Goal: Task Accomplishment & Management: Manage account settings

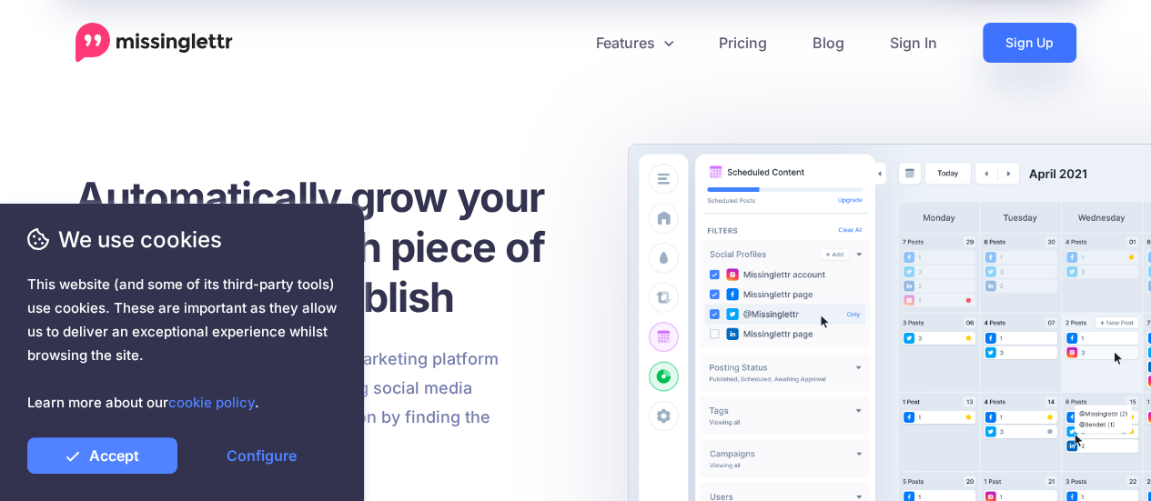
click at [1041, 28] on link "Sign Up" at bounding box center [1030, 43] width 94 height 40
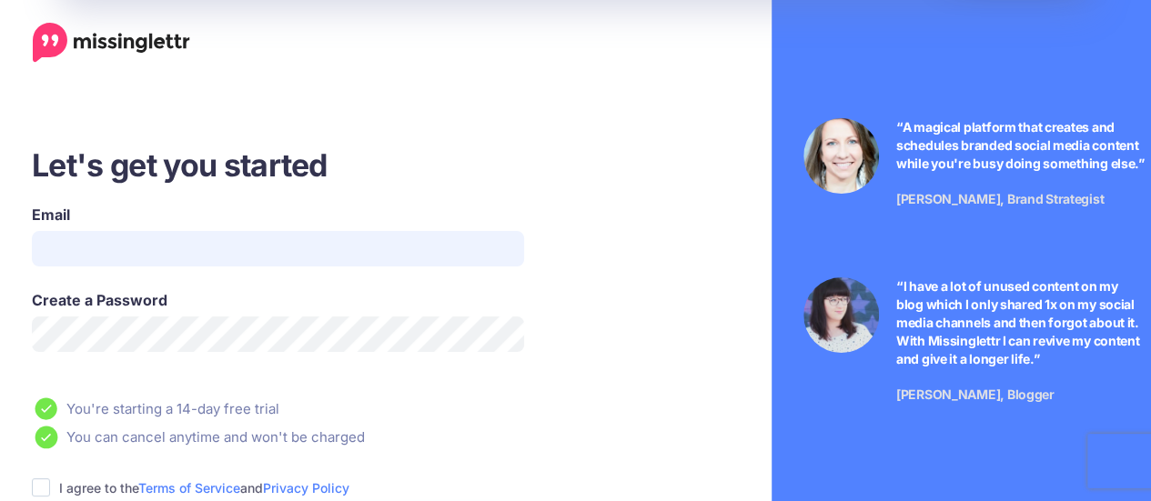
click at [257, 245] on input "Email" at bounding box center [278, 248] width 492 height 35
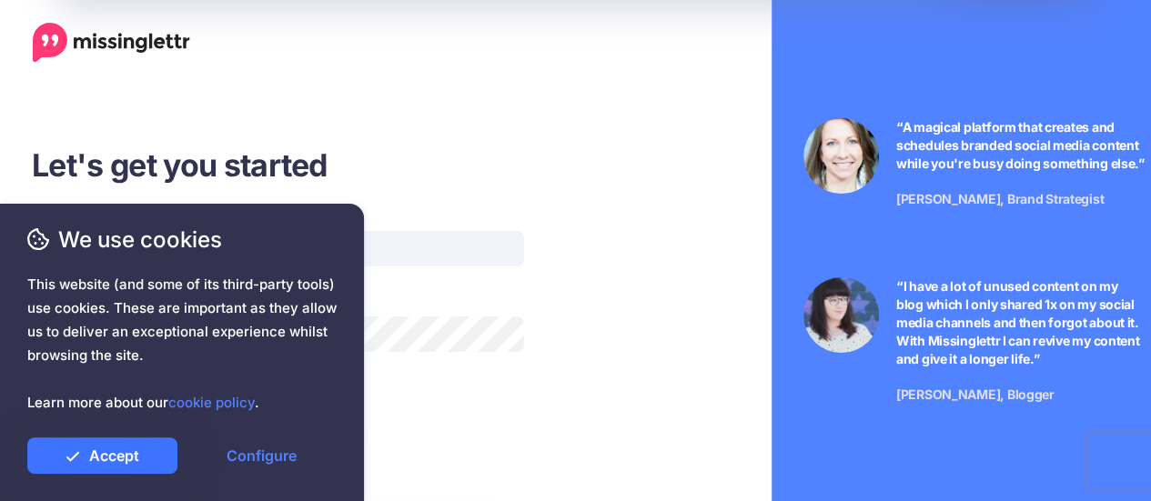
click at [120, 455] on link "Accept" at bounding box center [102, 456] width 150 height 36
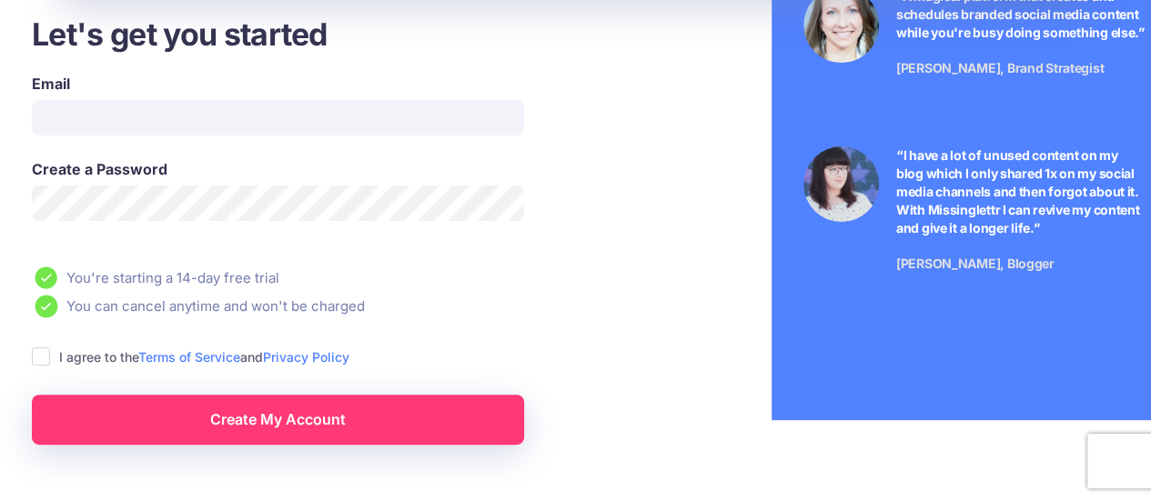
scroll to position [133, 0]
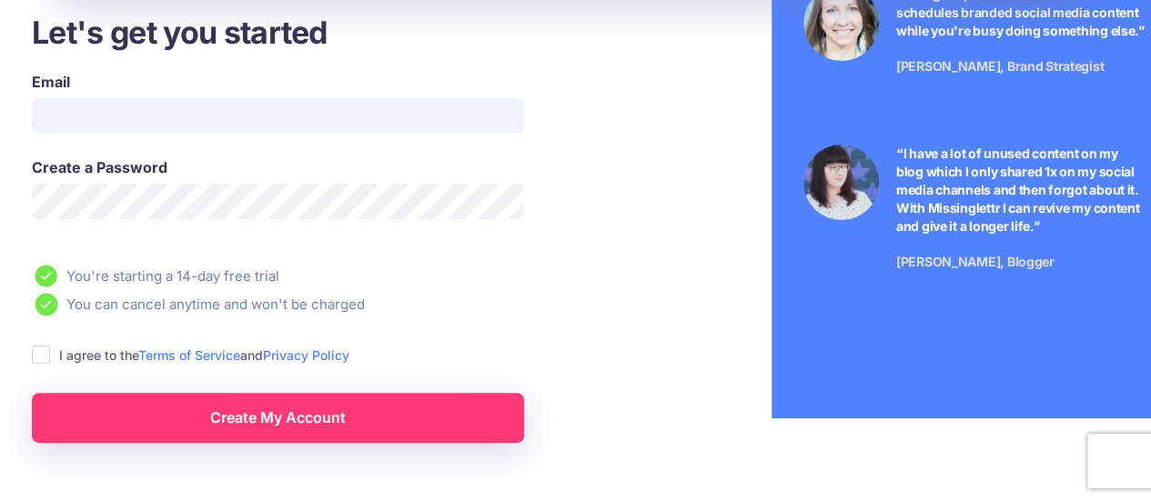
click at [207, 112] on input "Email" at bounding box center [278, 115] width 492 height 35
type input "**********"
click at [42, 359] on span "This website (and some of its third-party tools) use cookies. These are importa…" at bounding box center [181, 344] width 309 height 142
click at [42, 355] on span "This website (and some of its third-party tools) use cookies. These are importa…" at bounding box center [181, 344] width 309 height 142
click at [240, 352] on span "This website (and some of its third-party tools) use cookies. These are importa…" at bounding box center [181, 344] width 309 height 142
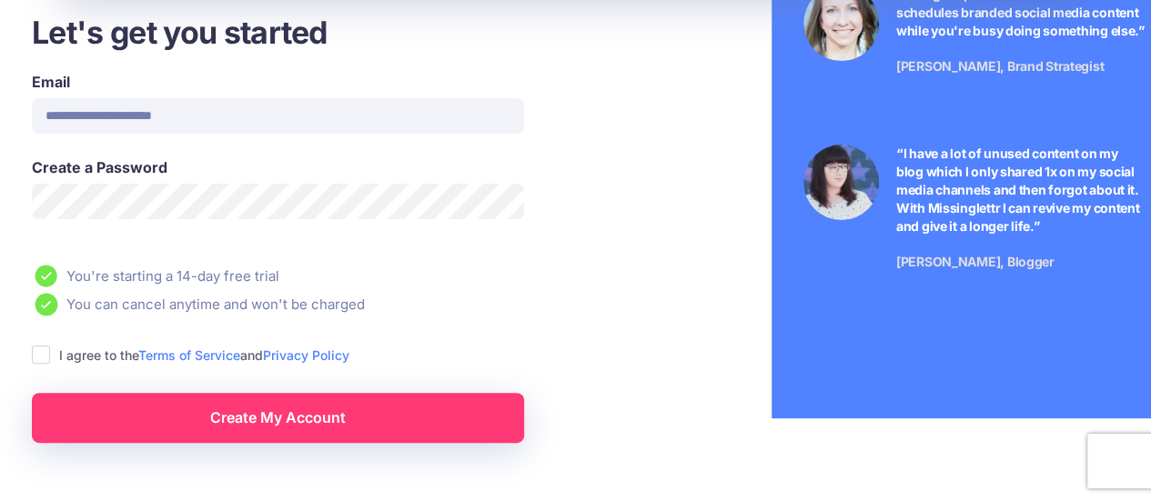
click at [44, 358] on span "This website (and some of its third-party tools) use cookies. These are importa…" at bounding box center [181, 344] width 309 height 142
click at [263, 348] on link "Privacy Policy" at bounding box center [306, 355] width 86 height 15
click at [40, 360] on span "This website (and some of its third-party tools) use cookies. These are importa…" at bounding box center [181, 344] width 309 height 142
click at [43, 352] on span "This website (and some of its third-party tools) use cookies. These are importa…" at bounding box center [181, 344] width 309 height 142
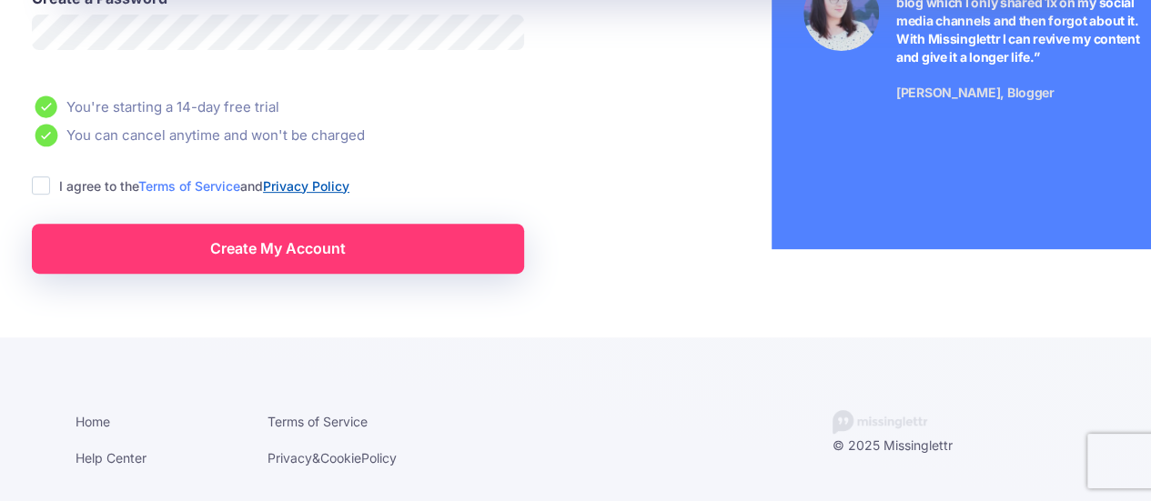
click at [317, 180] on link "Privacy Policy" at bounding box center [306, 185] width 86 height 15
click at [36, 188] on ins at bounding box center [41, 186] width 18 height 18
click at [202, 255] on span "We use cookies" at bounding box center [181, 240] width 309 height 32
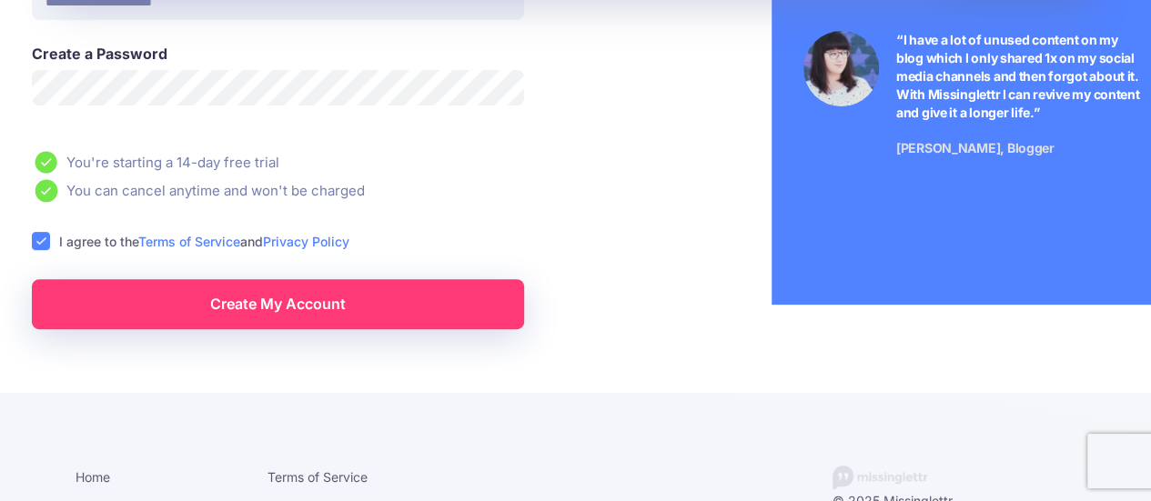
scroll to position [218, 0]
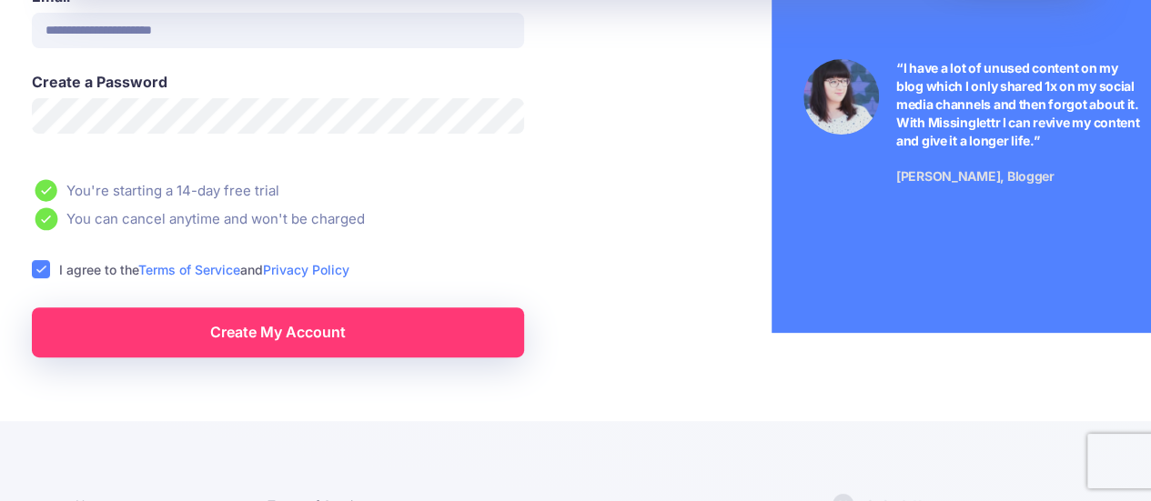
click at [286, 337] on span "This website (and some of its third-party tools) use cookies. These are importa…" at bounding box center [181, 344] width 309 height 142
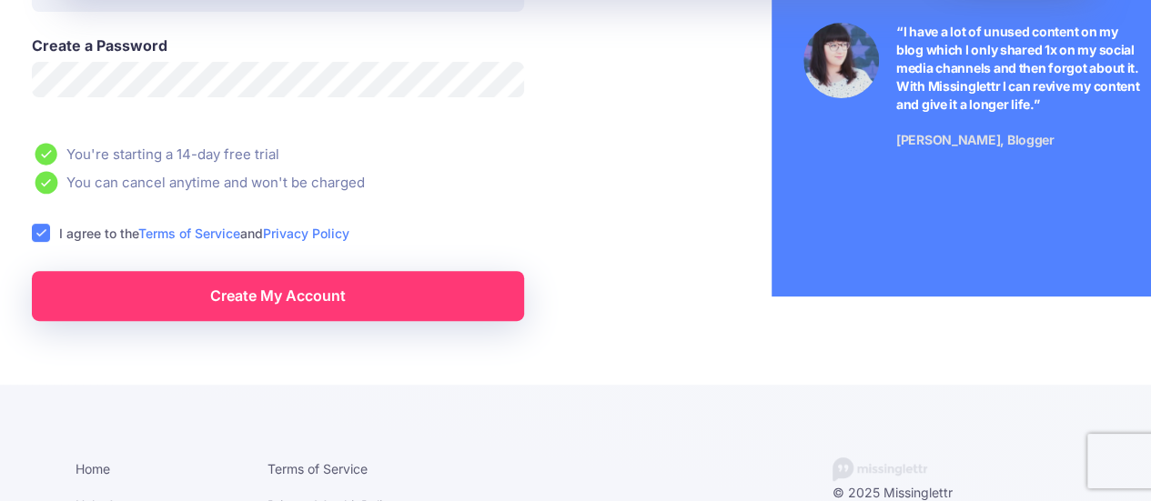
scroll to position [262, 0]
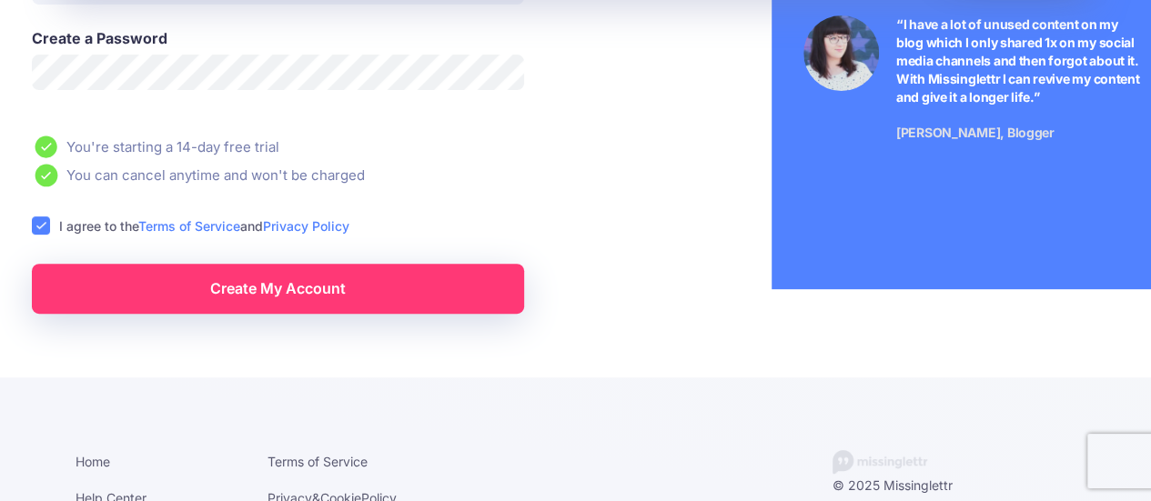
click at [367, 290] on link "Create My Account" at bounding box center [278, 289] width 492 height 50
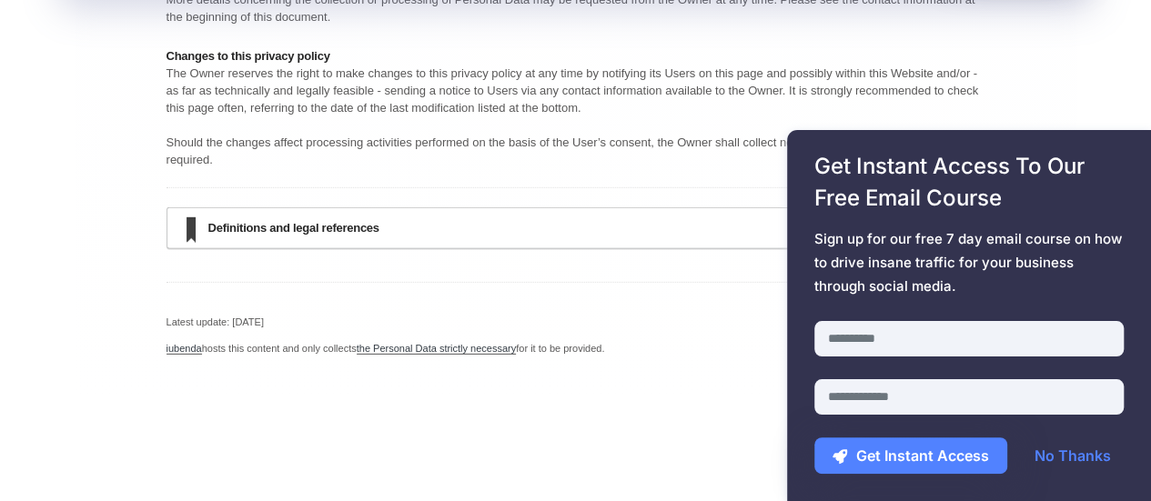
scroll to position [6062, 0]
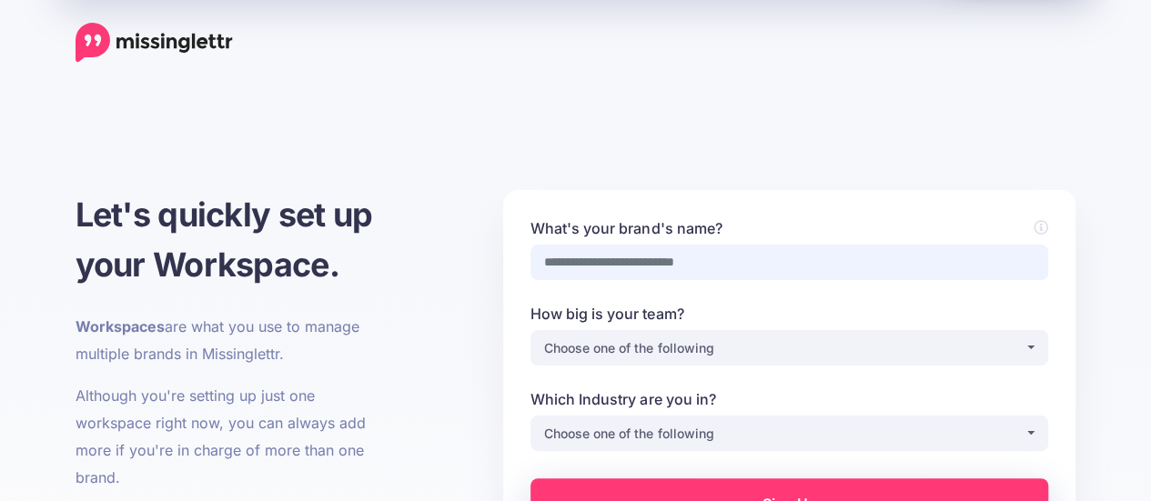
click at [695, 258] on input "What's your brand's name?" at bounding box center [789, 262] width 518 height 35
type input "**********"
click at [682, 347] on div "Choose one of the following" at bounding box center [784, 349] width 480 height 22
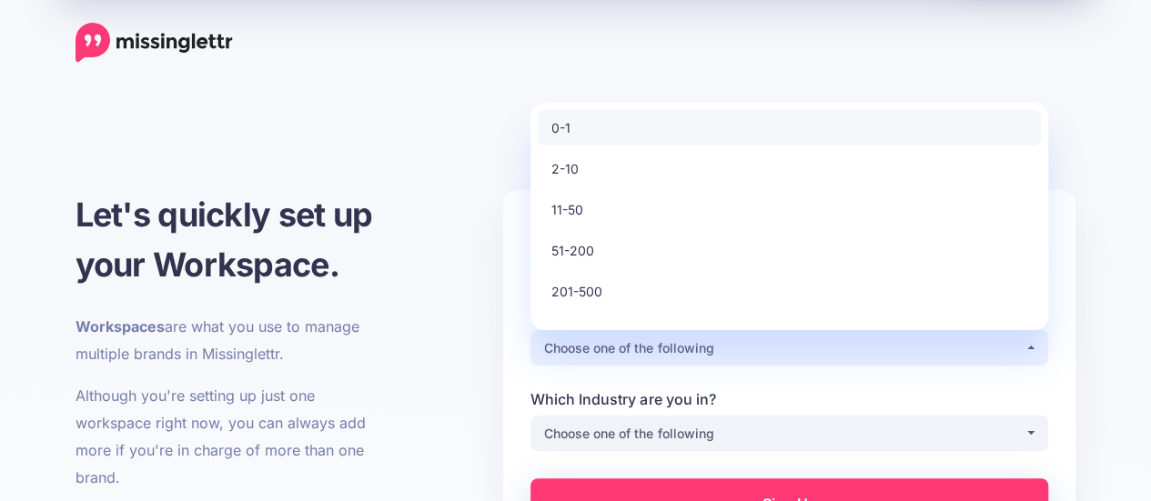
click at [580, 133] on link "0-1" at bounding box center [789, 127] width 503 height 35
select select "*"
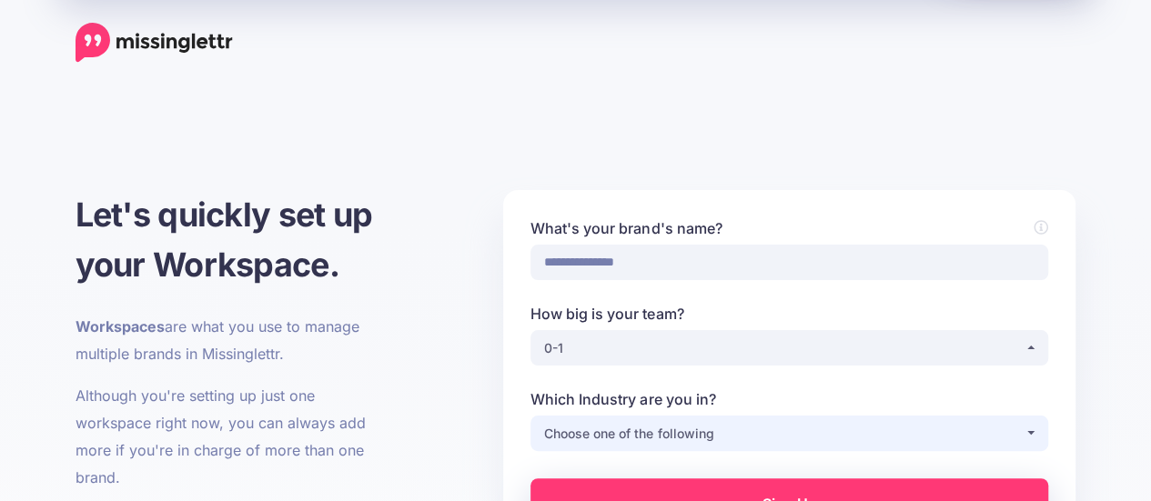
click at [627, 432] on div "Choose one of the following" at bounding box center [784, 434] width 480 height 22
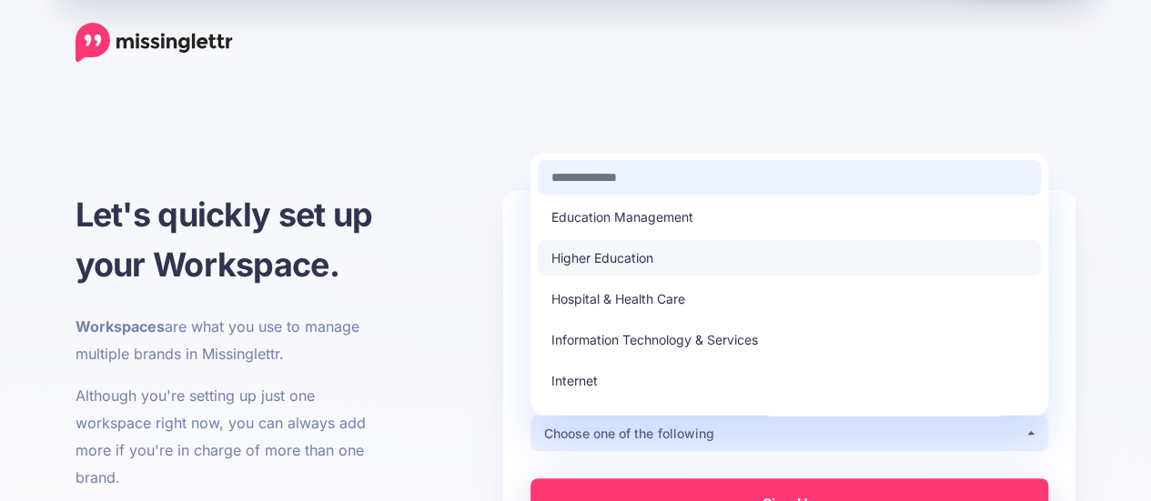
scroll to position [129, 0]
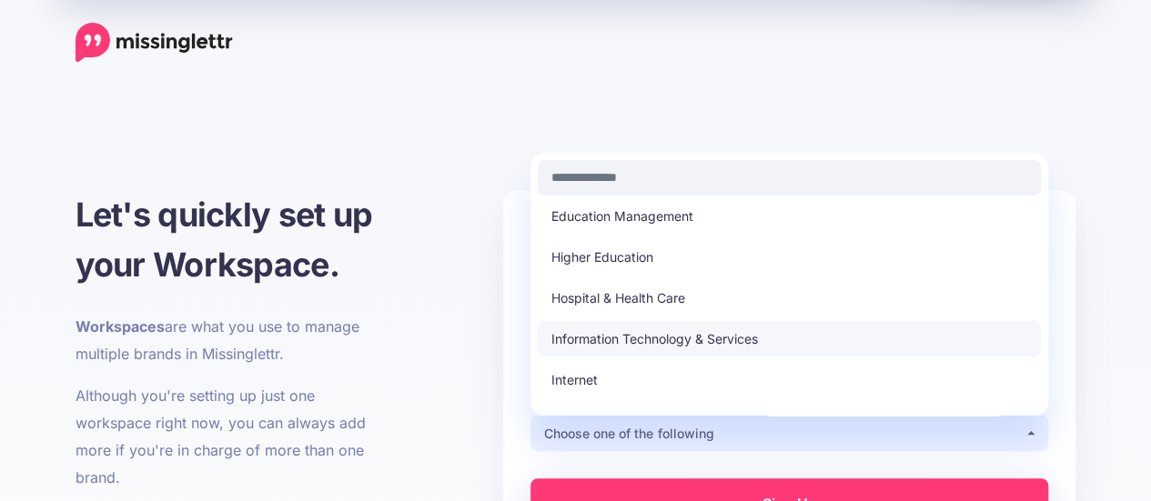
click at [682, 336] on span "Information Technology & Services" at bounding box center [654, 339] width 207 height 22
select select "**"
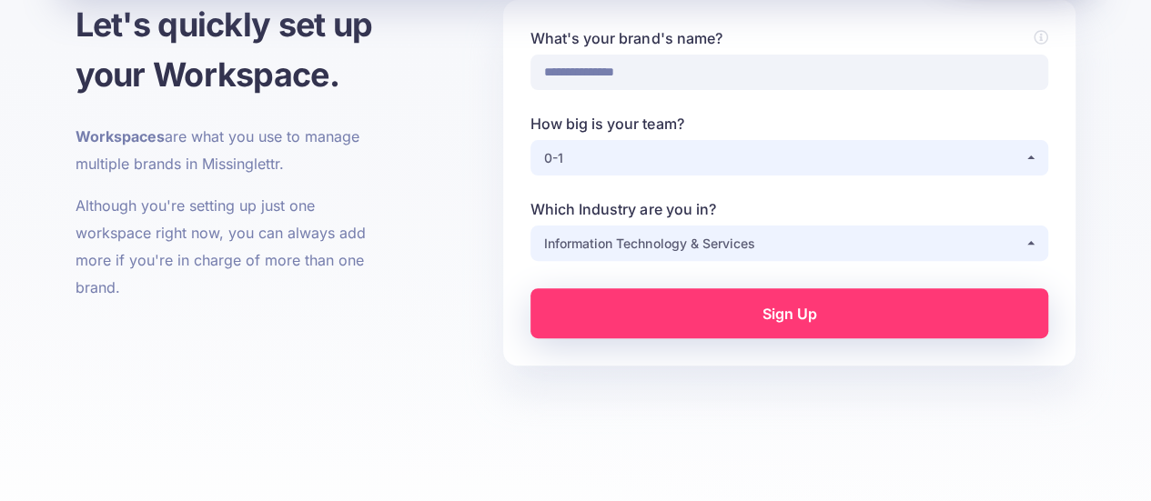
scroll to position [191, 0]
click at [833, 321] on link "Sign Up" at bounding box center [789, 313] width 518 height 50
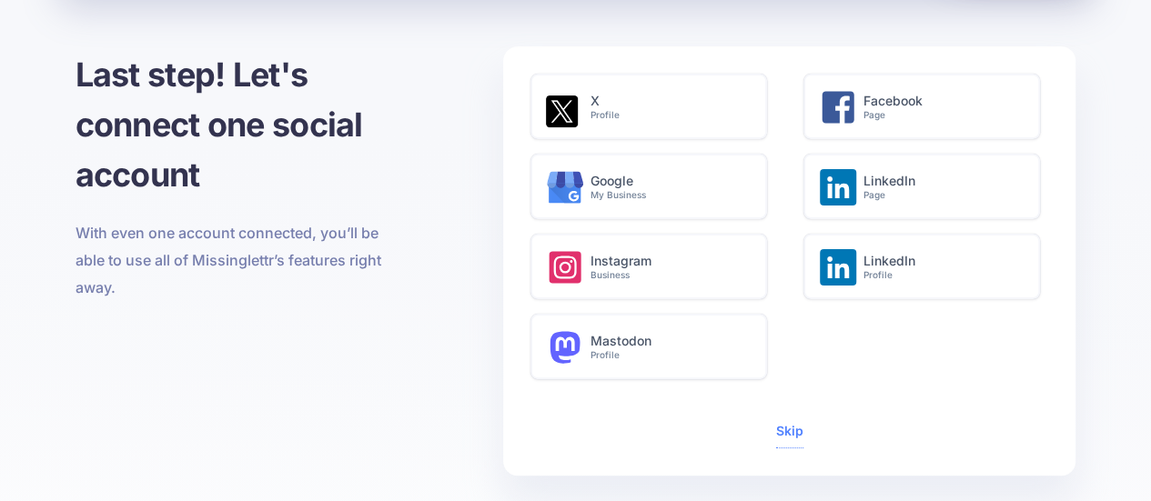
scroll to position [100, 0]
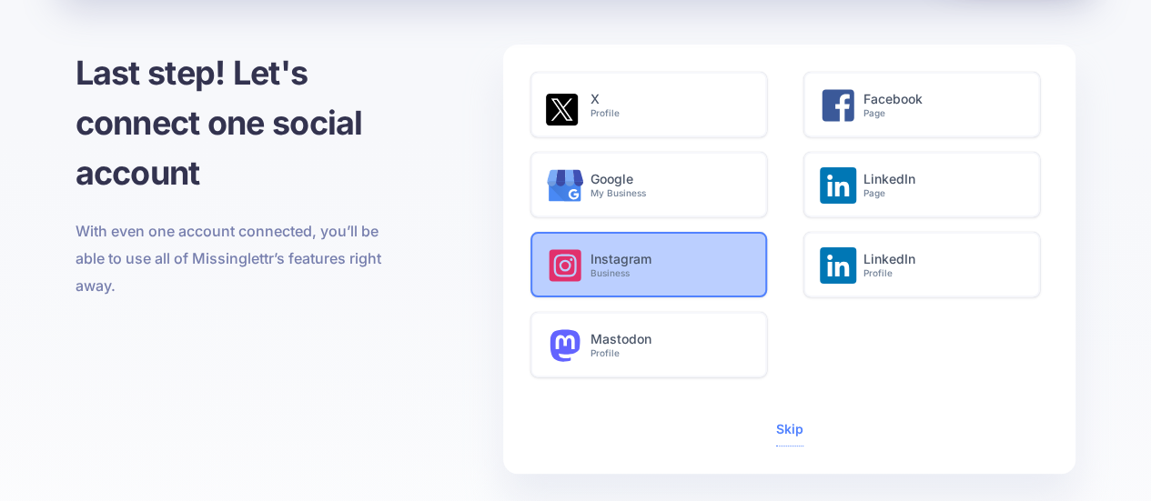
click at [608, 270] on small "Business" at bounding box center [668, 273] width 156 height 12
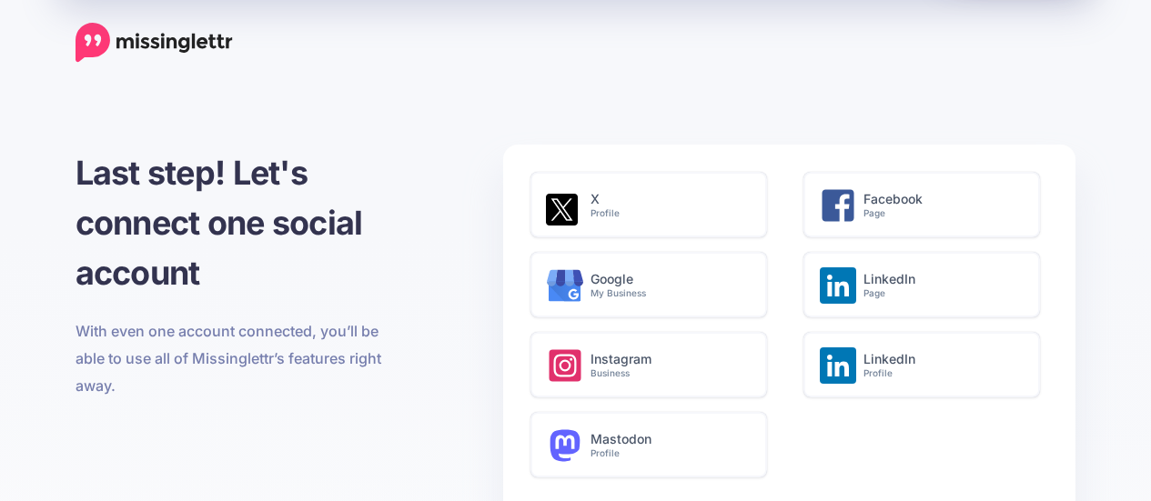
scroll to position [100, 0]
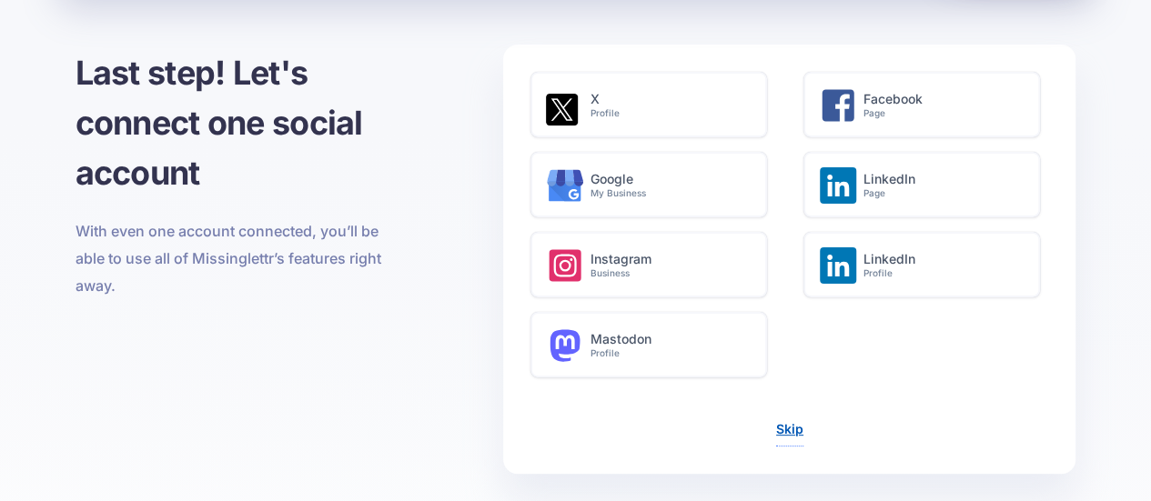
click at [786, 434] on link "Skip" at bounding box center [789, 428] width 27 height 15
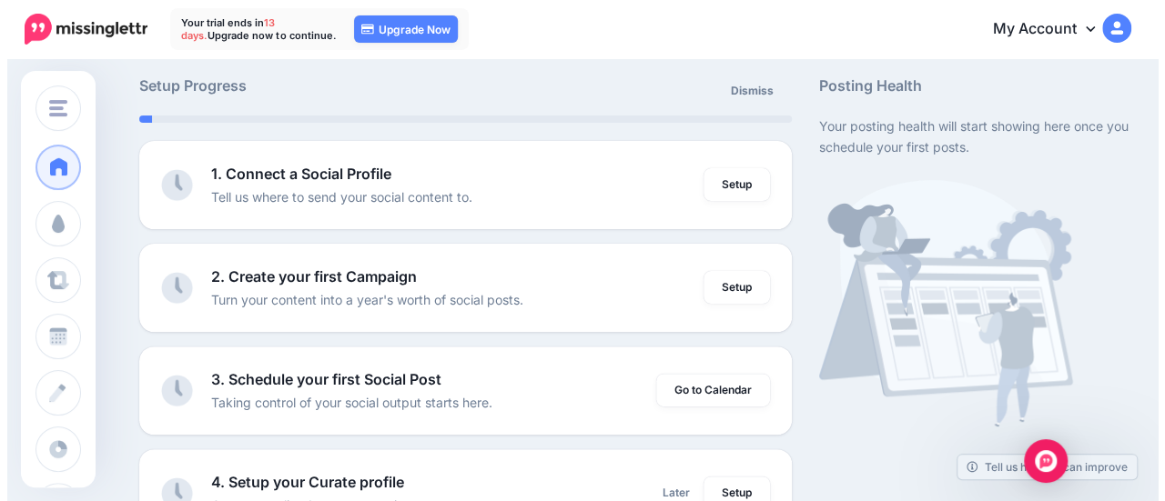
scroll to position [114, 0]
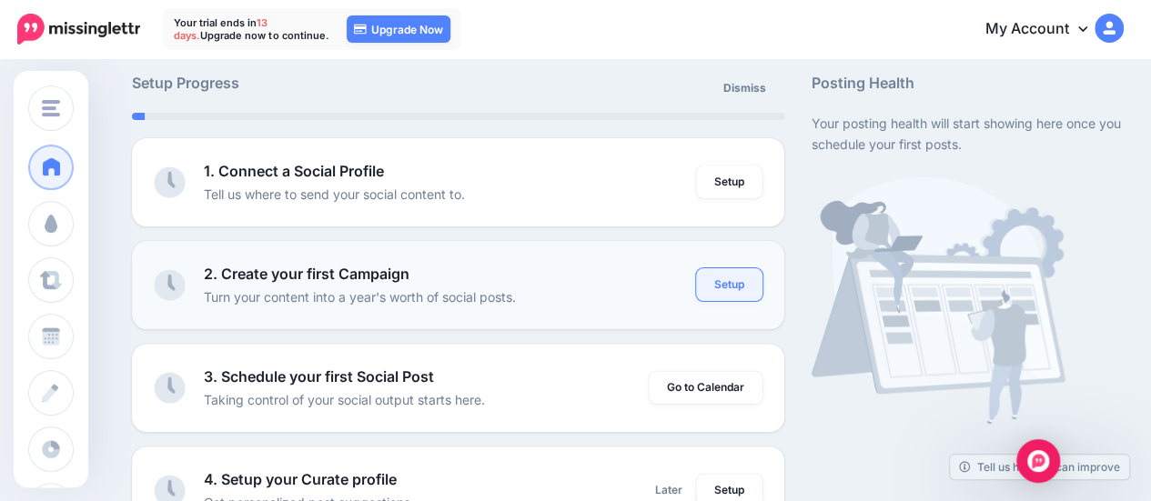
click at [739, 282] on link "Setup" at bounding box center [729, 284] width 66 height 33
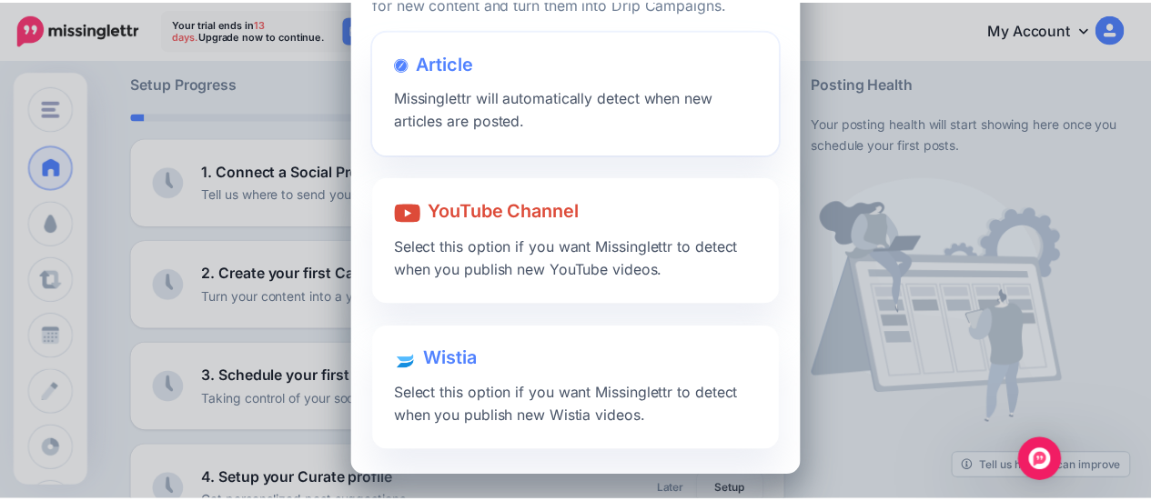
scroll to position [0, 0]
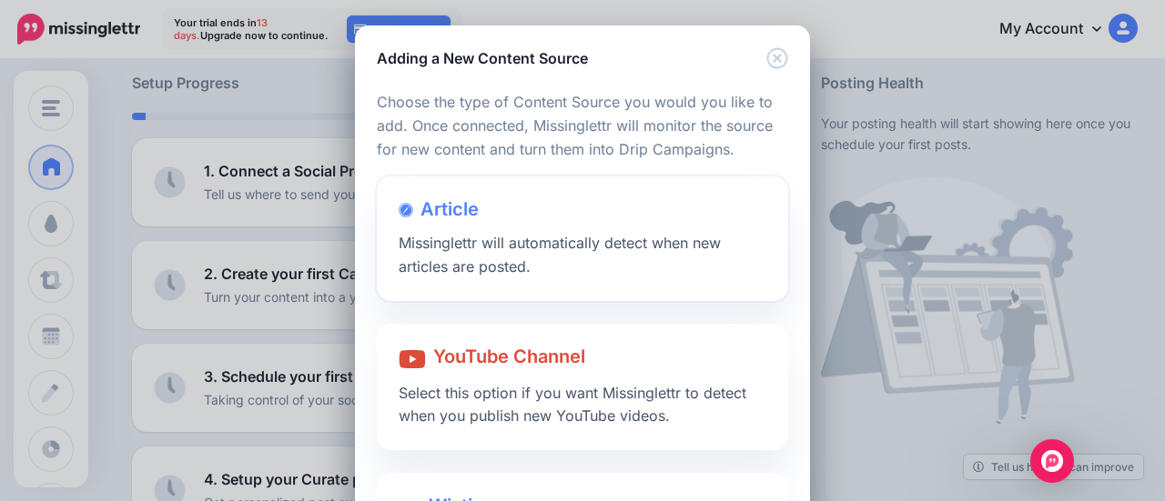
click at [557, 233] on div "Article Missinglettr will automatically detect when new articles are posted." at bounding box center [582, 239] width 411 height 125
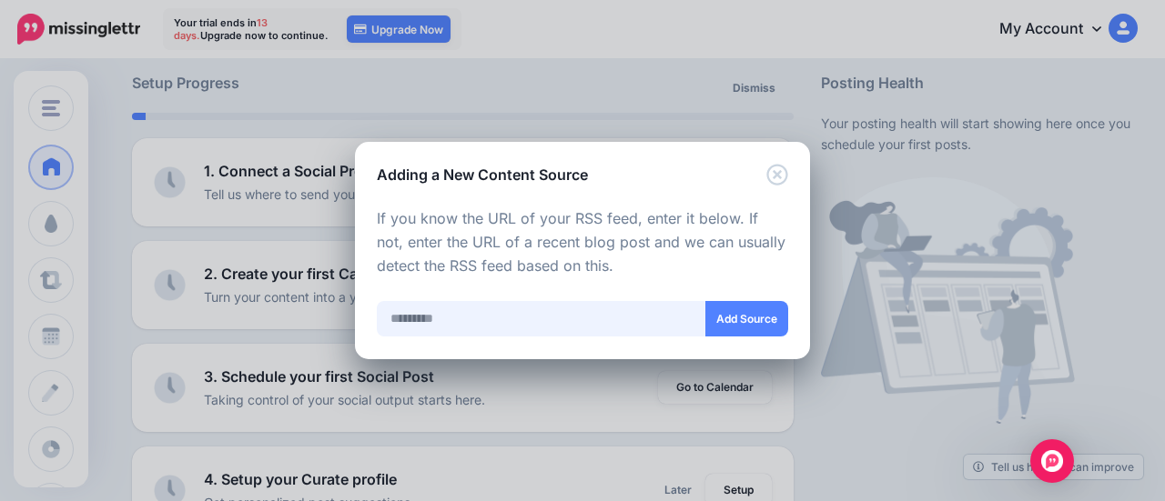
click at [499, 321] on input "text" at bounding box center [541, 318] width 329 height 35
paste input "**********"
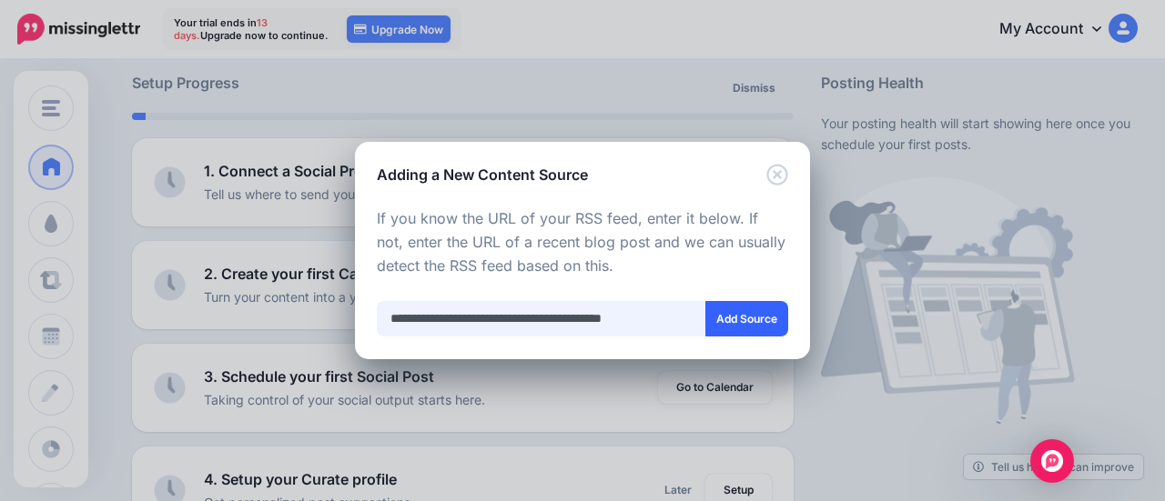
type input "**********"
click at [755, 323] on button "Add Source" at bounding box center [746, 318] width 83 height 35
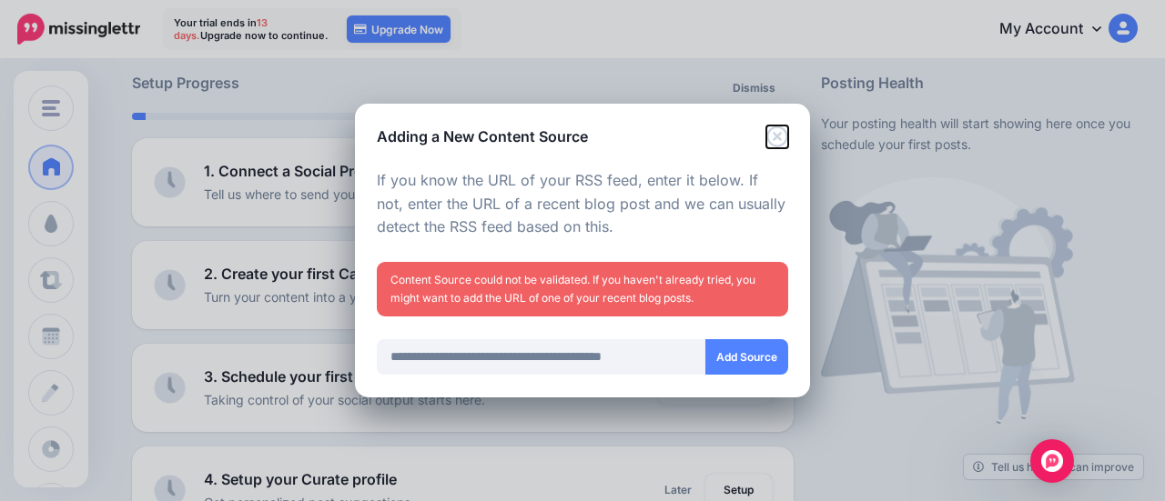
click at [772, 134] on icon "Close" at bounding box center [777, 137] width 22 height 22
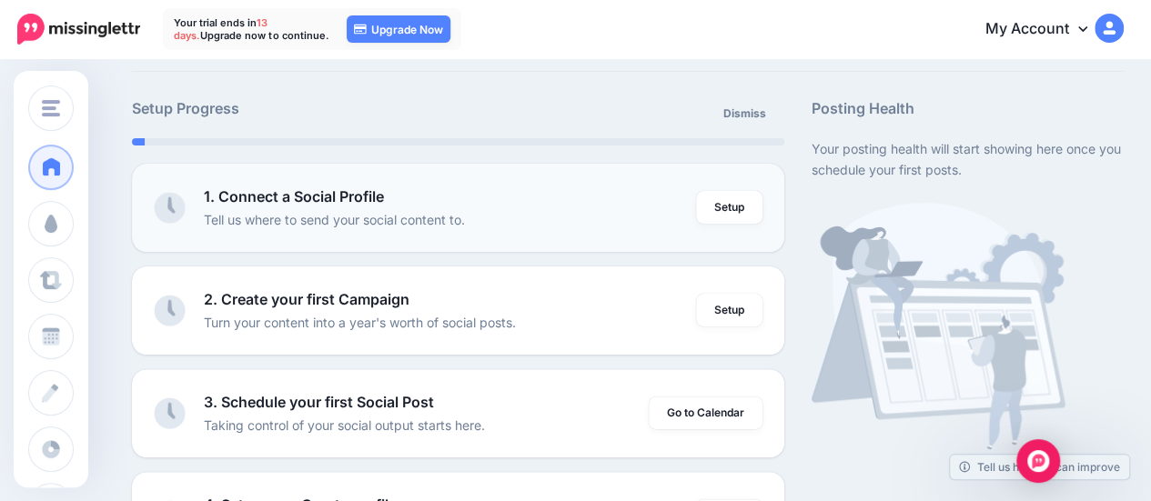
scroll to position [110, 0]
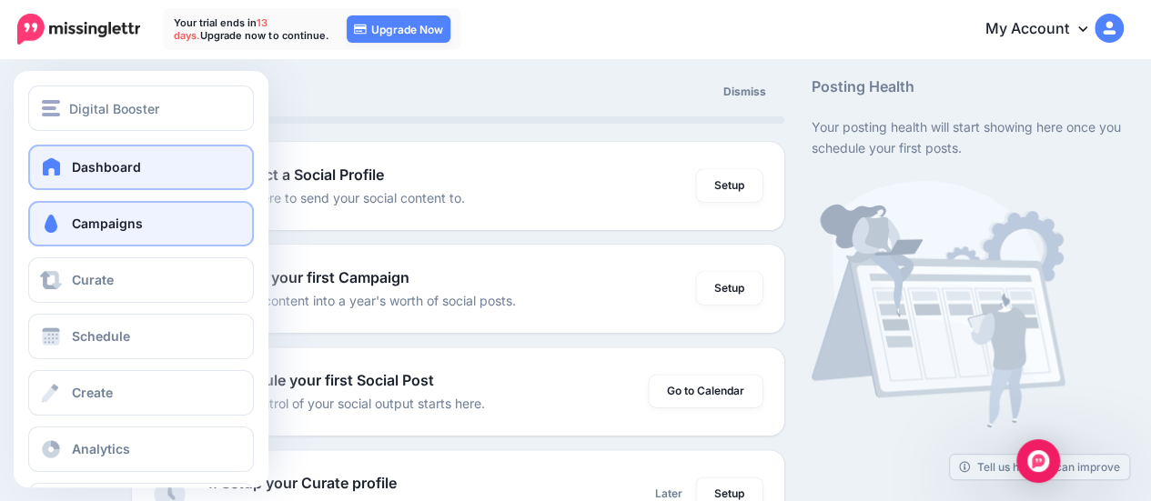
click at [111, 219] on span "Campaigns" at bounding box center [107, 223] width 71 height 15
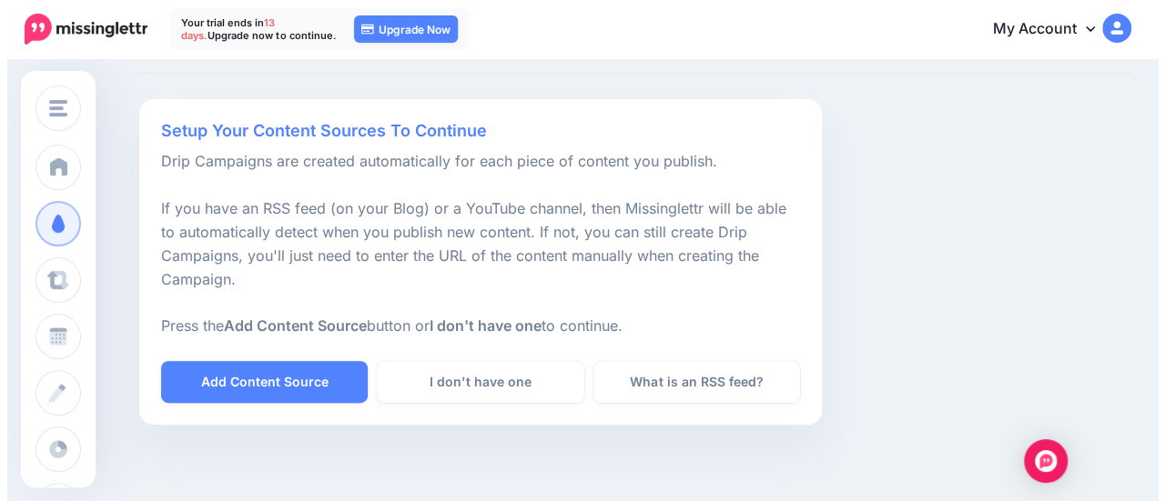
scroll to position [82, 0]
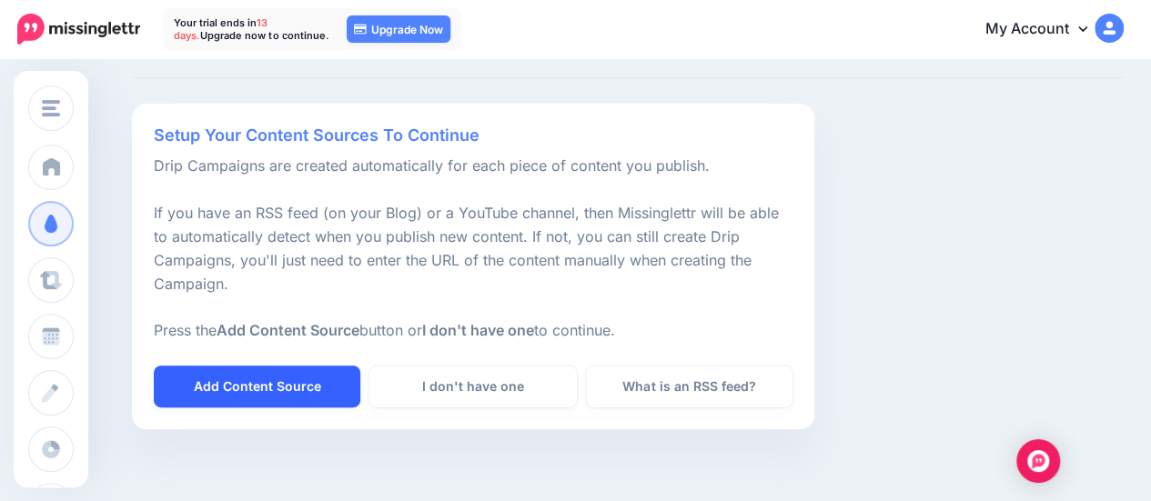
click at [262, 378] on link "Add Content Source" at bounding box center [257, 387] width 207 height 42
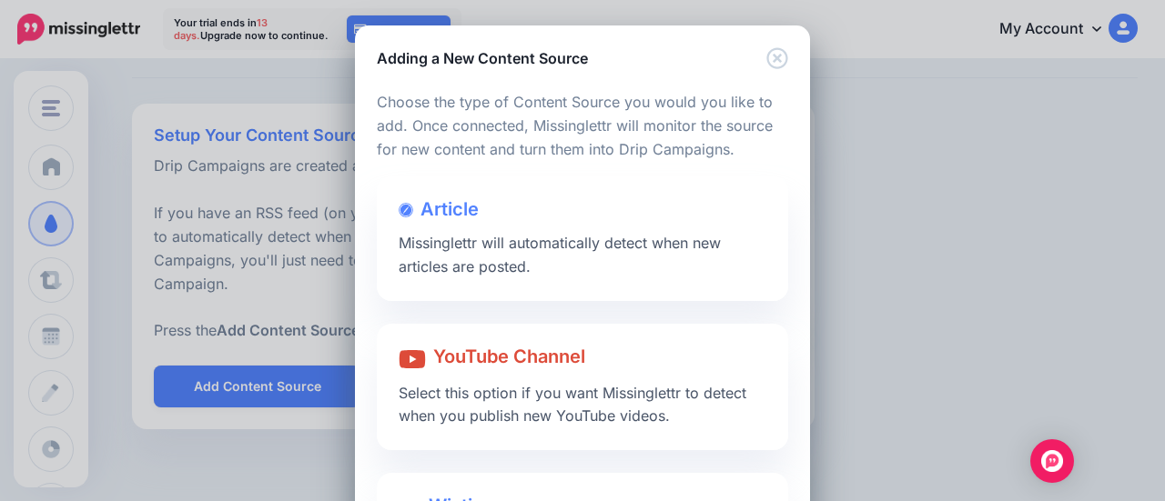
scroll to position [146, 0]
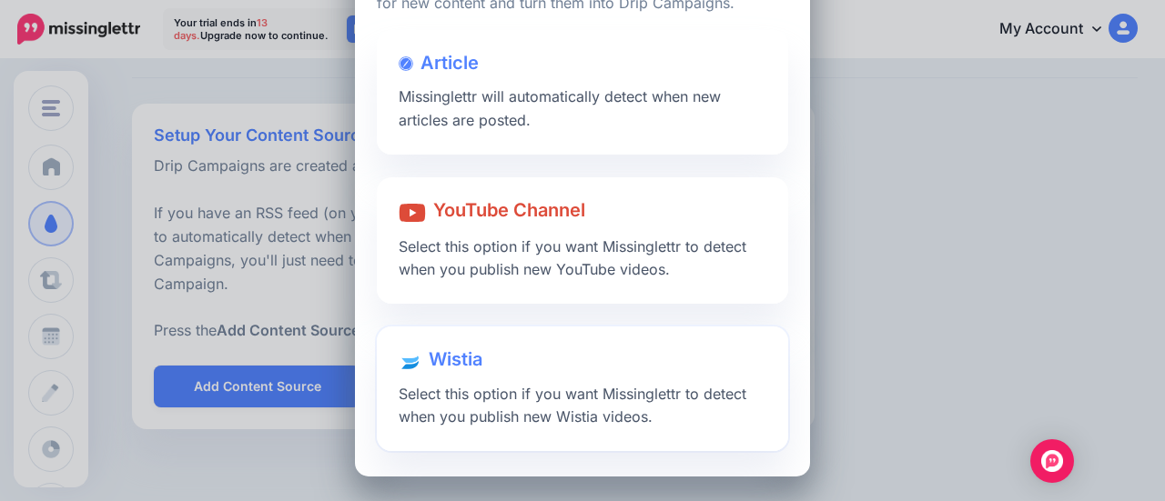
click at [565, 423] on span "Select this option if you want Missinglettr to detect when you publish new Wist…" at bounding box center [572, 406] width 348 height 42
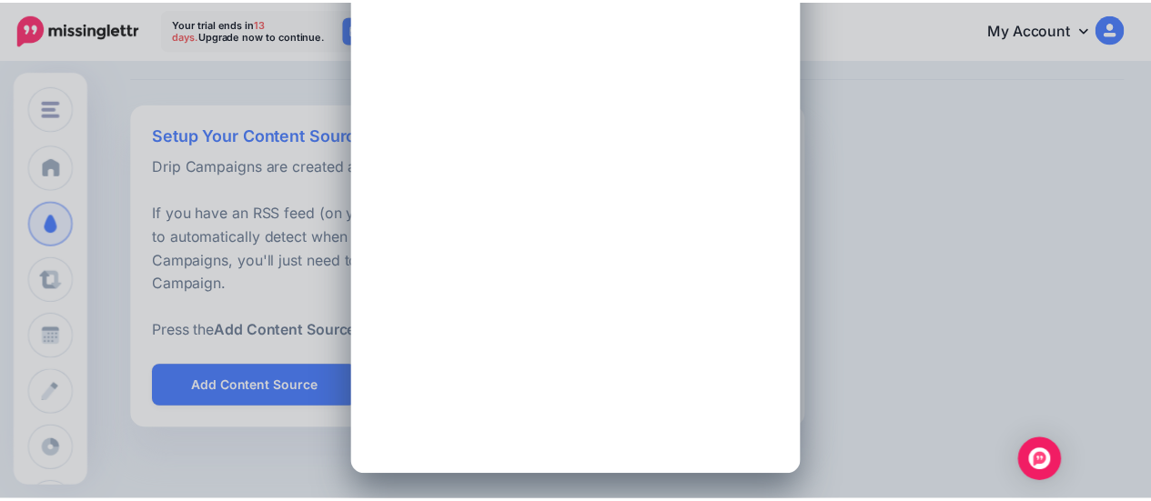
scroll to position [0, 0]
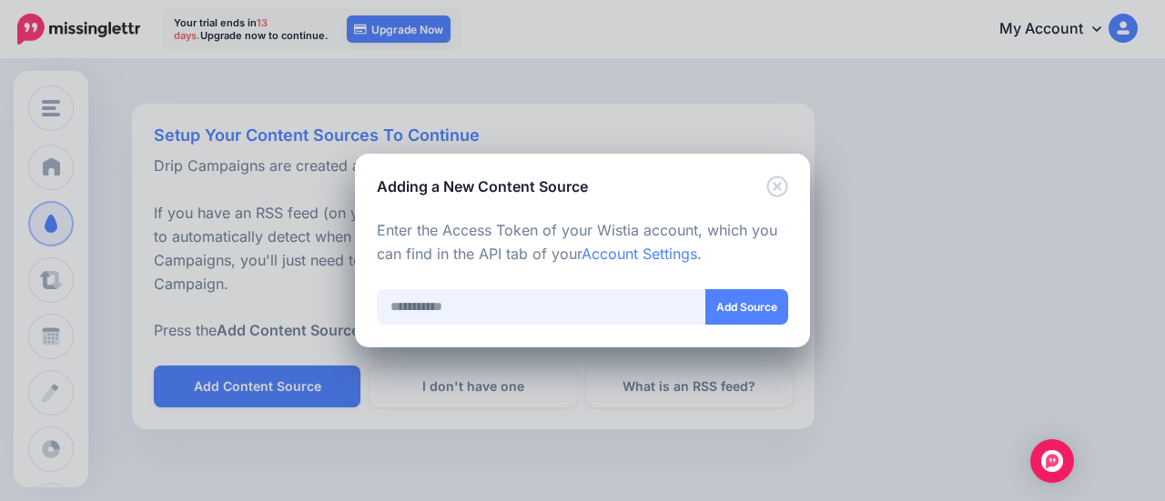
click at [526, 308] on input "text" at bounding box center [541, 306] width 329 height 35
paste input "**********"
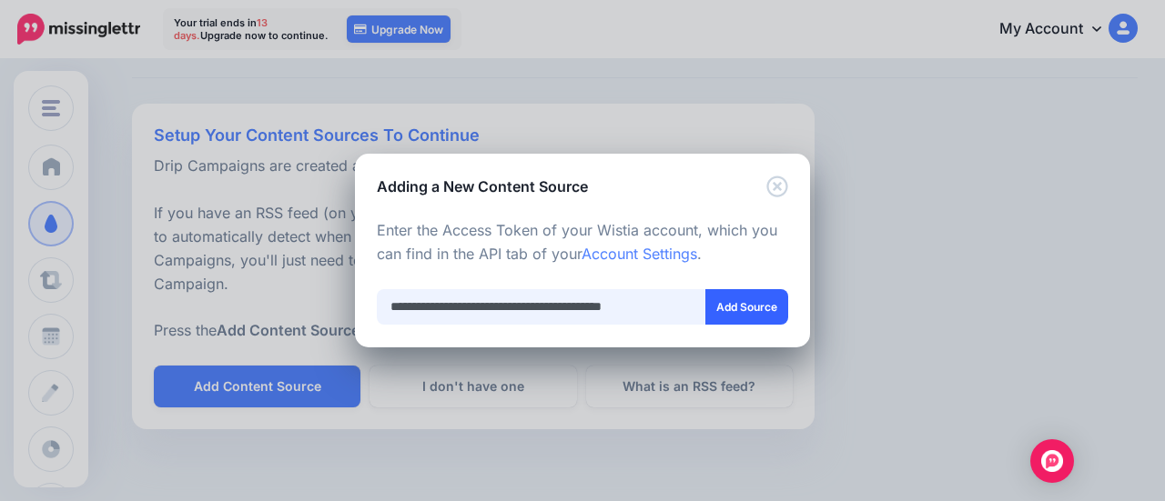
type input "**********"
click at [754, 307] on button "Add Source" at bounding box center [746, 306] width 83 height 35
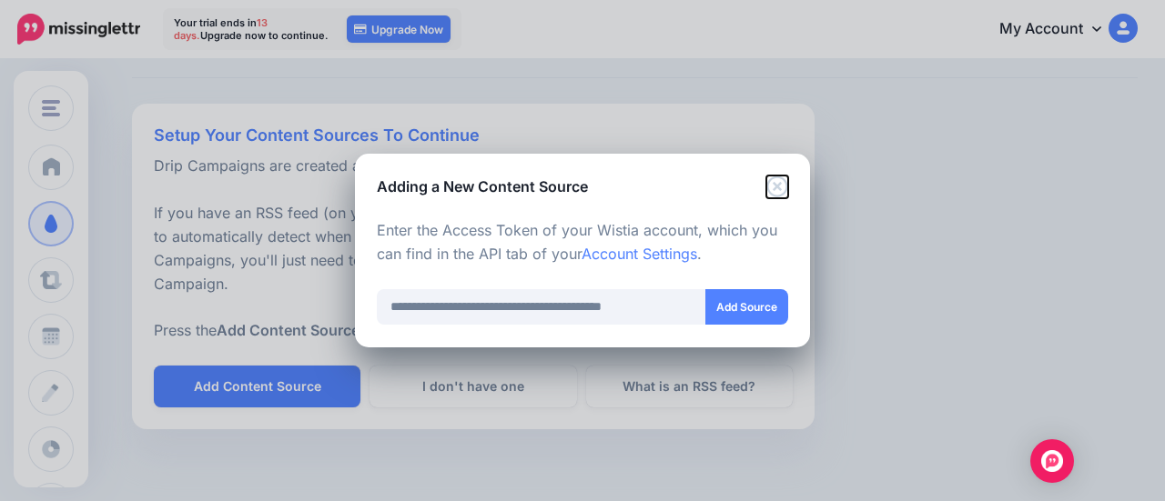
click at [774, 182] on icon "Close" at bounding box center [777, 187] width 22 height 22
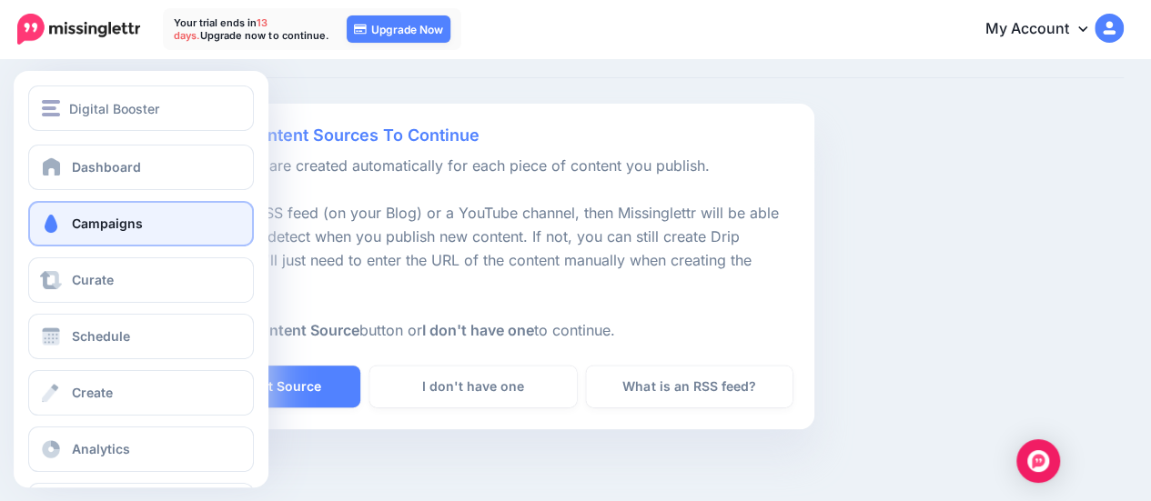
click at [61, 227] on span at bounding box center [51, 224] width 24 height 18
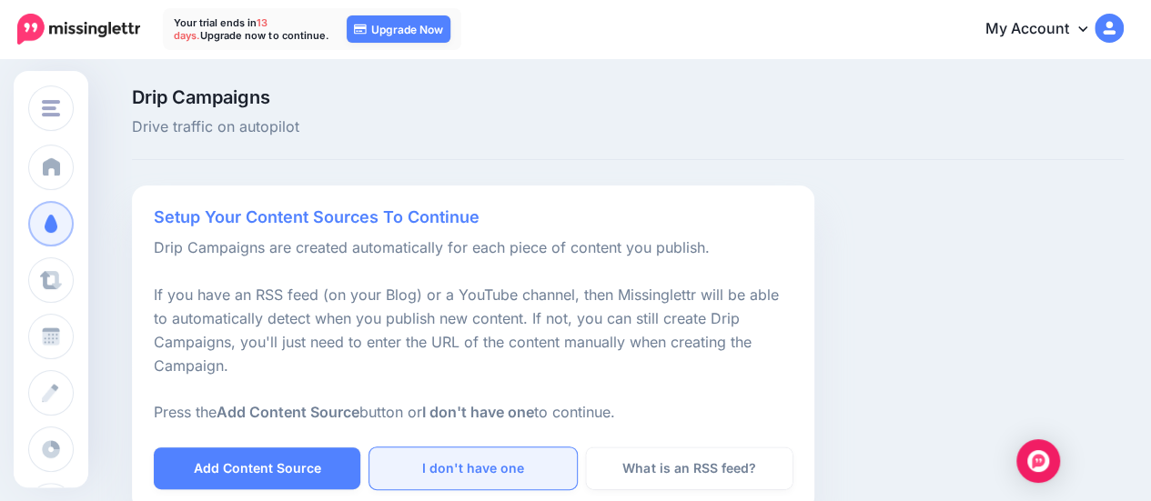
click at [511, 469] on link "I don't have one" at bounding box center [472, 469] width 207 height 42
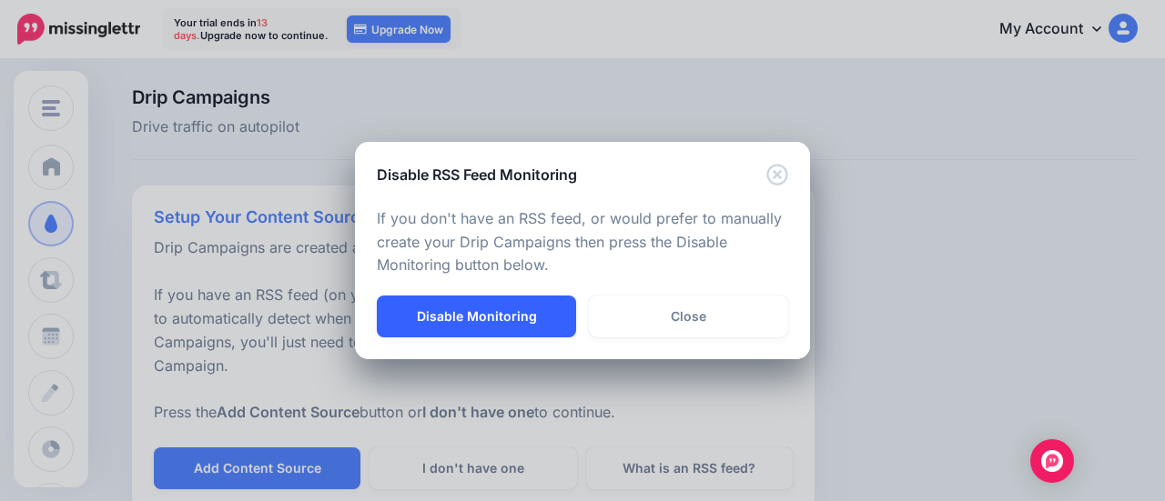
click at [537, 325] on button "Disable Monitoring" at bounding box center [476, 317] width 199 height 42
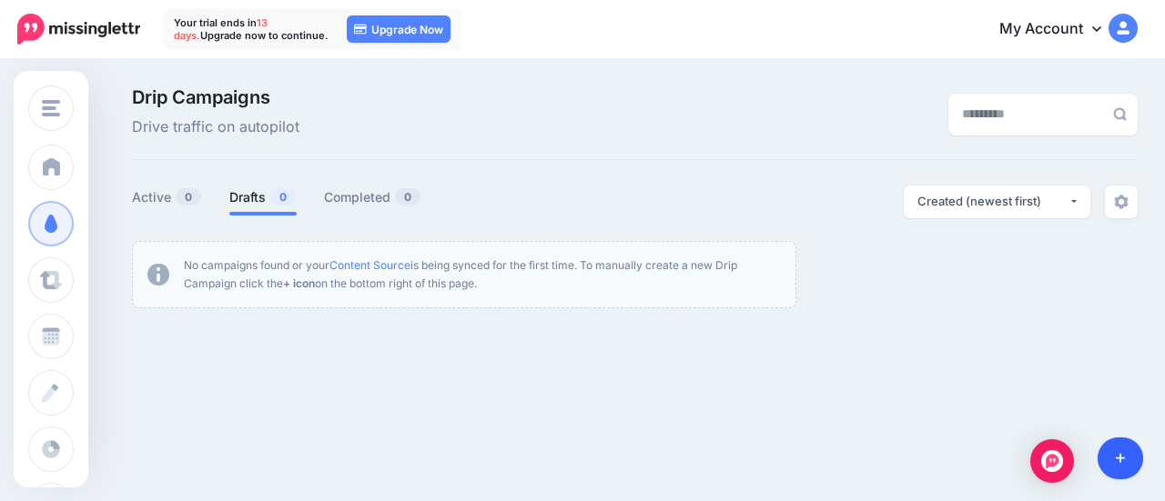
click at [1114, 453] on link at bounding box center [1120, 459] width 46 height 42
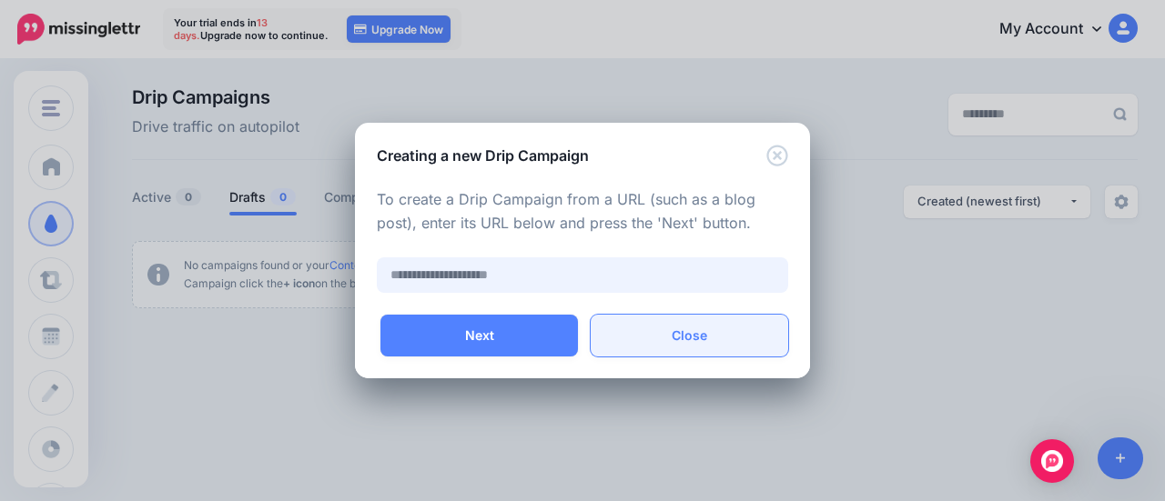
paste input "**********"
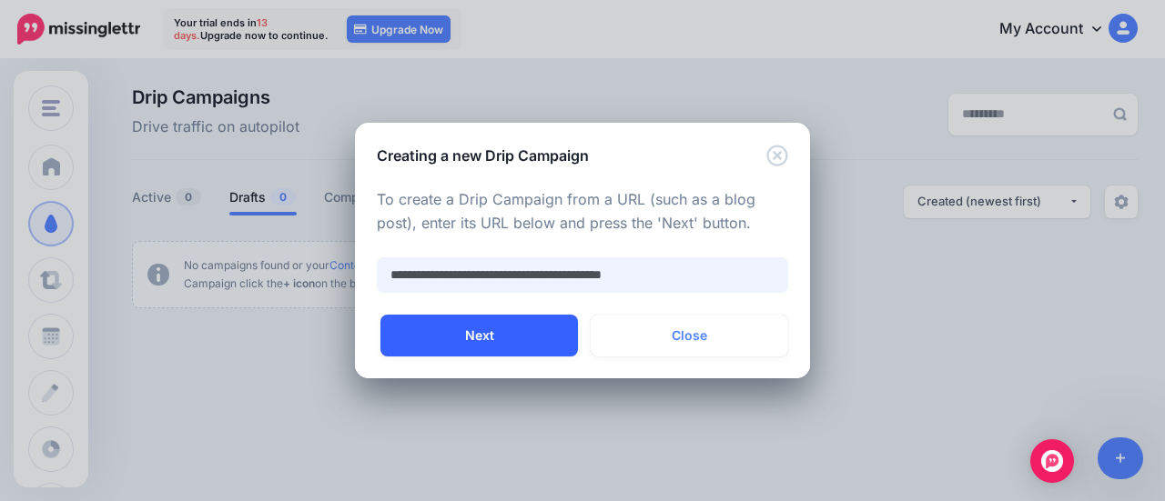
type input "**********"
click at [544, 331] on button "Next" at bounding box center [478, 336] width 197 height 42
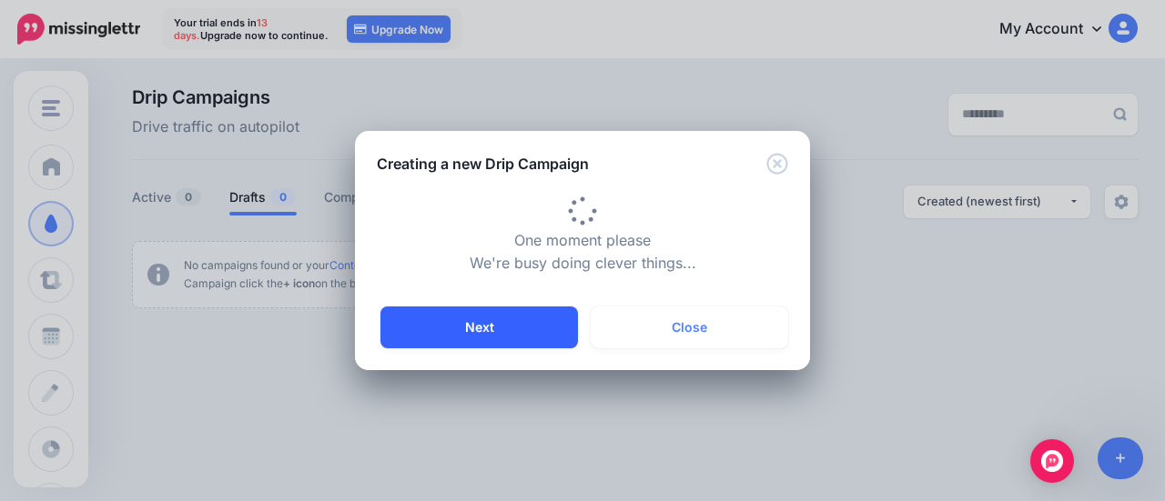
type input "**********"
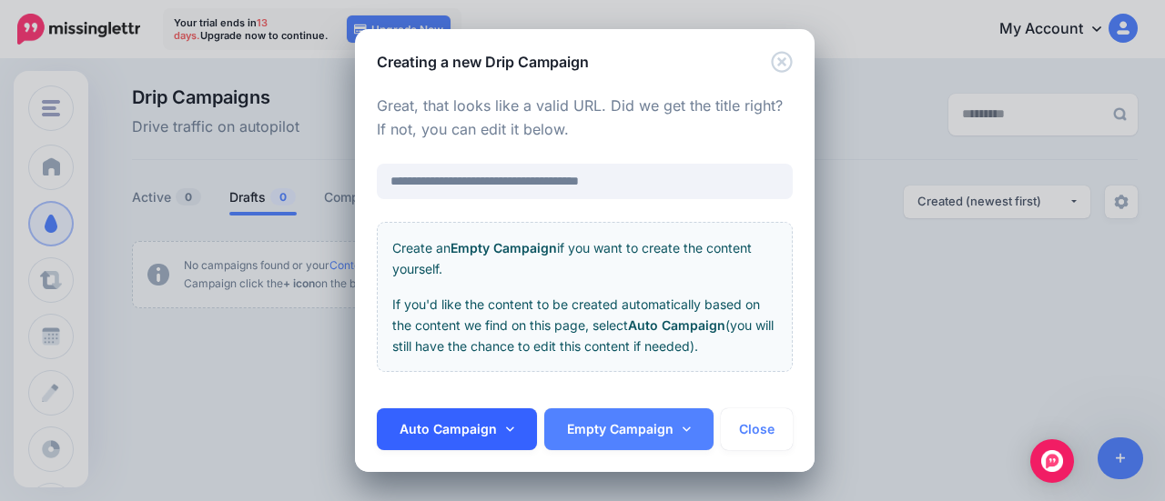
click at [449, 433] on link "Auto Campaign" at bounding box center [457, 430] width 160 height 42
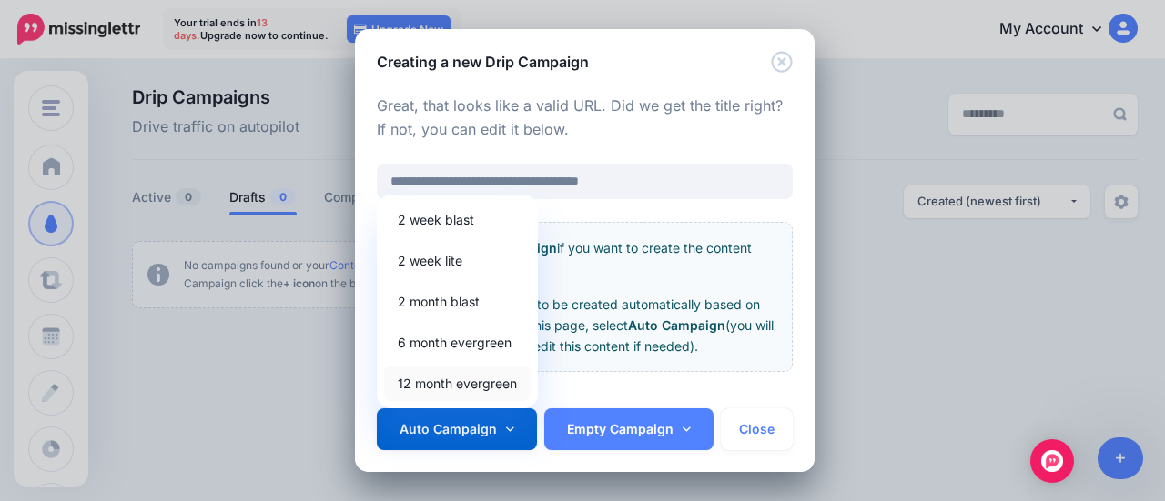
click at [455, 385] on link "12 month evergreen" at bounding box center [457, 383] width 146 height 35
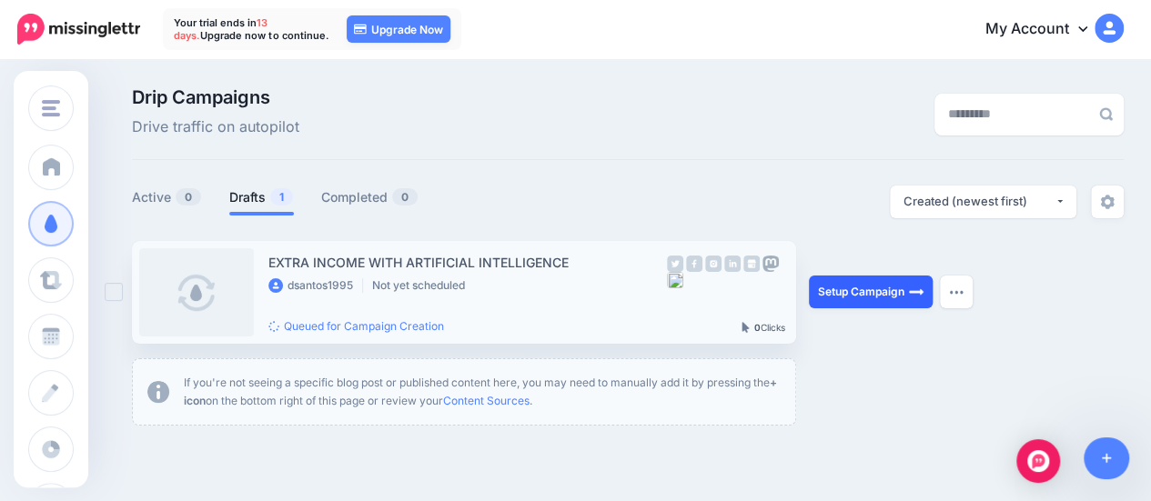
click at [879, 293] on link "Setup Campaign" at bounding box center [871, 292] width 124 height 33
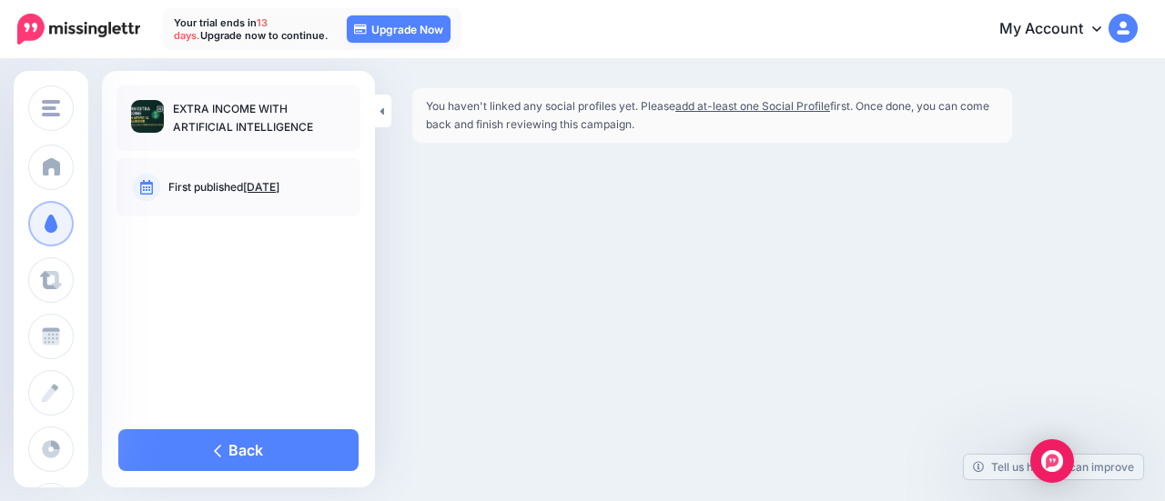
click at [766, 109] on link "add at-least one Social Profile" at bounding box center [752, 106] width 155 height 14
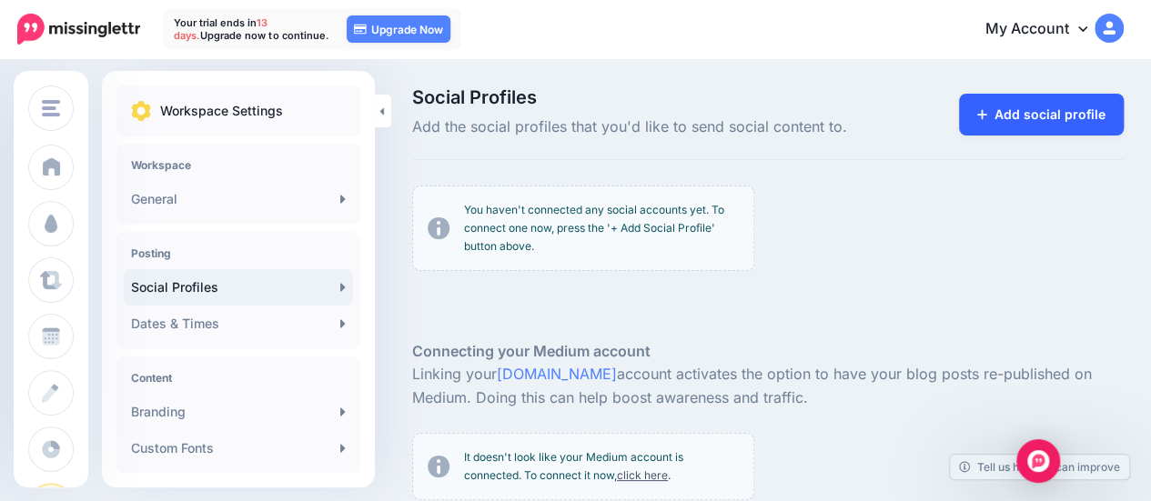
click at [1099, 116] on link "Add social profile" at bounding box center [1041, 115] width 165 height 42
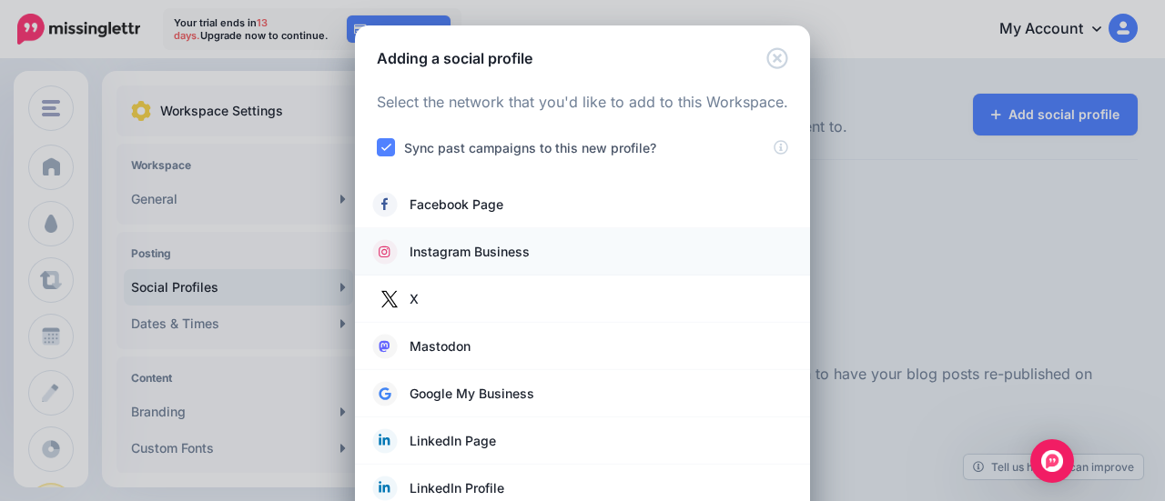
click at [479, 248] on span "Instagram Business" at bounding box center [469, 252] width 120 height 22
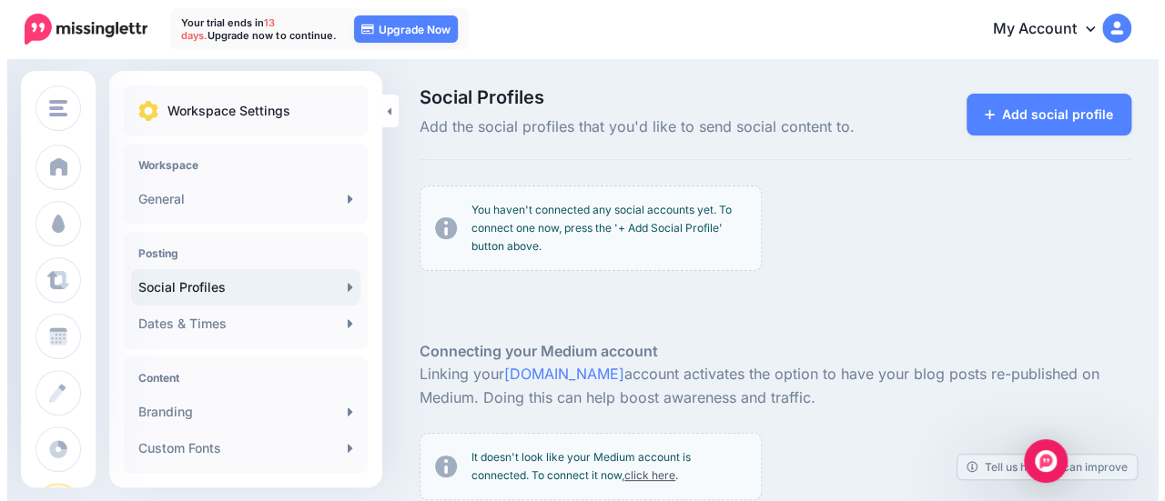
scroll to position [1, 0]
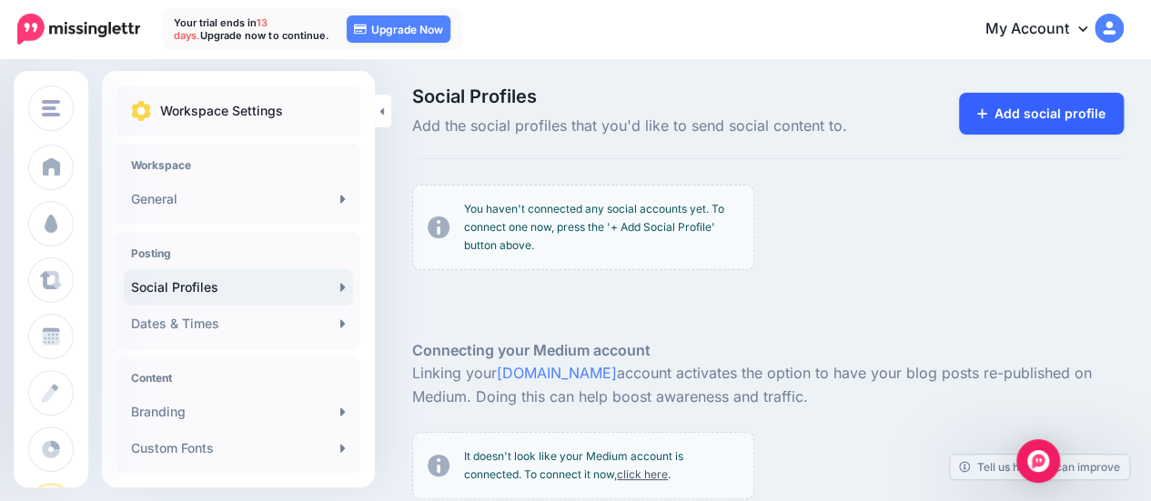
click at [1061, 118] on link "Add social profile" at bounding box center [1041, 114] width 165 height 42
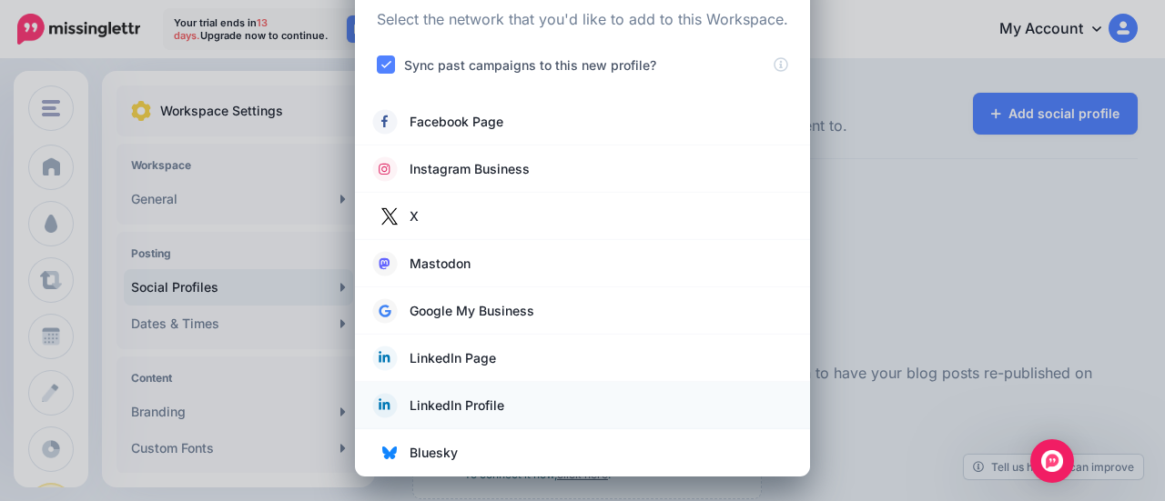
scroll to position [0, 0]
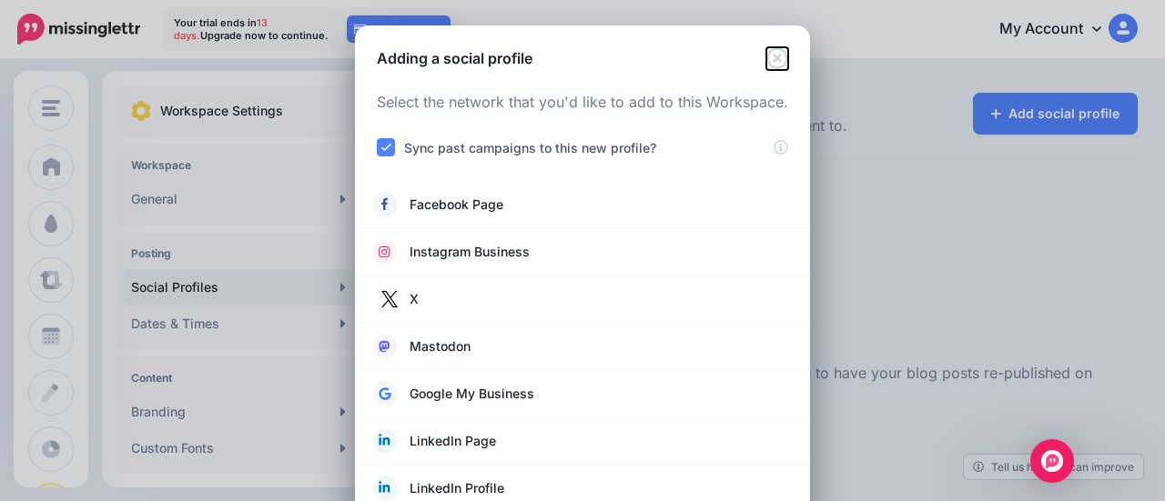
click at [773, 61] on icon "Close" at bounding box center [776, 57] width 21 height 21
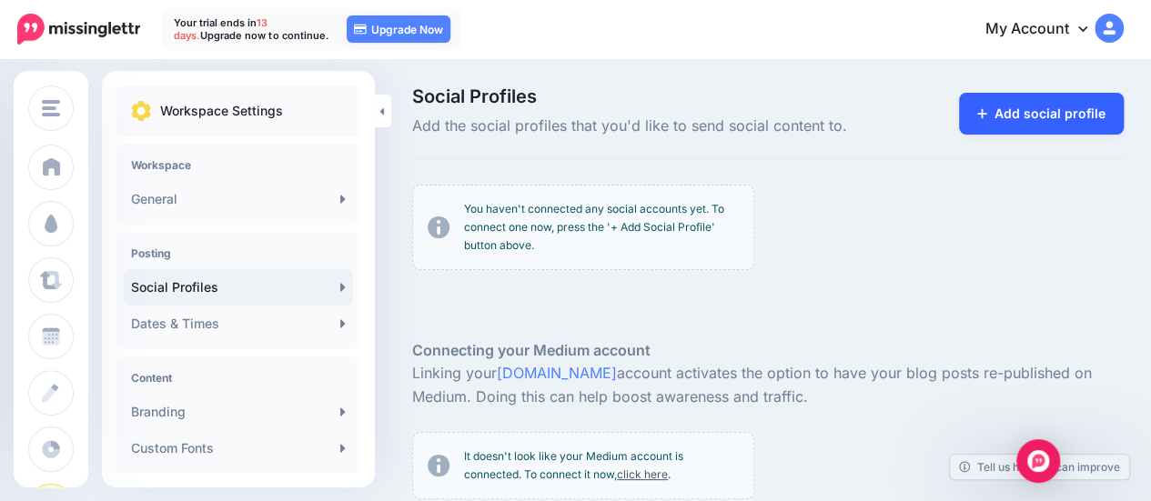
click at [1064, 107] on link "Add social profile" at bounding box center [1041, 114] width 165 height 42
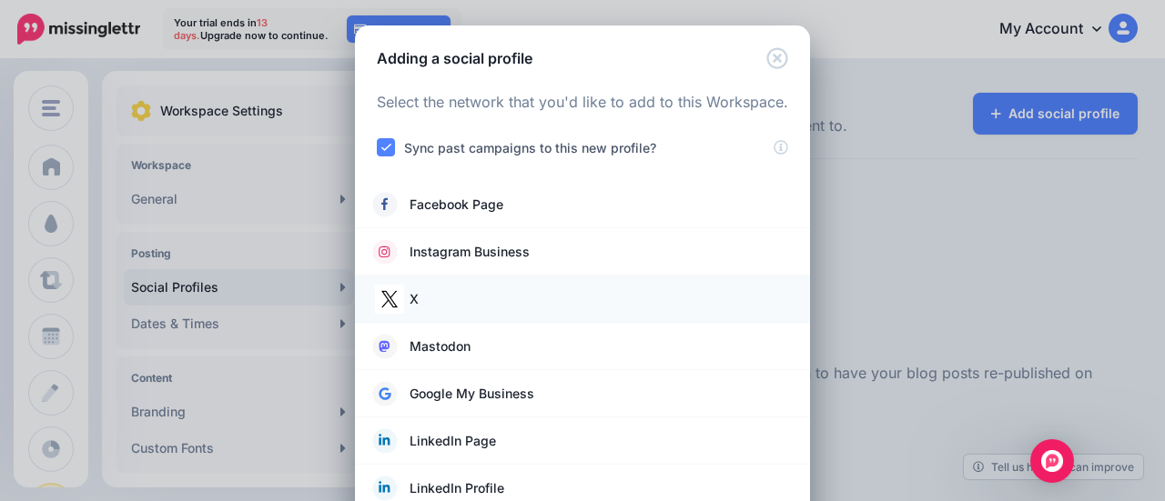
click at [702, 298] on link "X" at bounding box center [582, 299] width 419 height 25
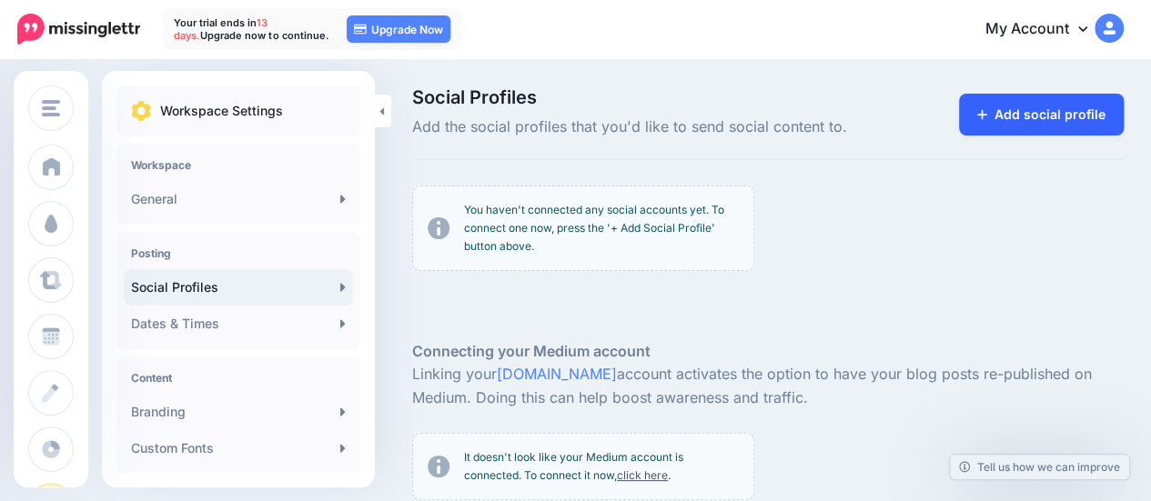
click at [1074, 115] on link "Add social profile" at bounding box center [1041, 115] width 165 height 42
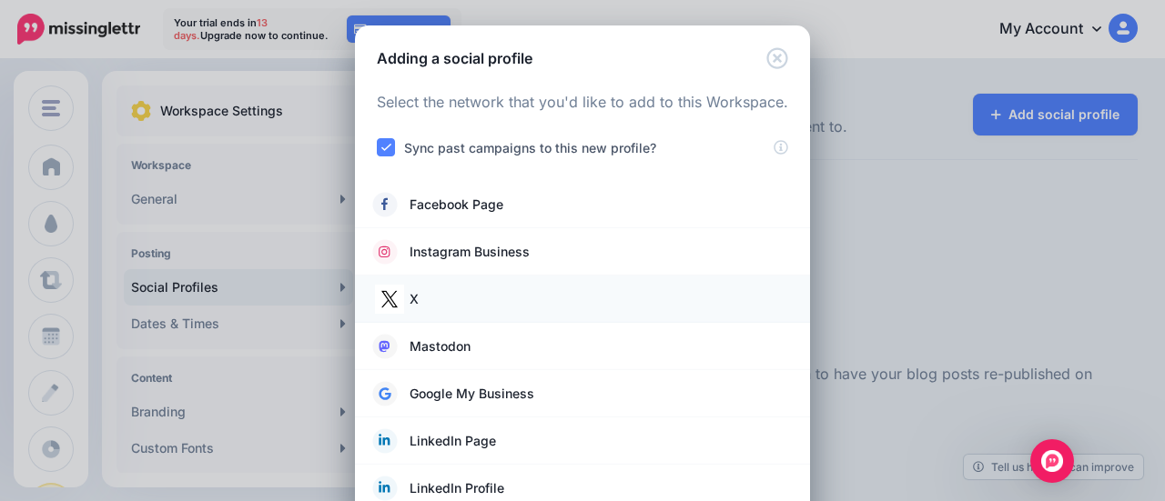
click at [497, 292] on link "X" at bounding box center [582, 299] width 419 height 25
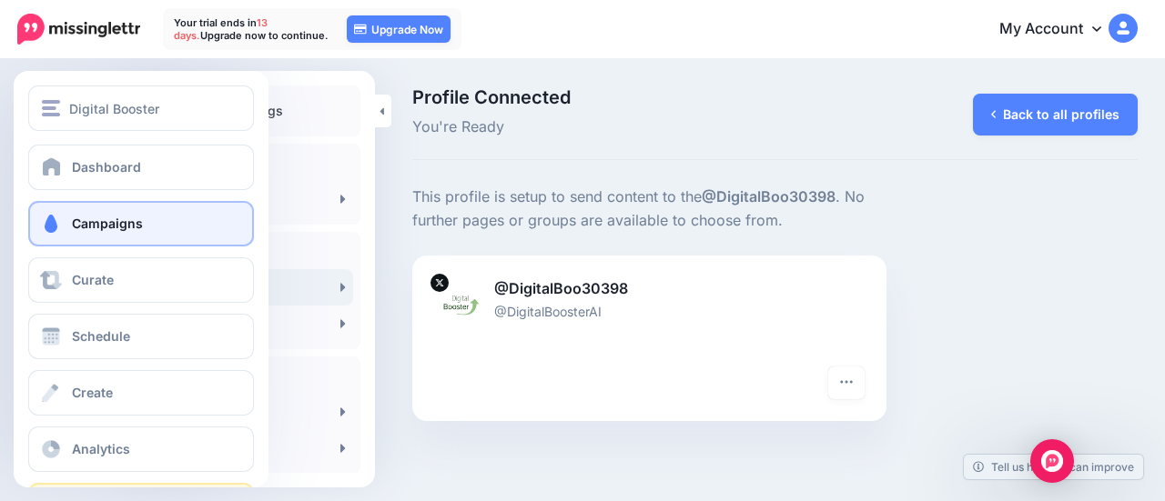
click at [105, 217] on span "Campaigns" at bounding box center [107, 223] width 71 height 15
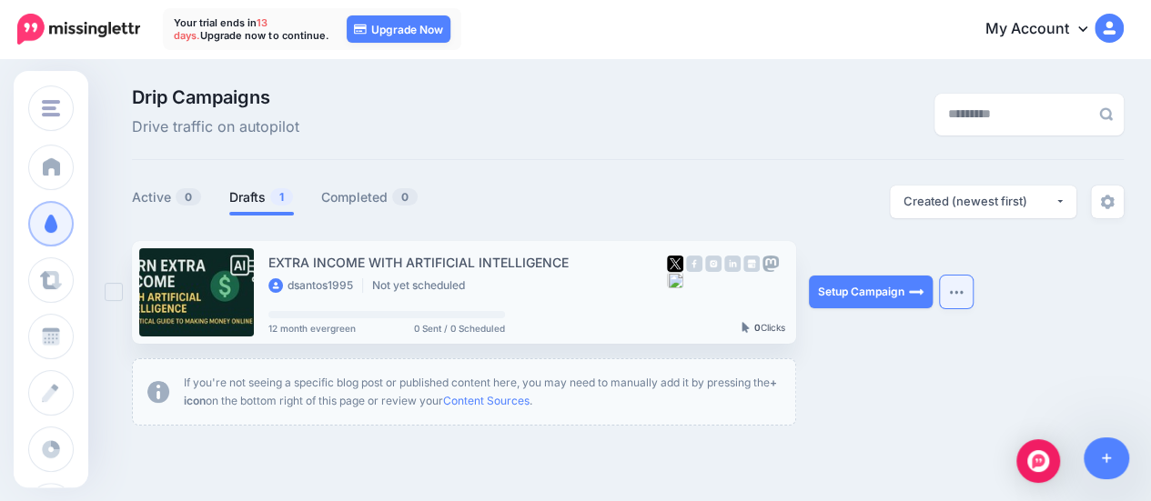
click at [961, 293] on img "button" at bounding box center [956, 291] width 15 height 5
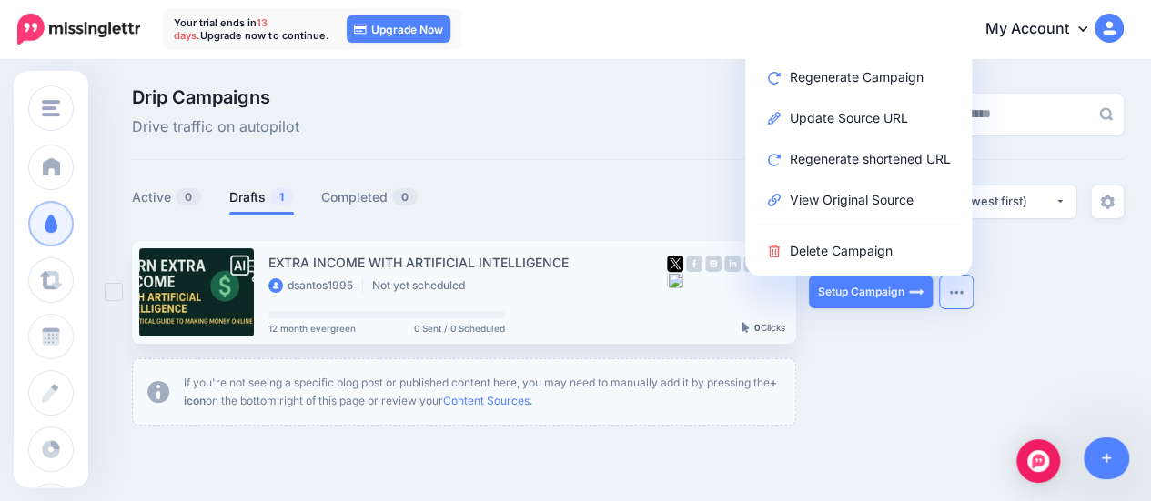
click at [960, 292] on img "button" at bounding box center [956, 291] width 15 height 5
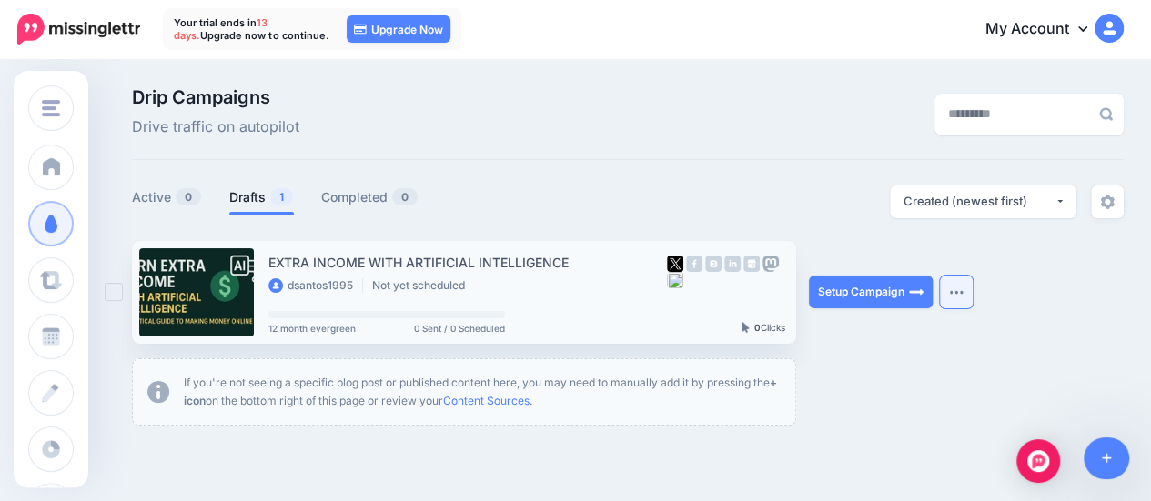
click at [960, 292] on img "button" at bounding box center [956, 291] width 15 height 5
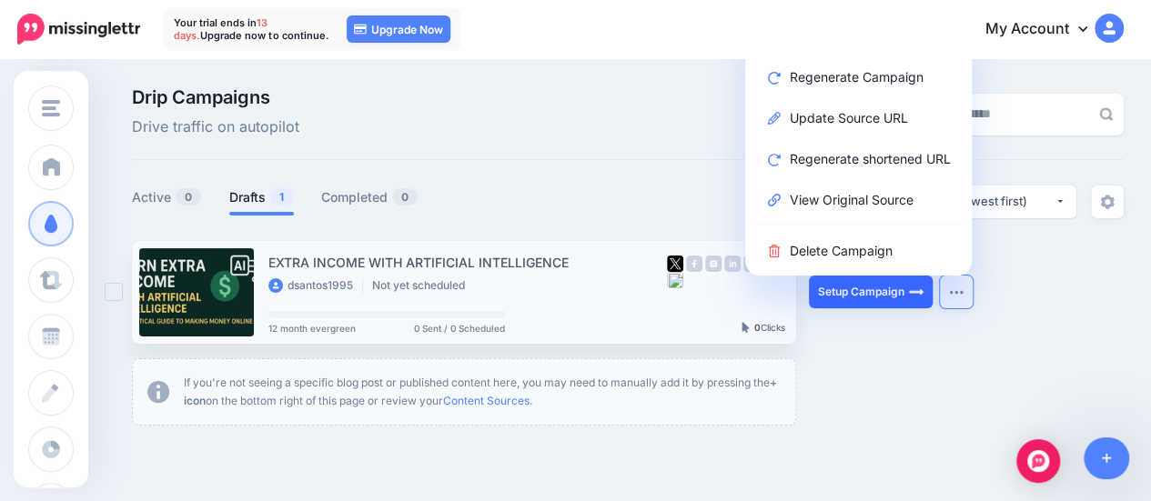
click at [873, 301] on link "Setup Campaign" at bounding box center [871, 292] width 124 height 33
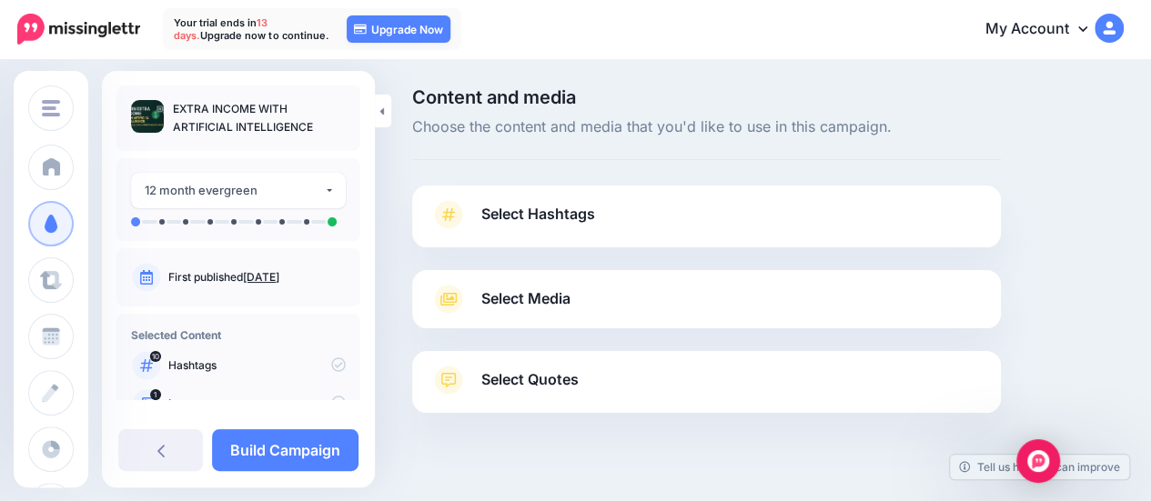
scroll to position [29, 0]
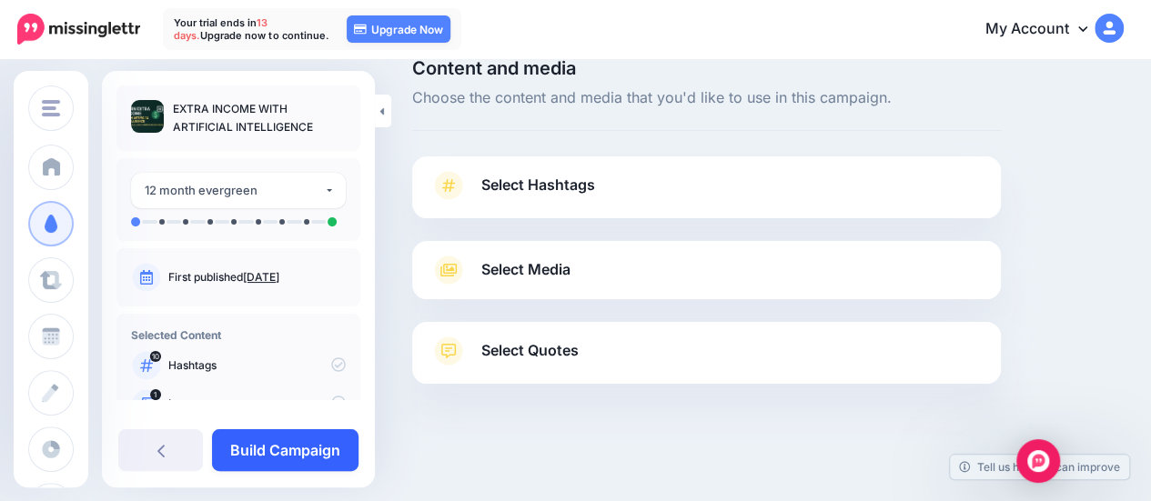
click at [273, 458] on link "Build Campaign" at bounding box center [285, 450] width 146 height 42
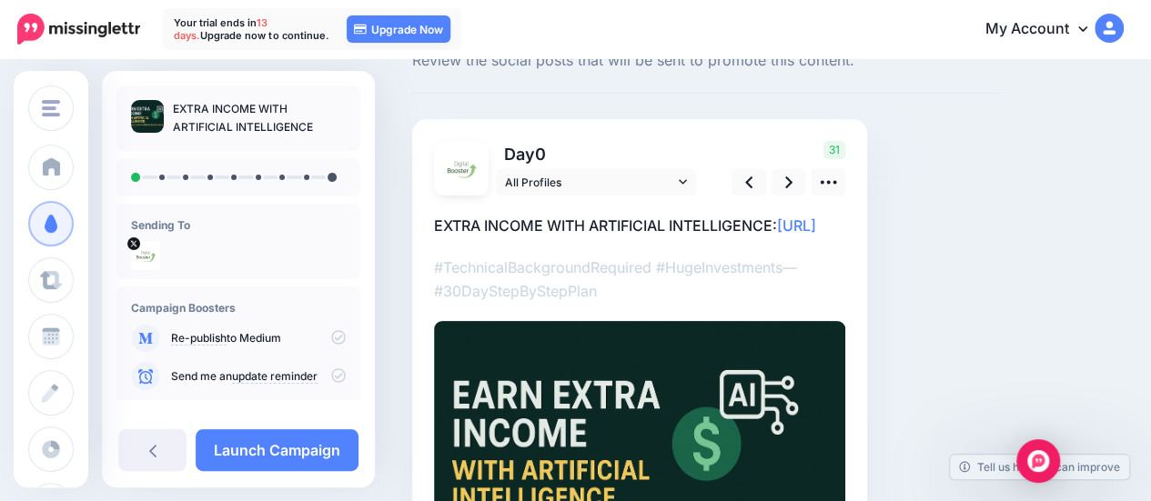
scroll to position [67, 0]
click at [787, 184] on icon at bounding box center [788, 182] width 7 height 12
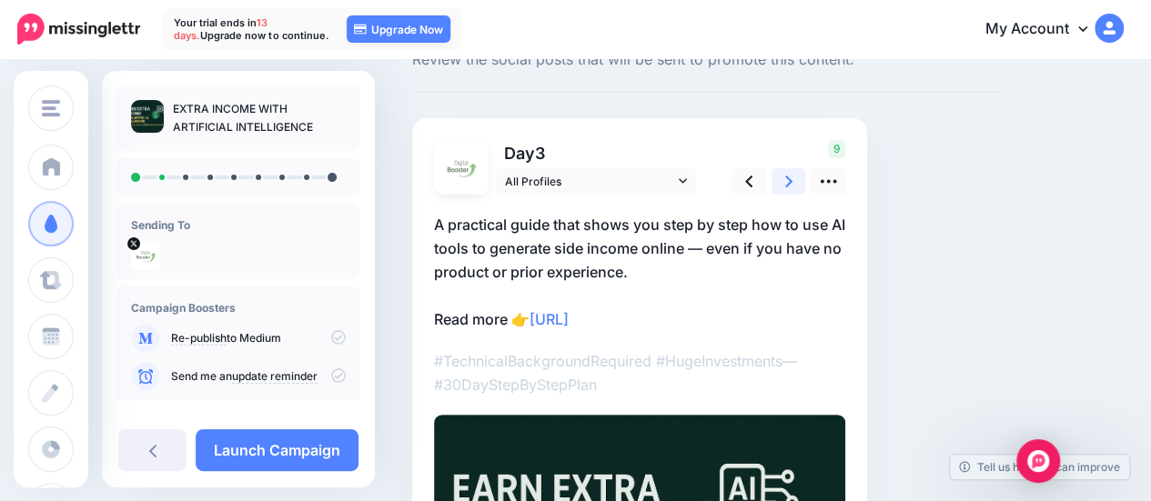
click at [787, 184] on icon at bounding box center [788, 182] width 7 height 12
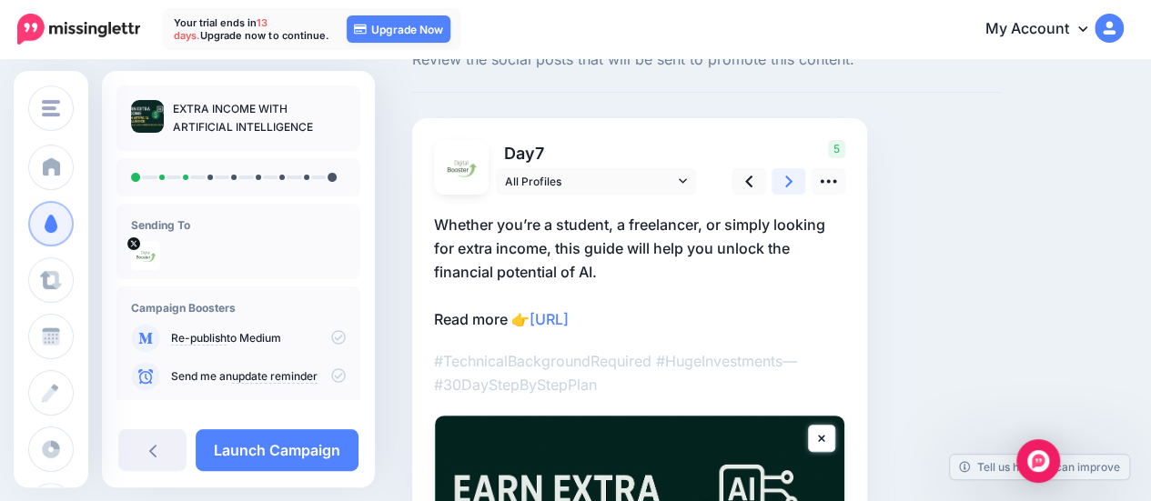
click at [787, 184] on icon at bounding box center [788, 182] width 7 height 12
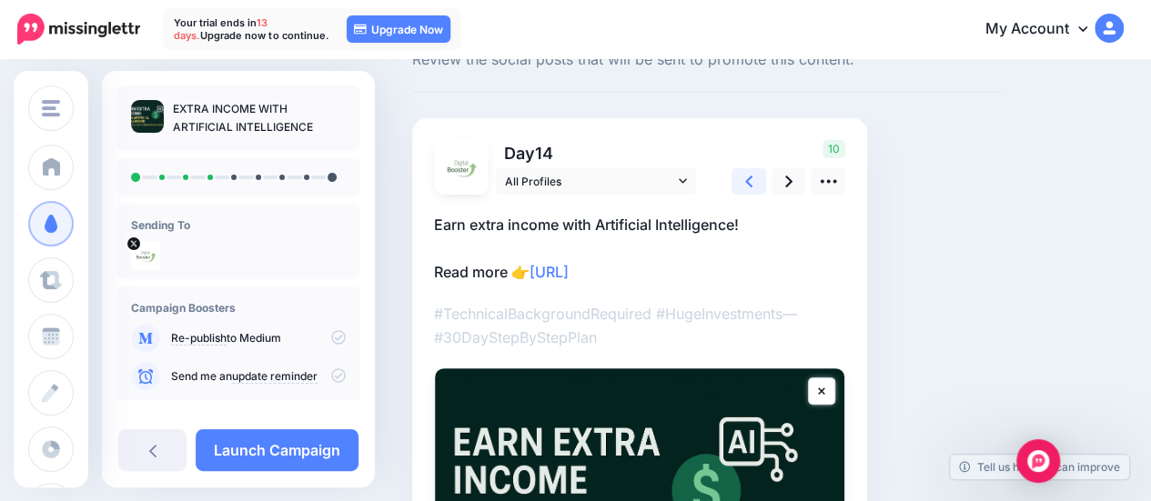
click at [745, 184] on icon at bounding box center [748, 181] width 7 height 19
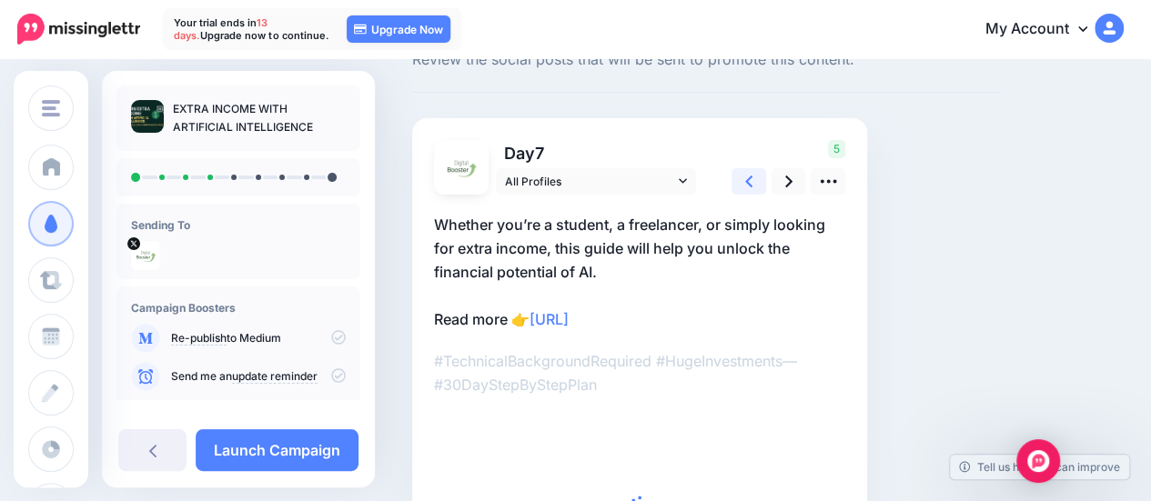
click at [745, 184] on icon at bounding box center [748, 181] width 7 height 19
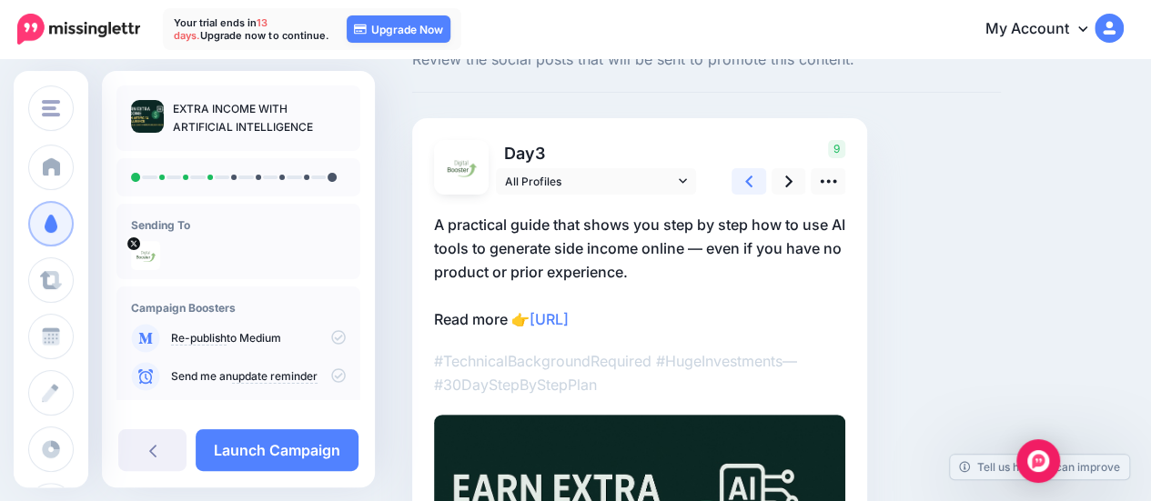
click at [745, 184] on icon at bounding box center [748, 181] width 7 height 19
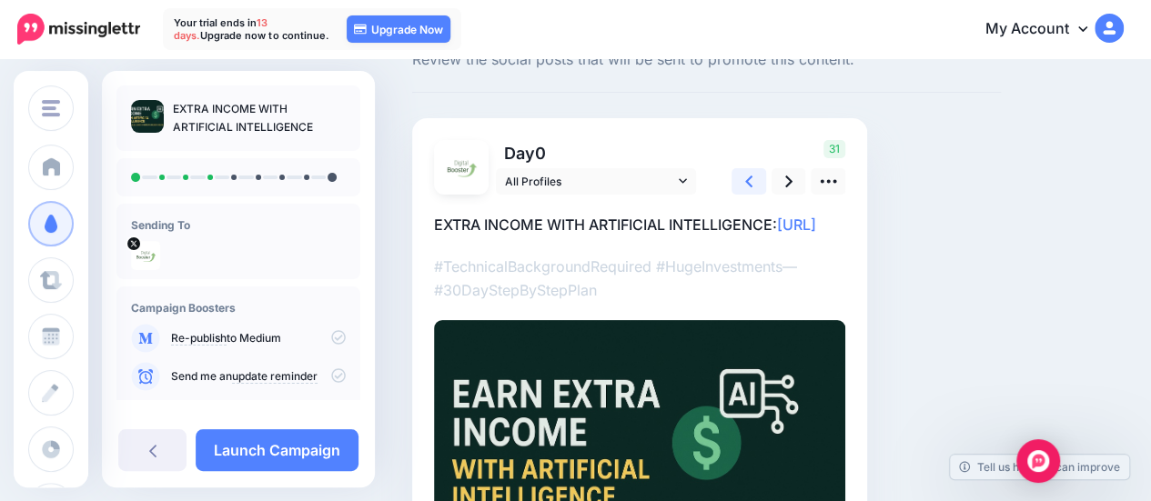
click at [745, 184] on icon at bounding box center [748, 181] width 7 height 19
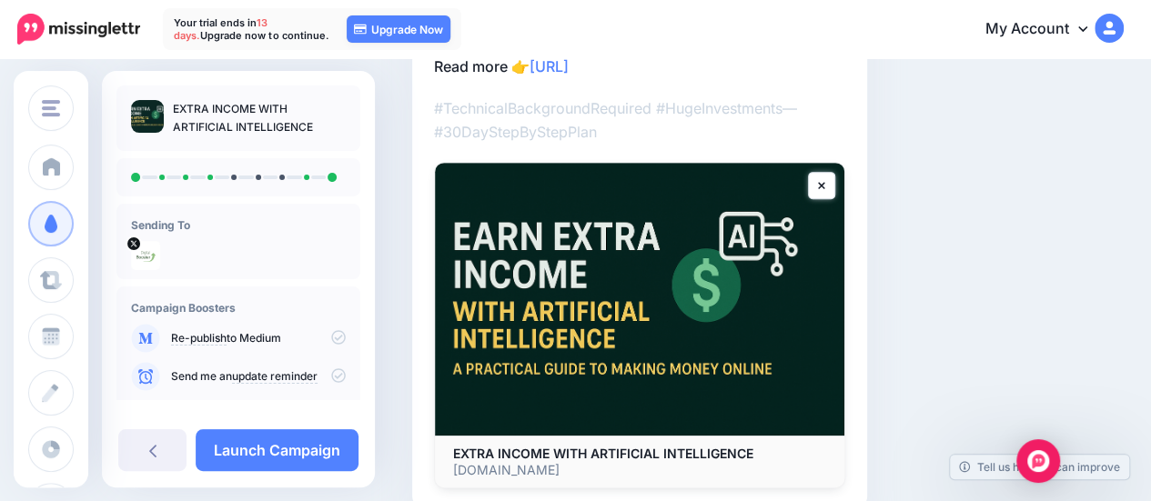
scroll to position [271, 0]
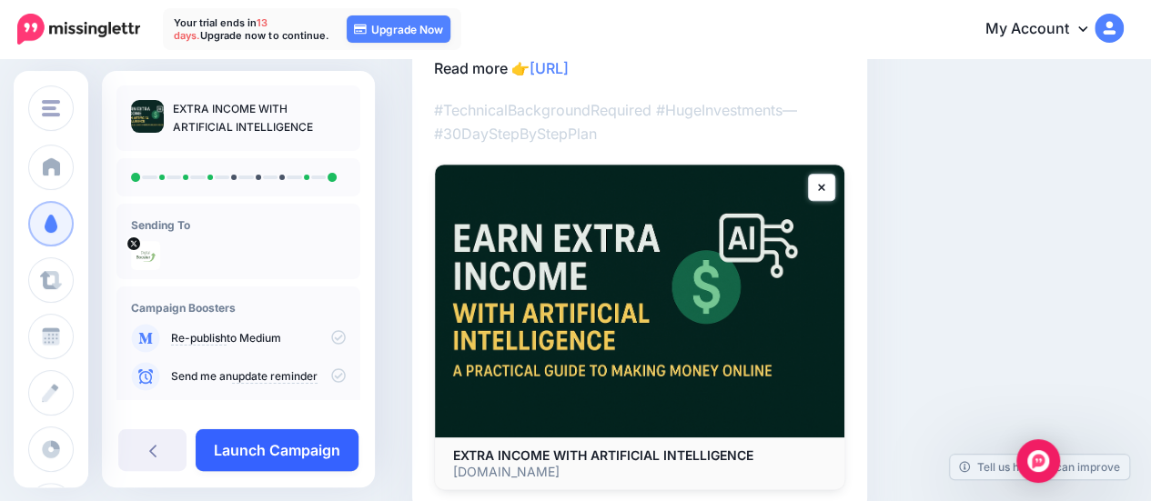
click at [308, 458] on link "Launch Campaign" at bounding box center [277, 450] width 163 height 42
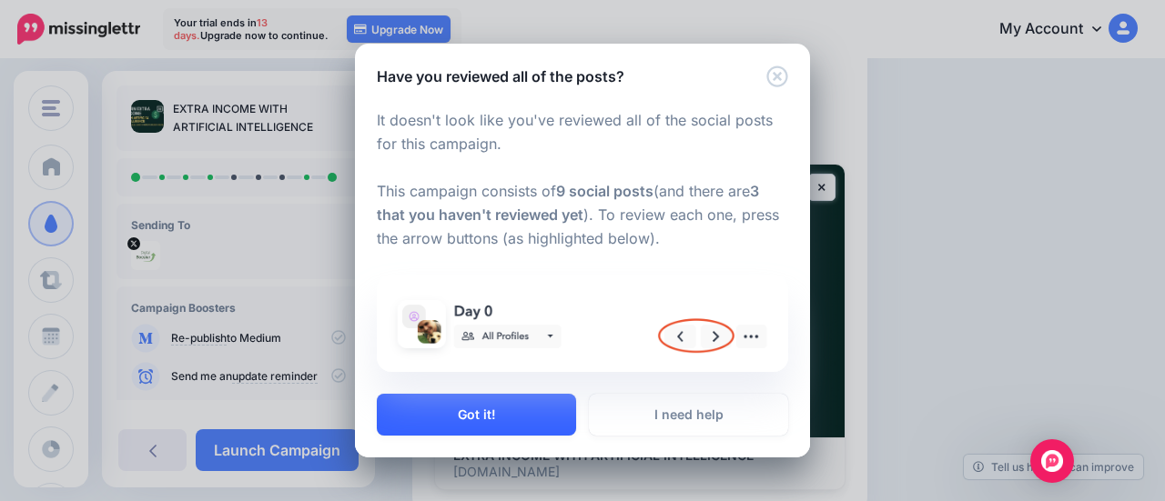
click at [499, 423] on button "Got it!" at bounding box center [476, 415] width 199 height 42
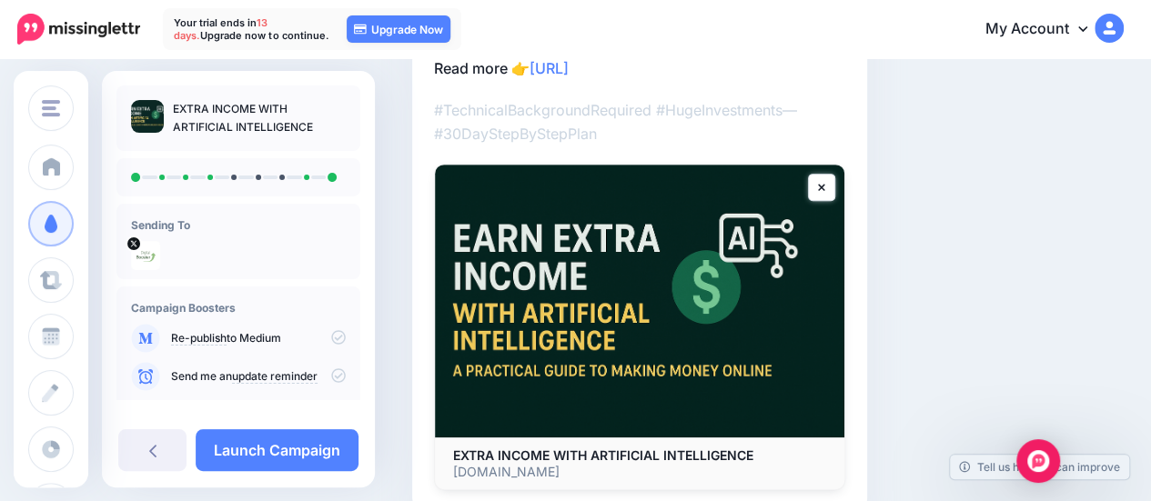
scroll to position [362, 0]
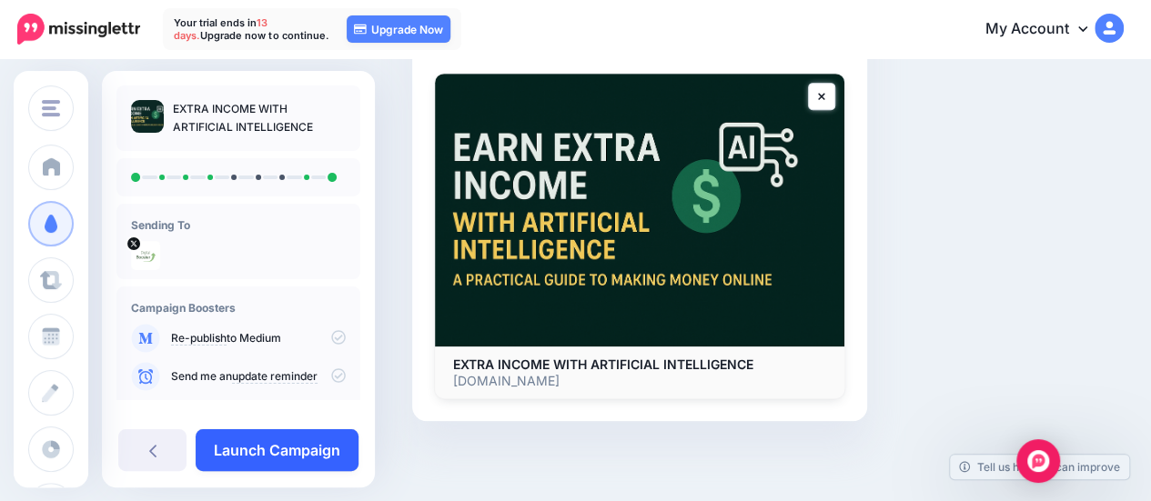
click at [314, 463] on link "Launch Campaign" at bounding box center [277, 450] width 163 height 42
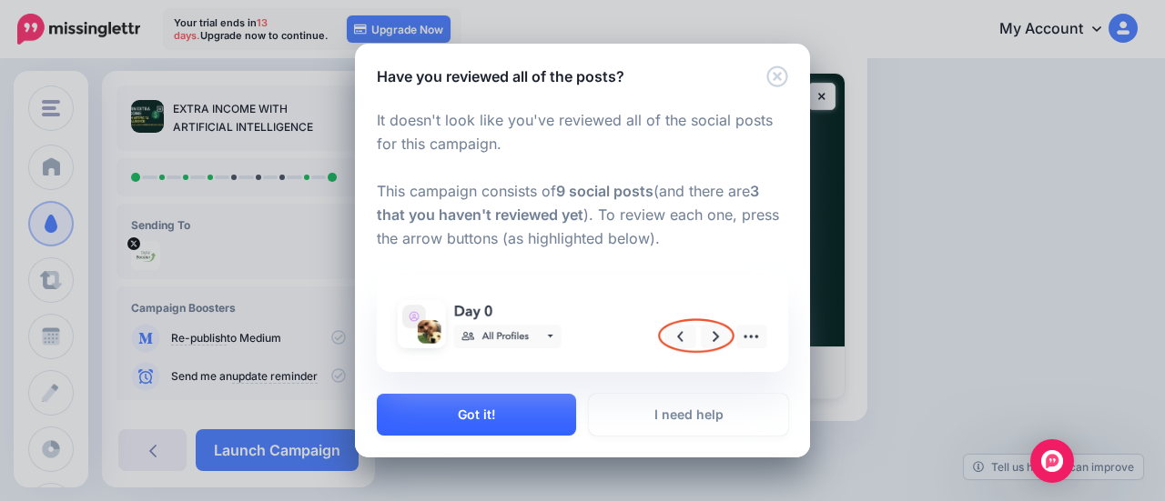
click at [529, 417] on button "Got it!" at bounding box center [476, 415] width 199 height 42
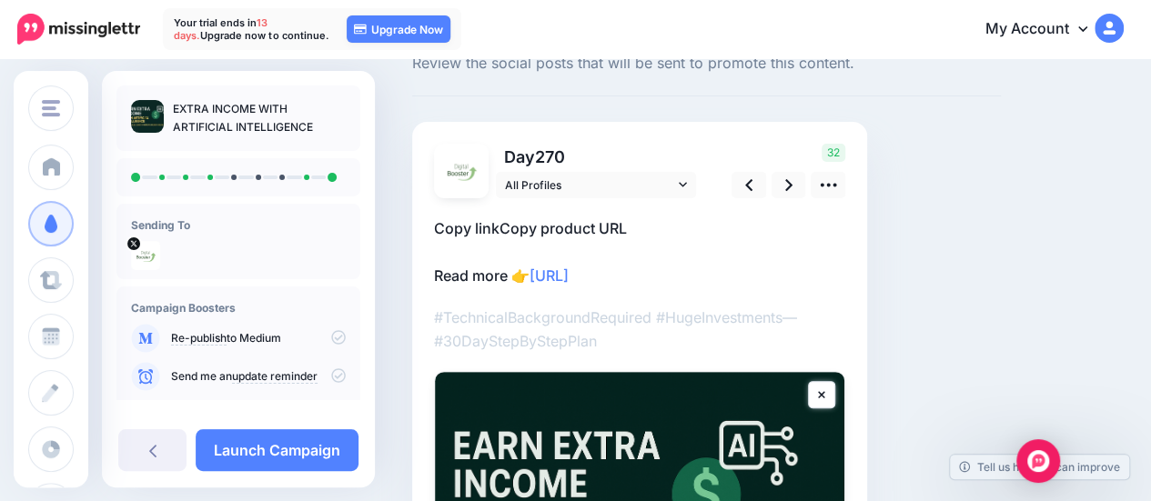
scroll to position [62, 0]
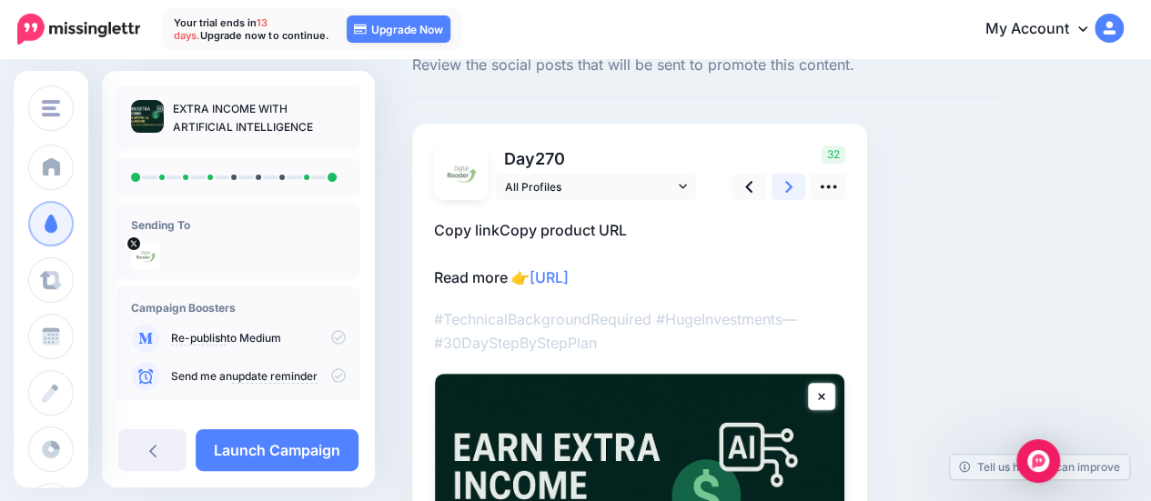
click at [794, 187] on link at bounding box center [789, 187] width 35 height 26
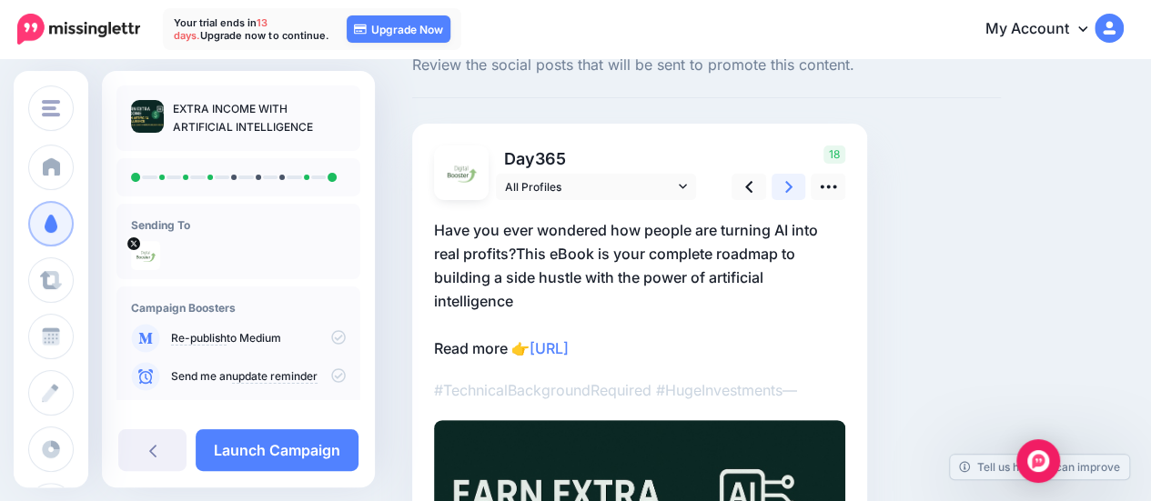
click at [794, 187] on link at bounding box center [789, 187] width 35 height 26
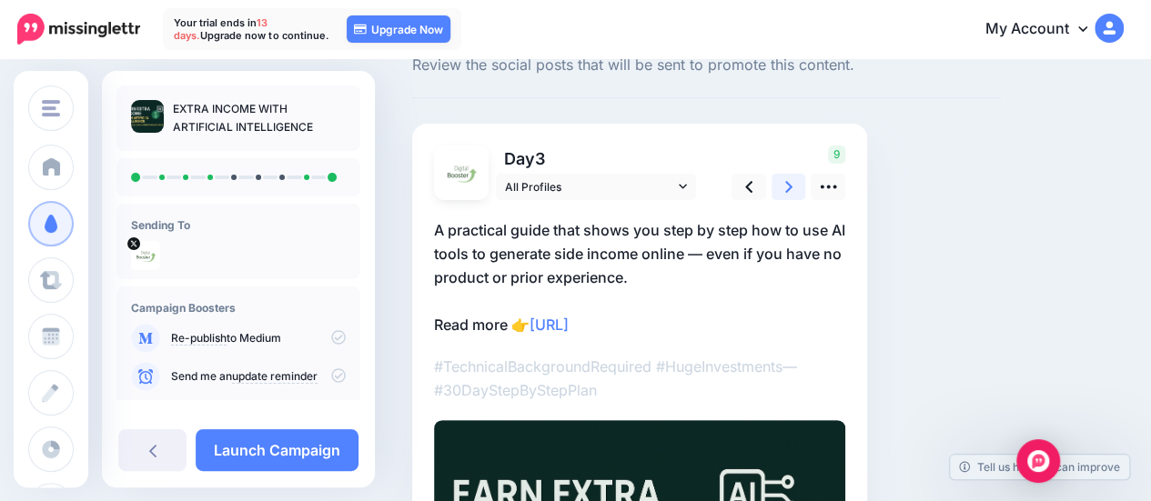
click at [794, 187] on link at bounding box center [789, 187] width 35 height 26
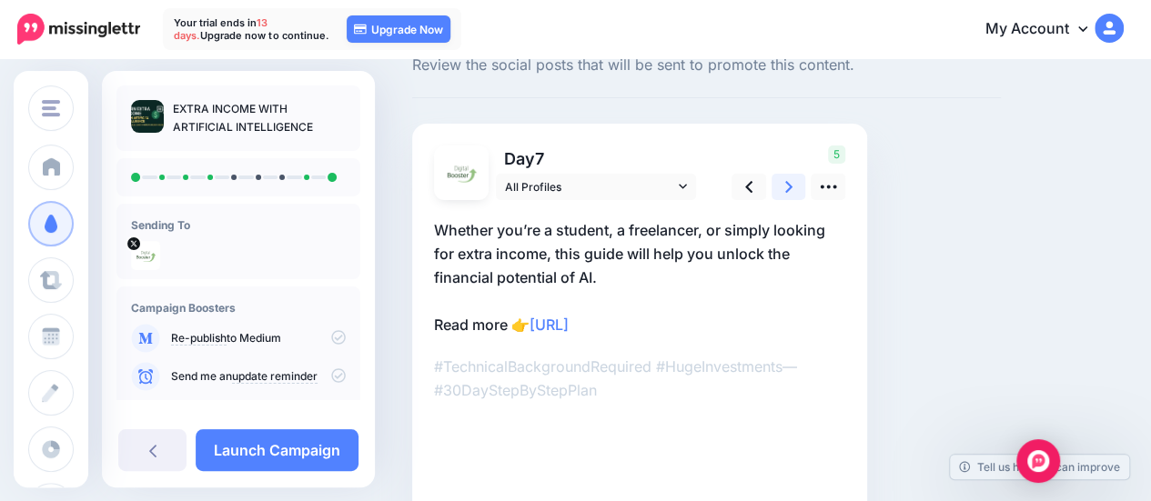
click at [794, 187] on link at bounding box center [789, 187] width 35 height 26
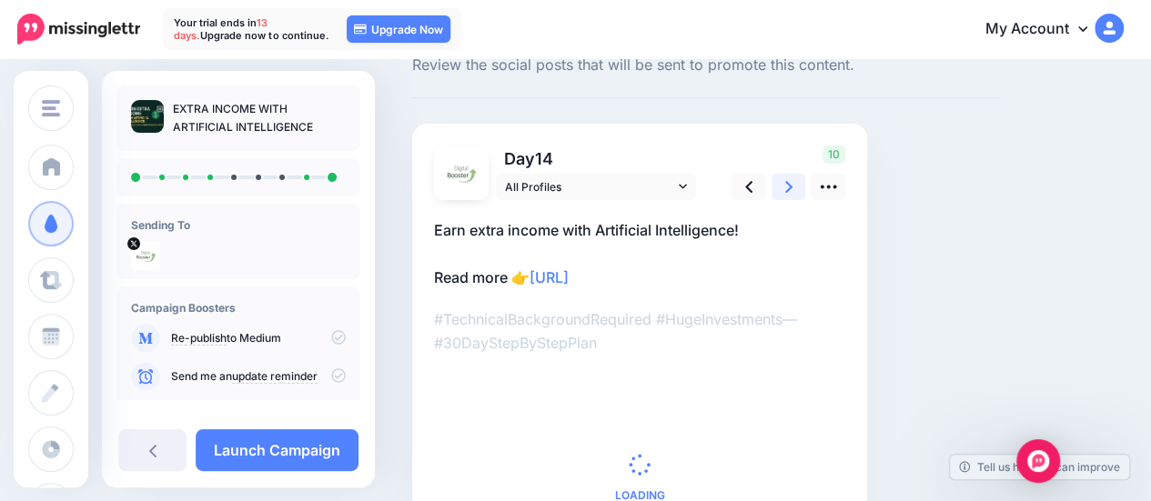
click at [794, 187] on link at bounding box center [789, 187] width 35 height 26
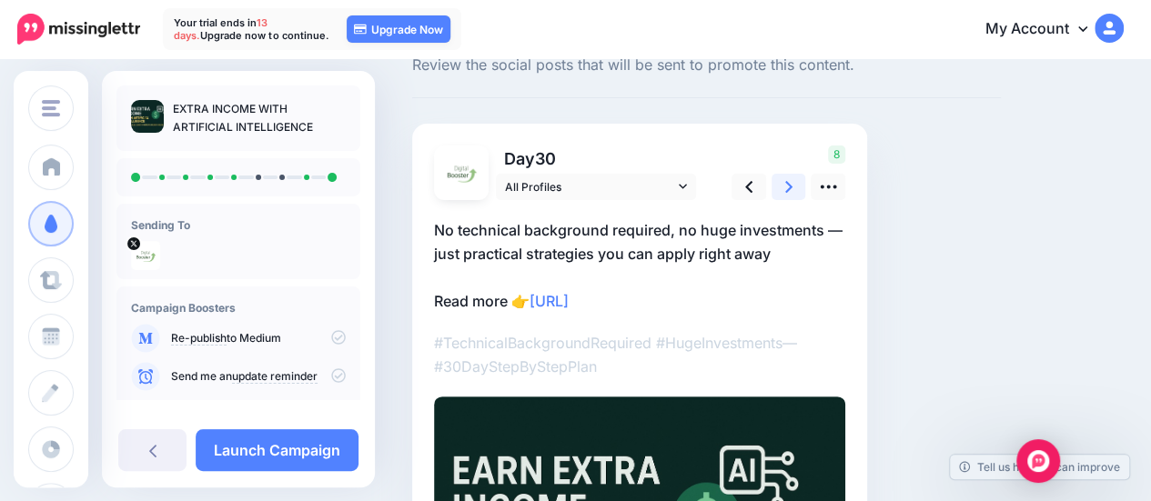
click at [794, 187] on link at bounding box center [789, 187] width 35 height 26
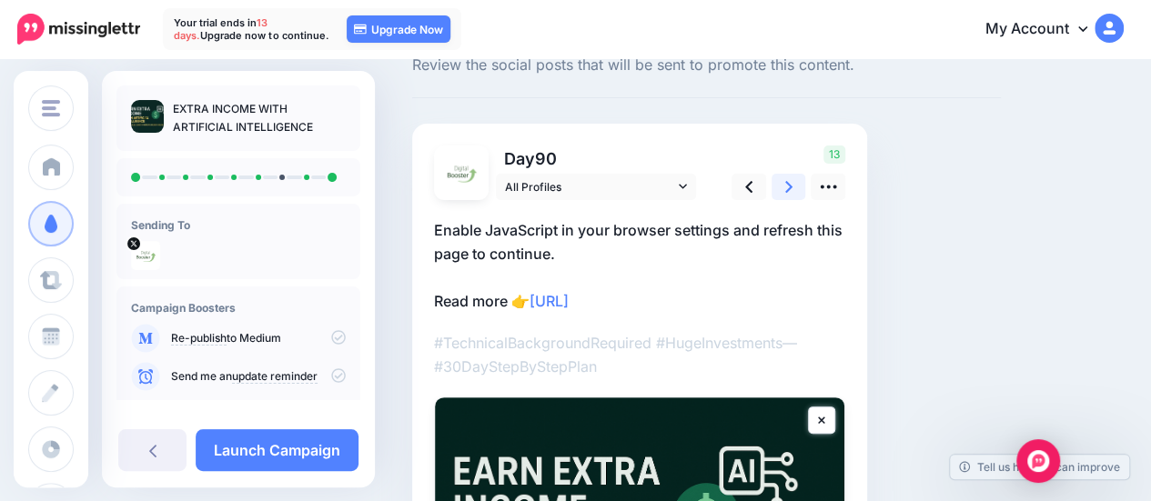
click at [794, 187] on link at bounding box center [789, 187] width 35 height 26
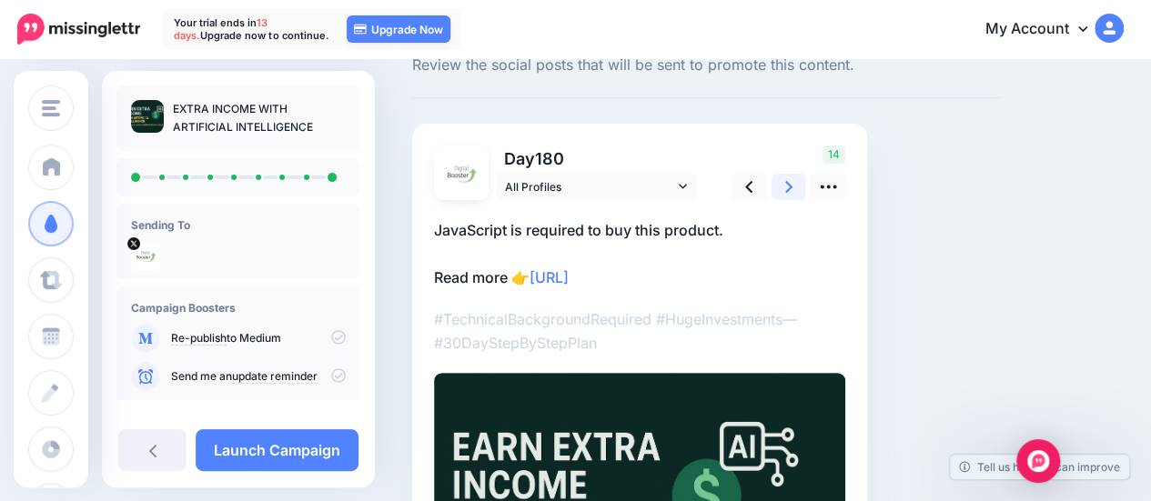
click at [794, 187] on link at bounding box center [789, 187] width 35 height 26
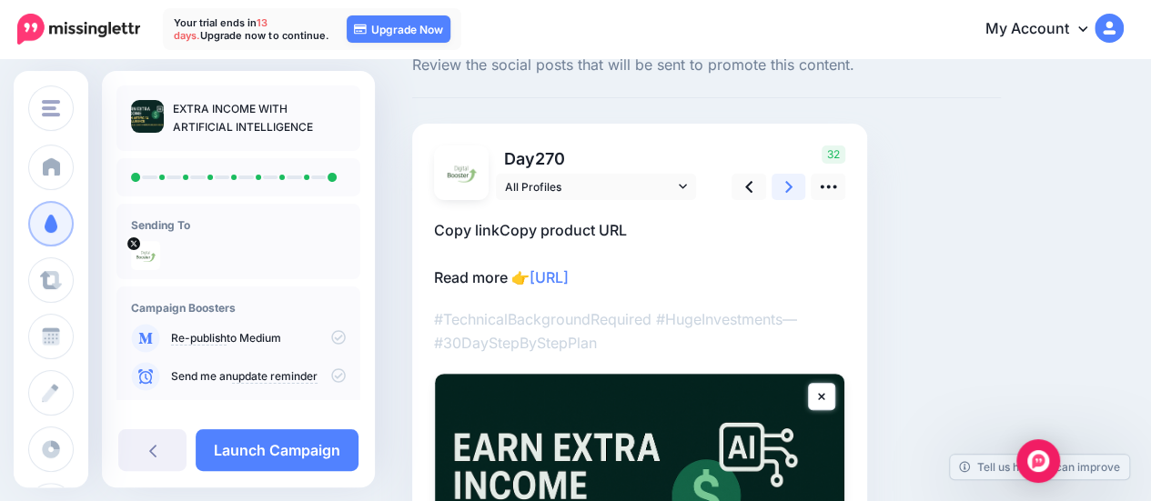
click at [794, 187] on link at bounding box center [789, 187] width 35 height 26
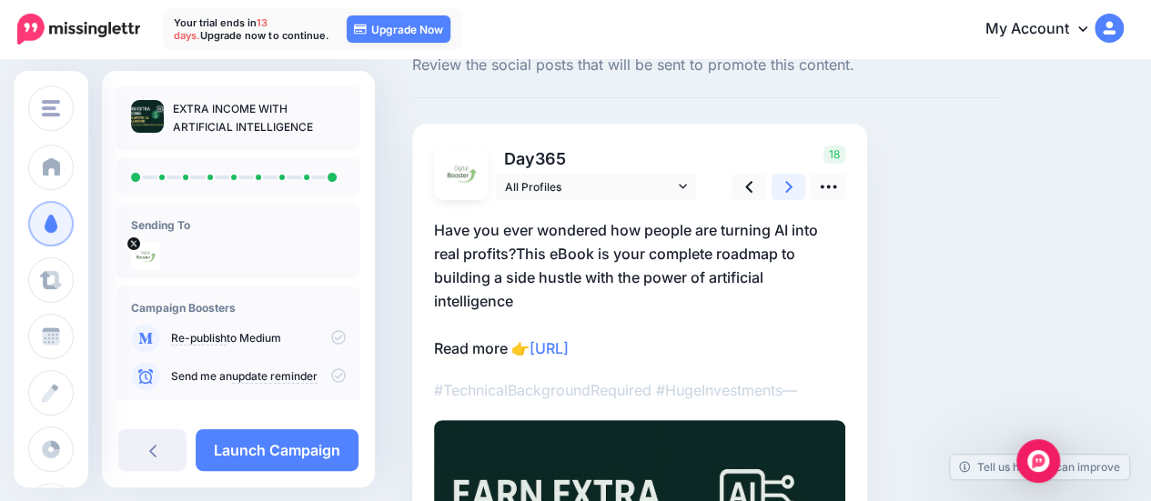
click at [794, 187] on link at bounding box center [789, 187] width 35 height 26
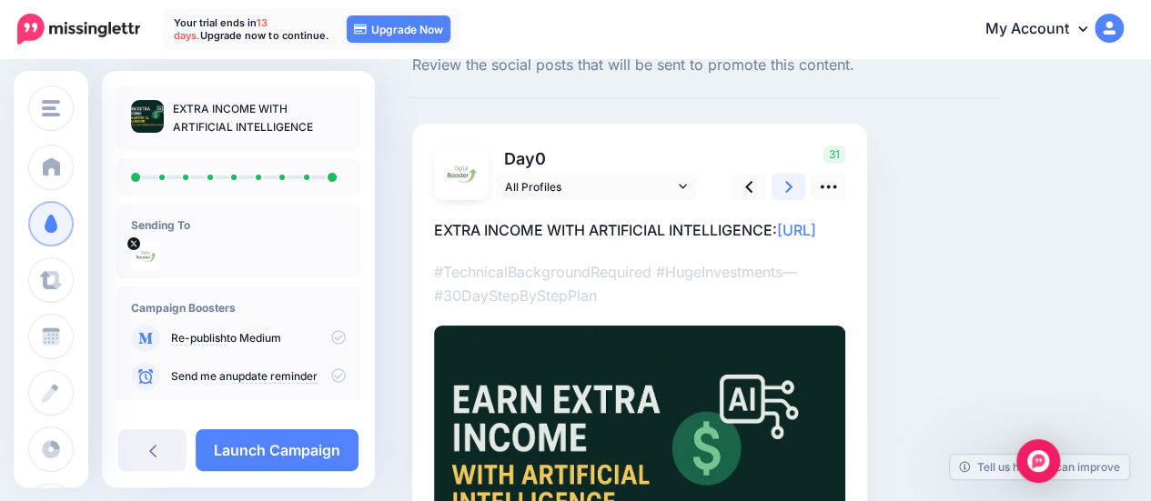
click at [794, 187] on link at bounding box center [789, 187] width 35 height 26
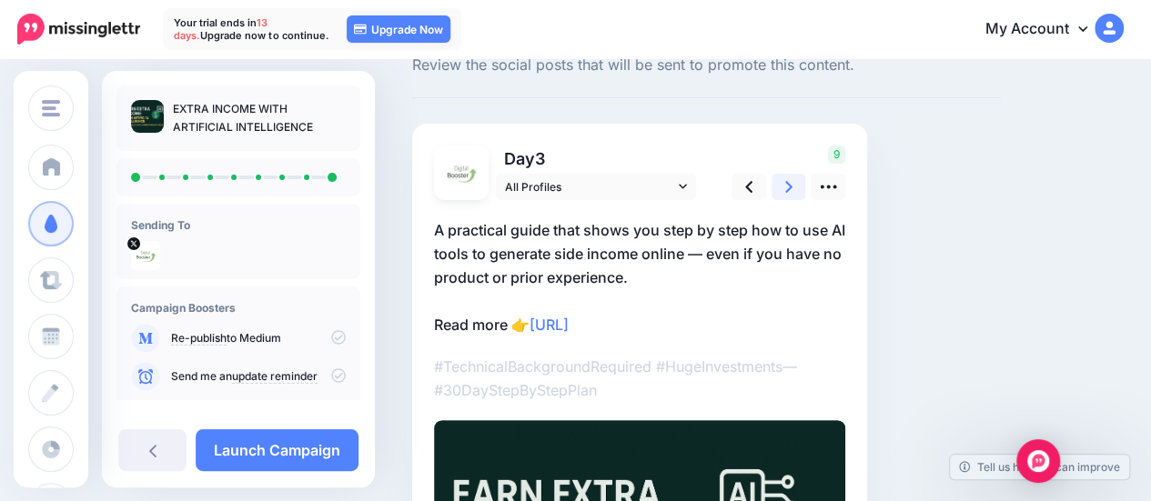
click at [794, 187] on link at bounding box center [789, 187] width 35 height 26
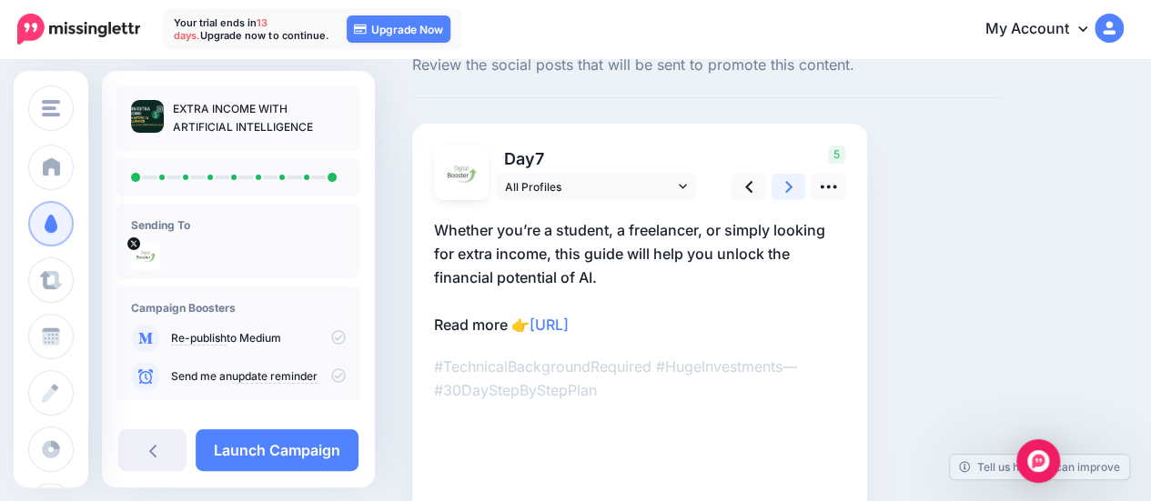
click at [794, 187] on link at bounding box center [789, 187] width 35 height 26
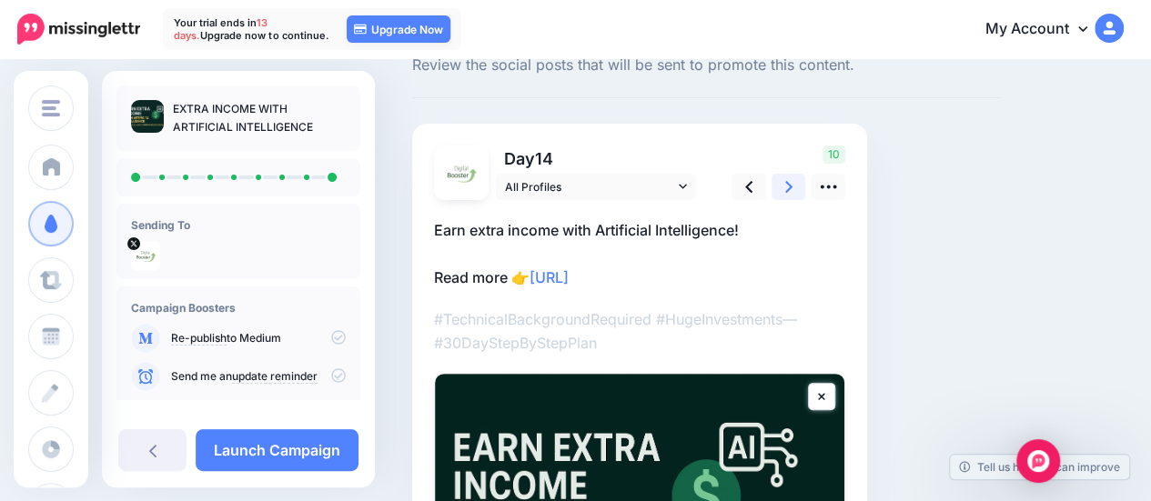
click at [794, 187] on link at bounding box center [789, 187] width 35 height 26
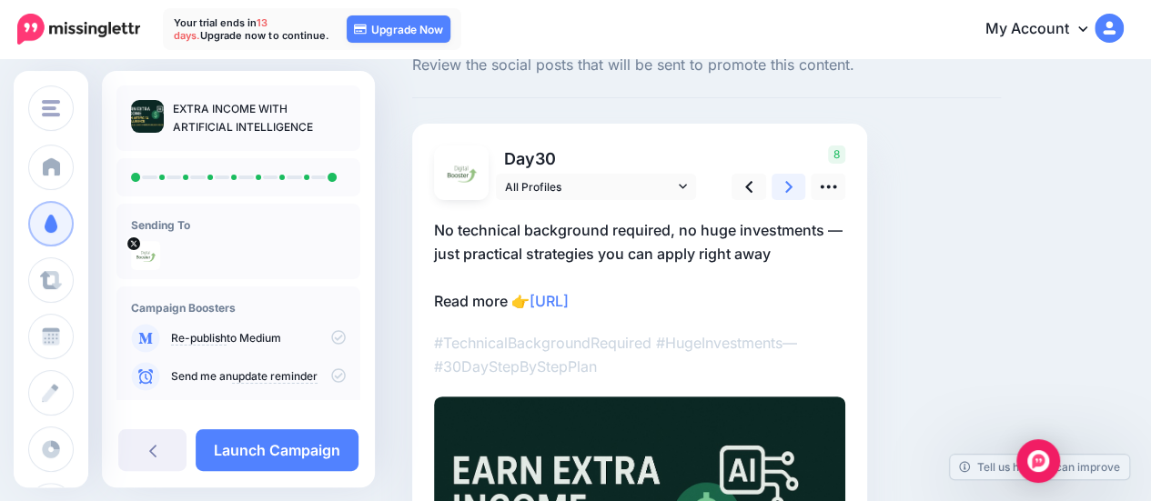
scroll to position [335, 0]
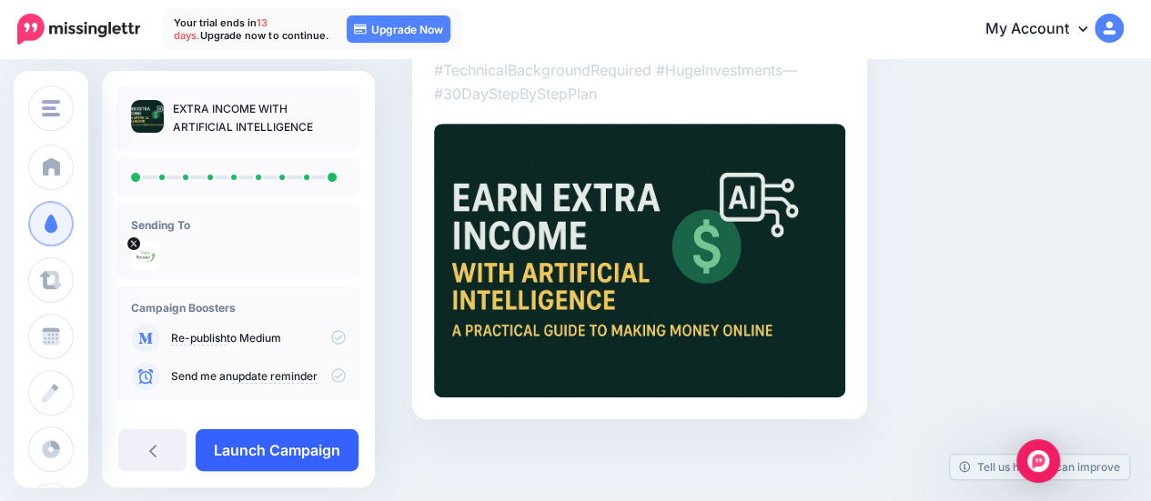
click at [279, 449] on link "Launch Campaign" at bounding box center [277, 450] width 163 height 42
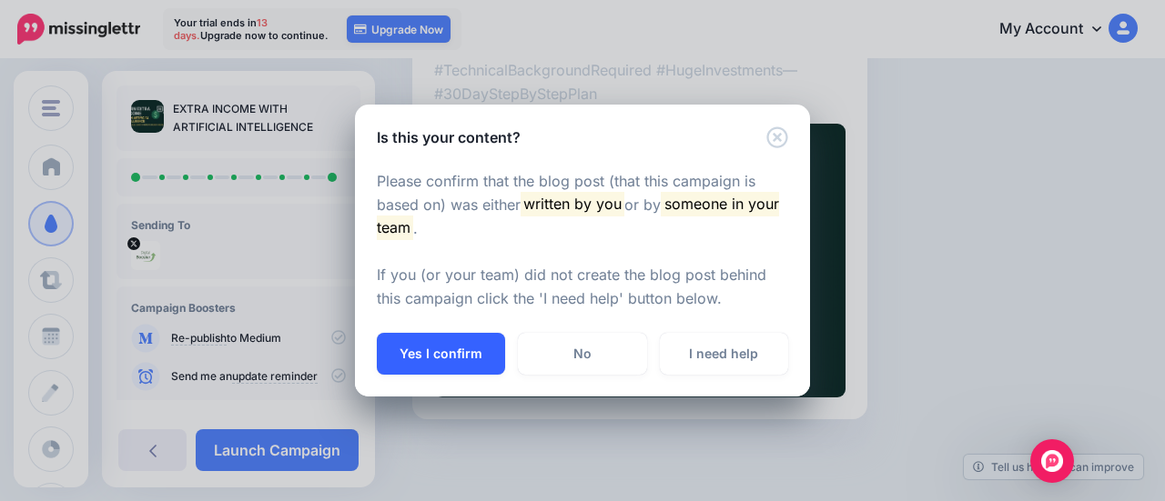
click at [443, 355] on button "Yes I confirm" at bounding box center [441, 354] width 128 height 42
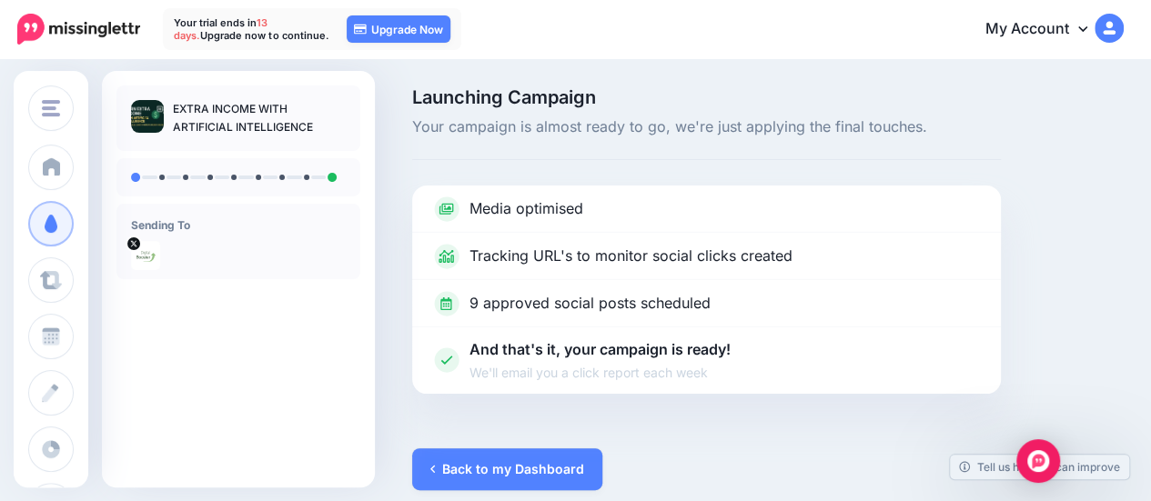
scroll to position [15, 0]
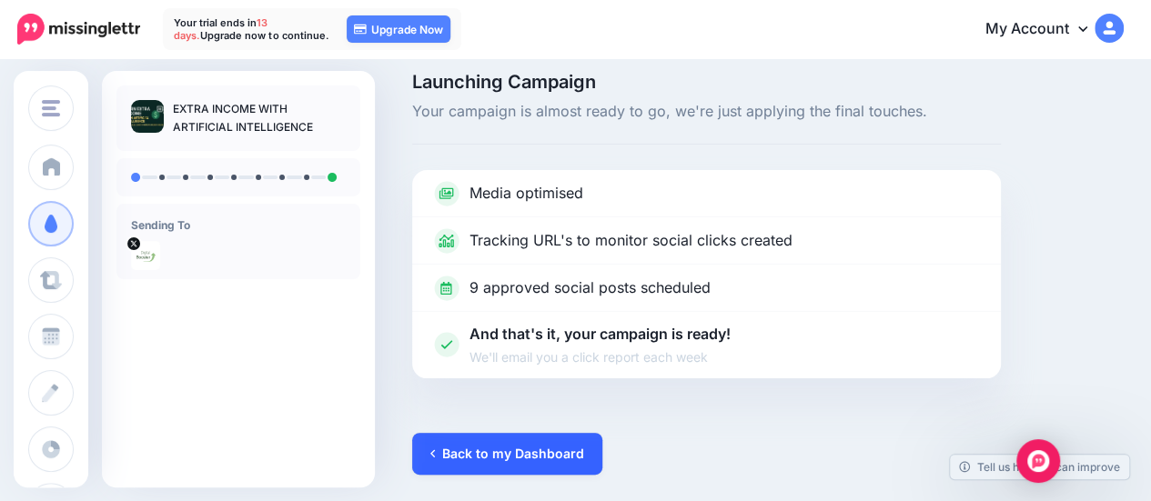
click at [531, 450] on link "Back to my Dashboard" at bounding box center [507, 454] width 190 height 42
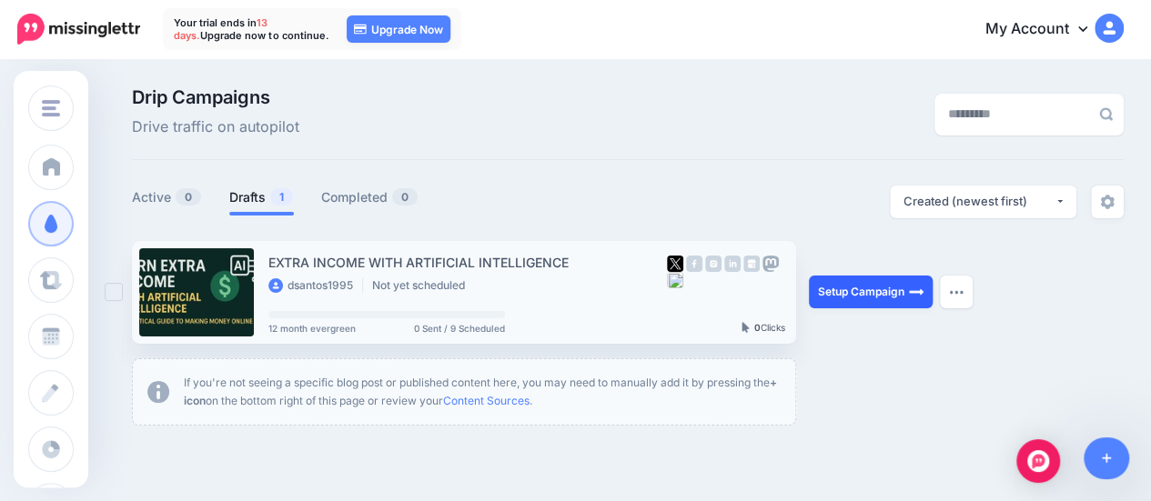
click at [870, 300] on link "Setup Campaign" at bounding box center [871, 292] width 124 height 33
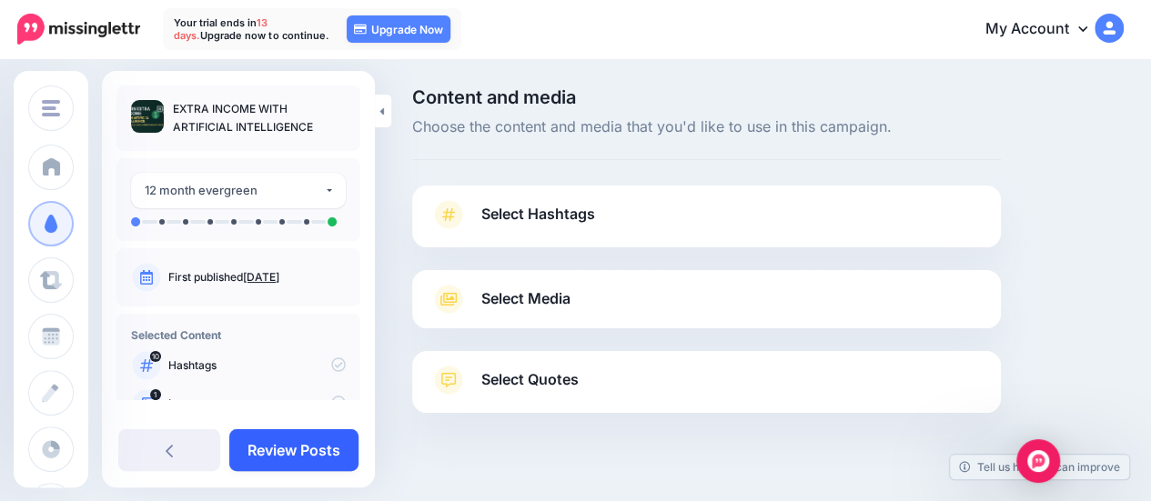
click at [309, 460] on link "Review Posts" at bounding box center [293, 450] width 129 height 42
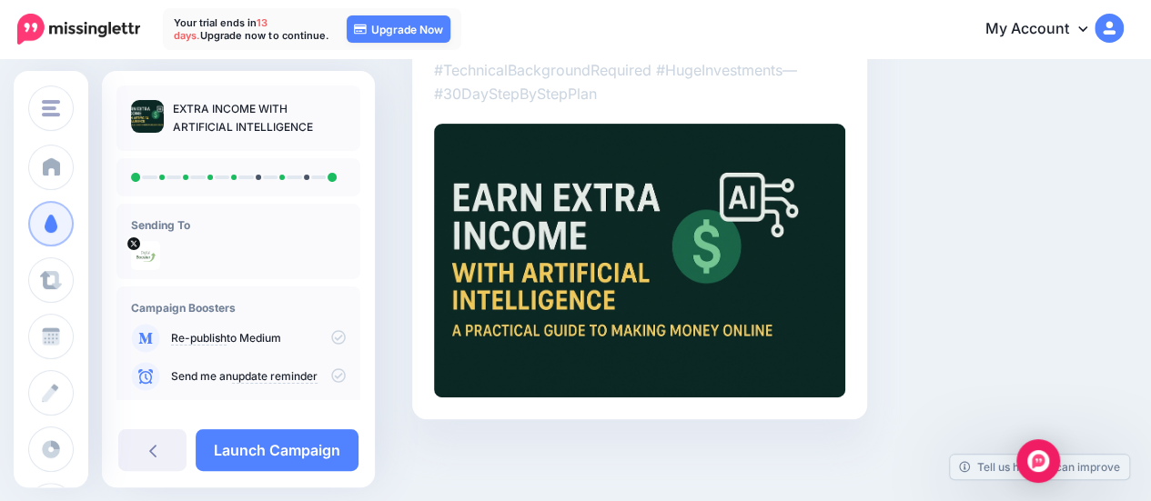
scroll to position [109, 0]
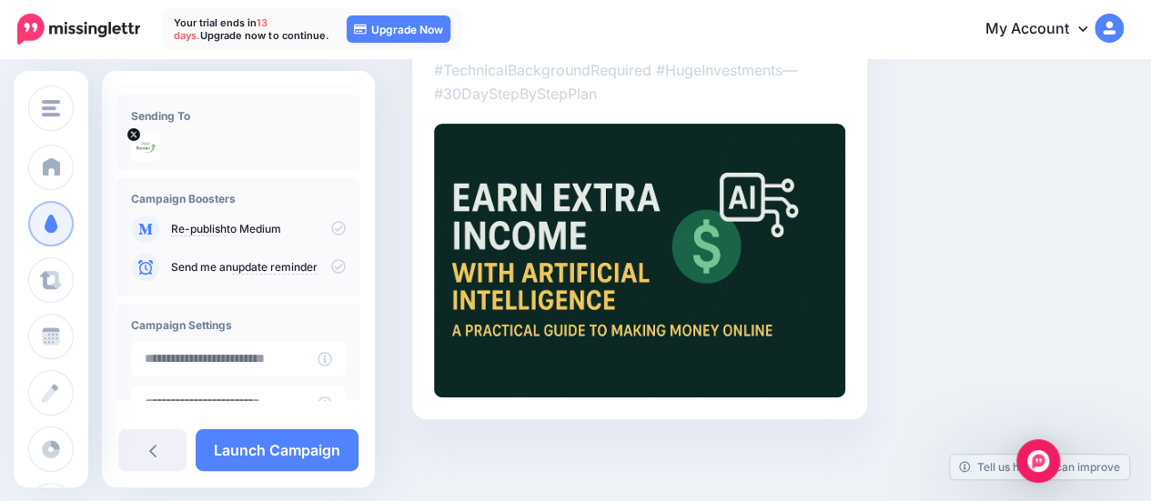
click at [331, 228] on icon at bounding box center [338, 228] width 15 height 15
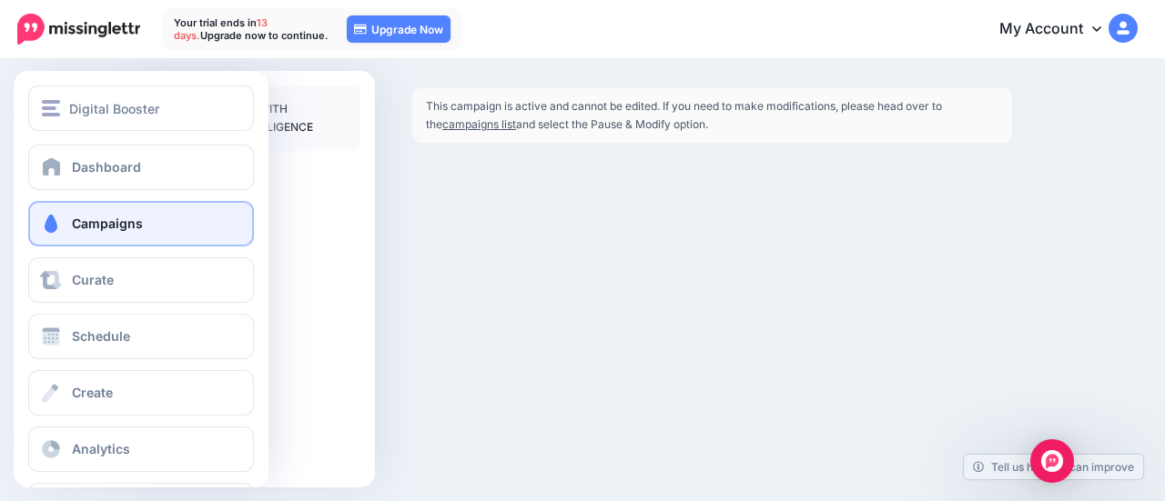
click at [118, 223] on span "Campaigns" at bounding box center [107, 223] width 71 height 15
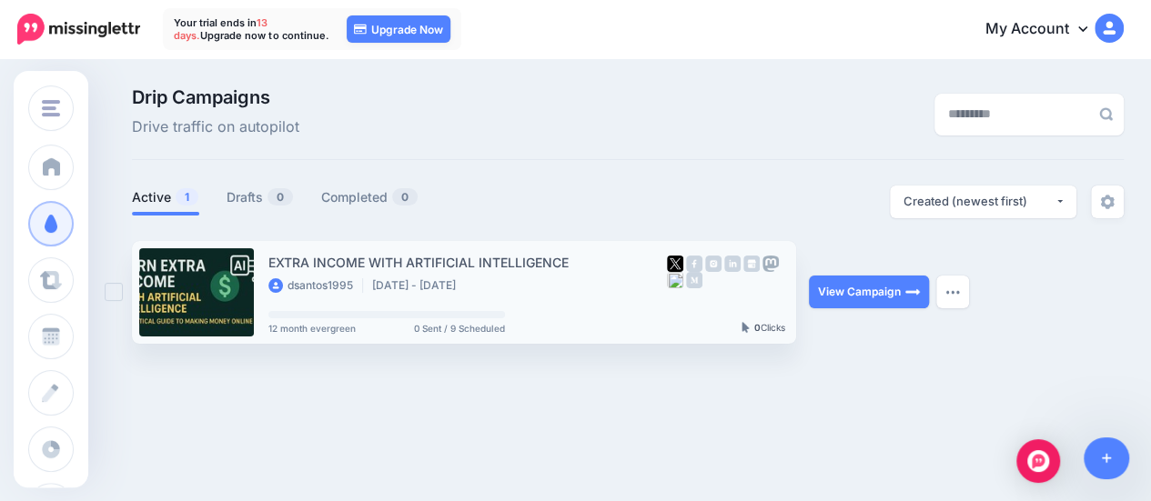
click at [208, 287] on link at bounding box center [196, 292] width 115 height 88
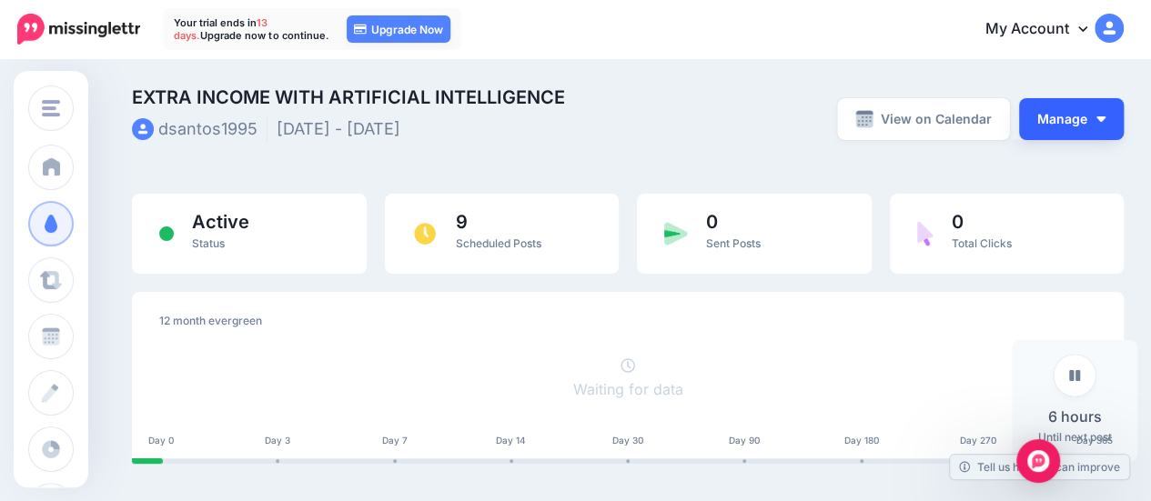
click at [1064, 113] on button "Manage" at bounding box center [1071, 119] width 105 height 42
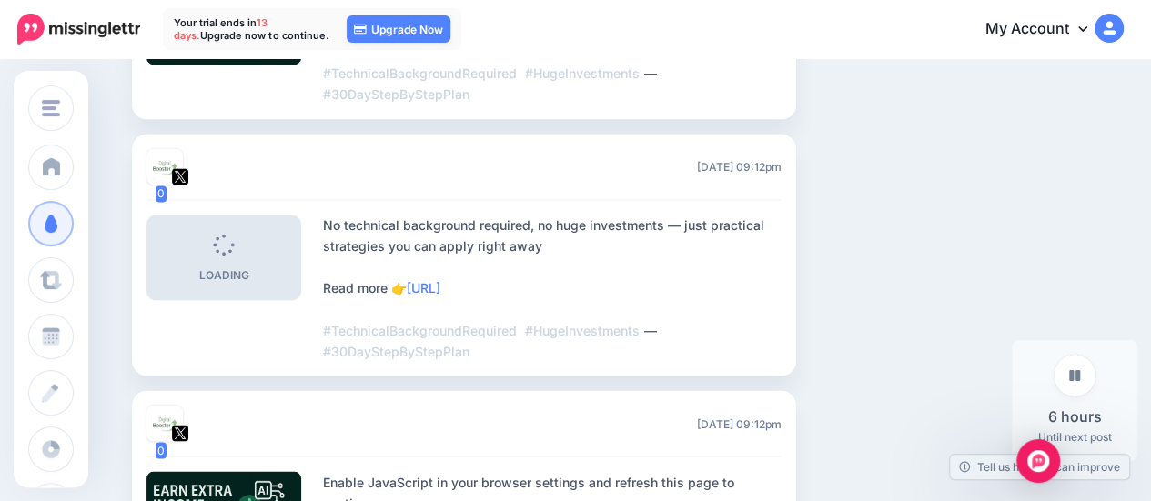
scroll to position [1407, 0]
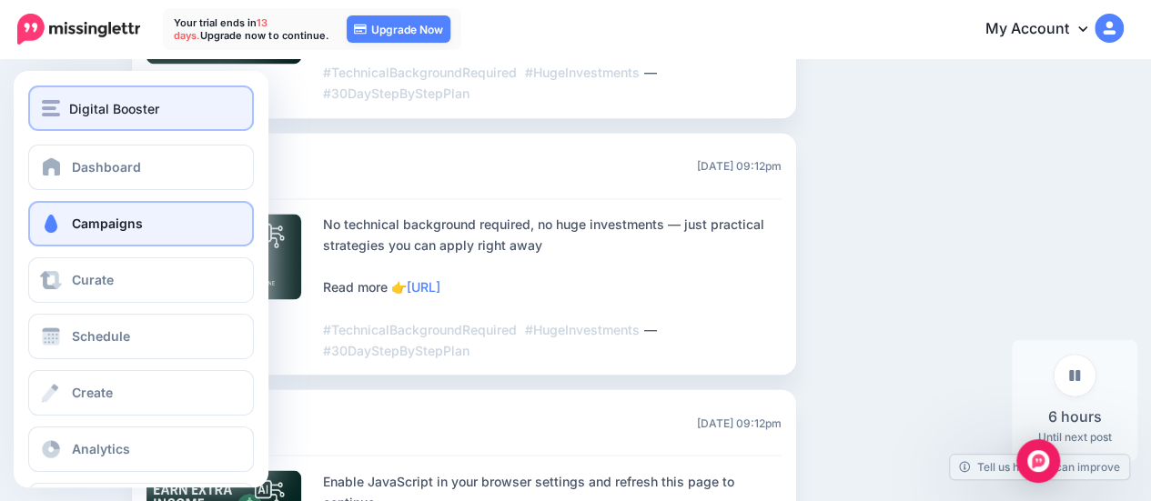
click at [56, 113] on img "button" at bounding box center [51, 108] width 18 height 16
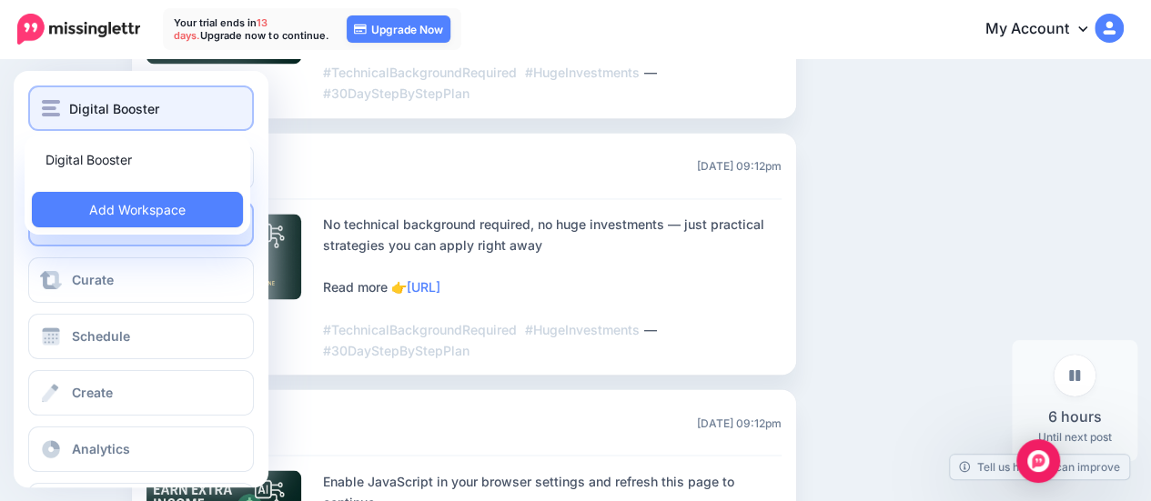
click at [124, 109] on span "Digital Booster" at bounding box center [114, 108] width 90 height 21
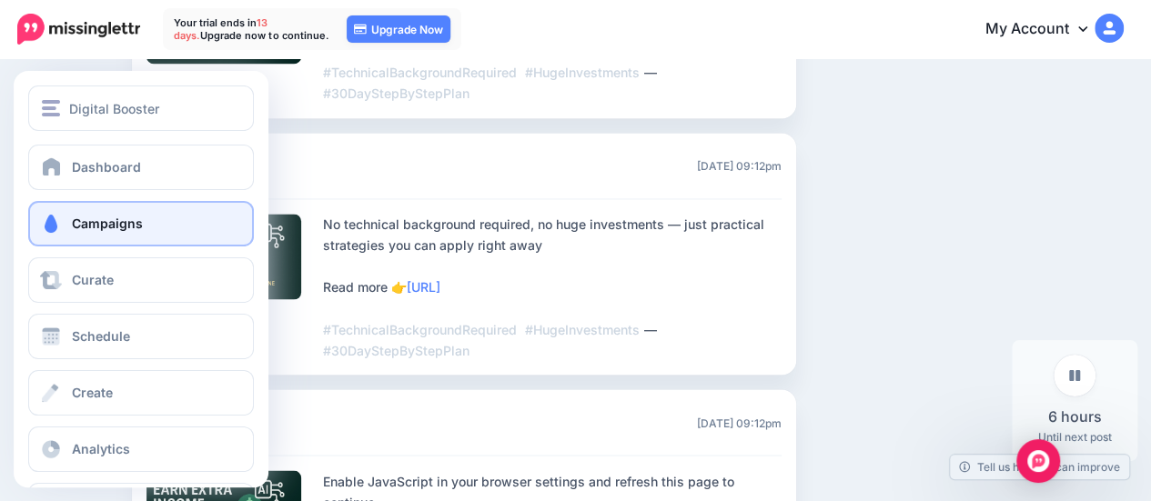
click at [130, 217] on span "Campaigns" at bounding box center [107, 223] width 71 height 15
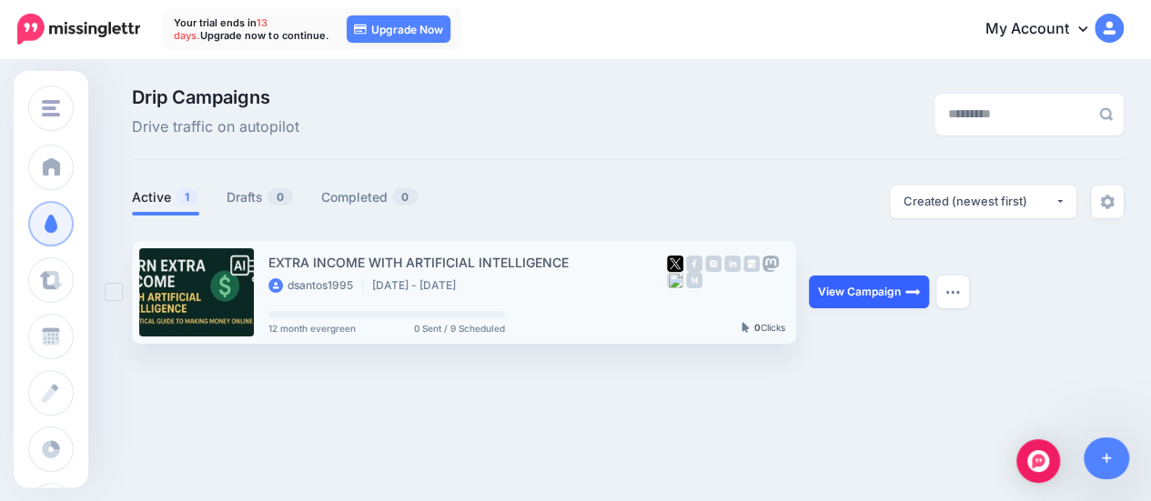
click at [888, 293] on link "View Campaign" at bounding box center [869, 292] width 120 height 33
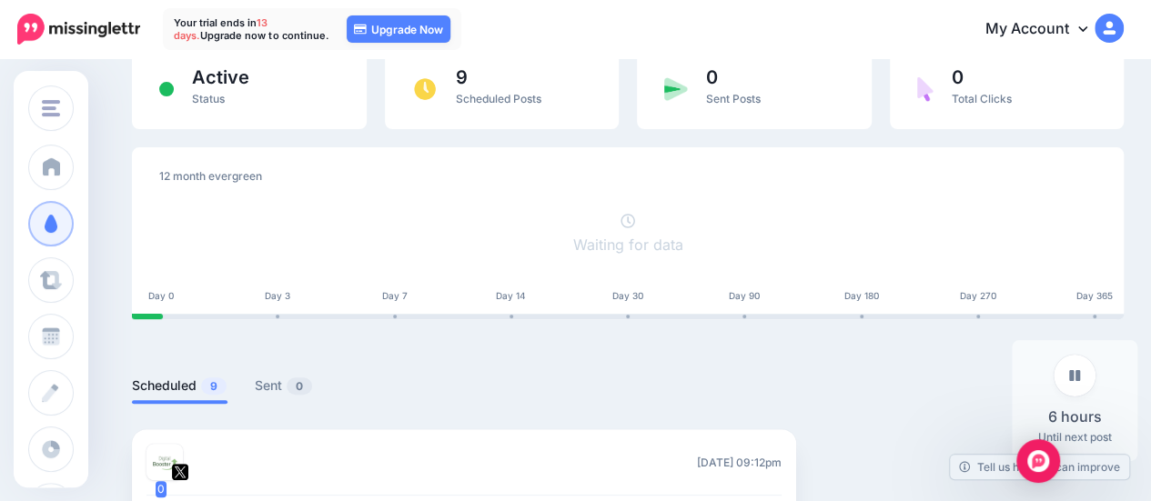
scroll to position [166, 0]
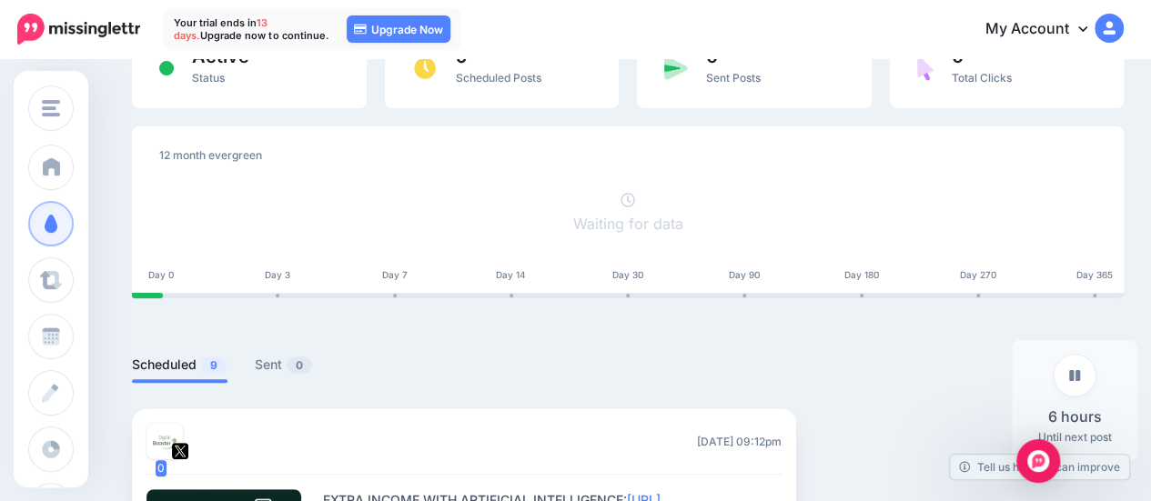
click at [1121, 35] on img at bounding box center [1109, 28] width 29 height 29
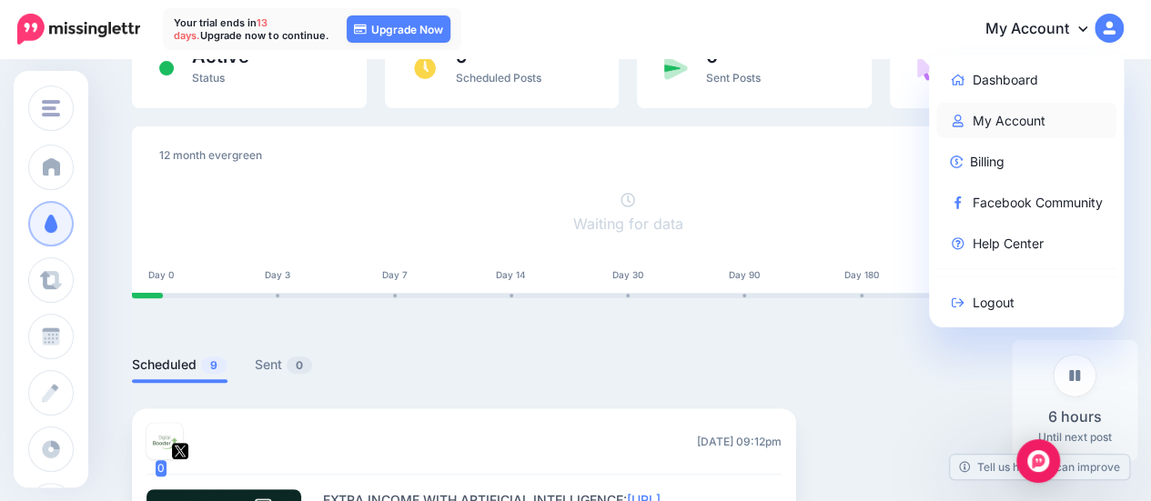
click at [1025, 106] on link "My Account" at bounding box center [1026, 120] width 181 height 35
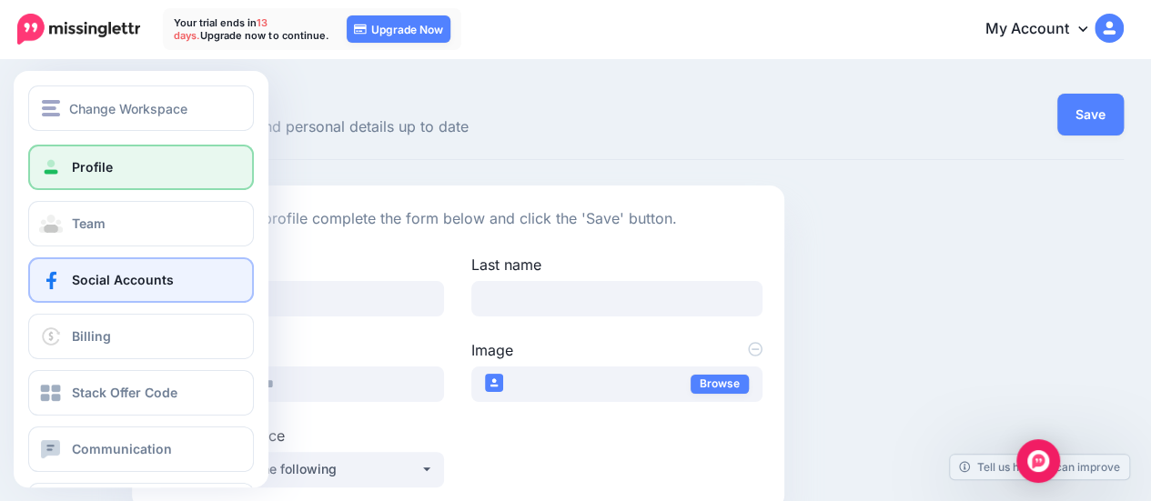
click at [198, 287] on link "Social Accounts" at bounding box center [141, 279] width 226 height 45
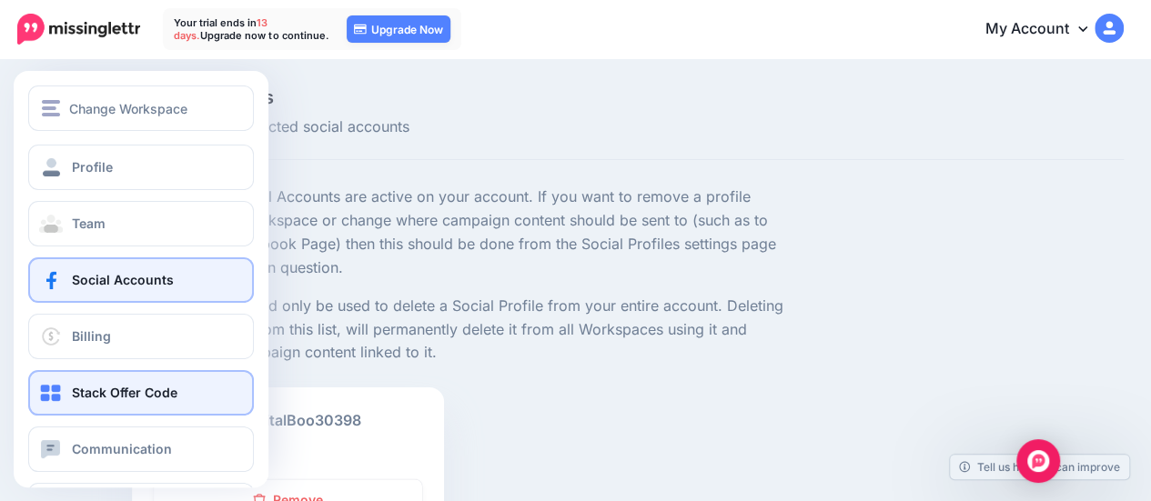
scroll to position [66, 0]
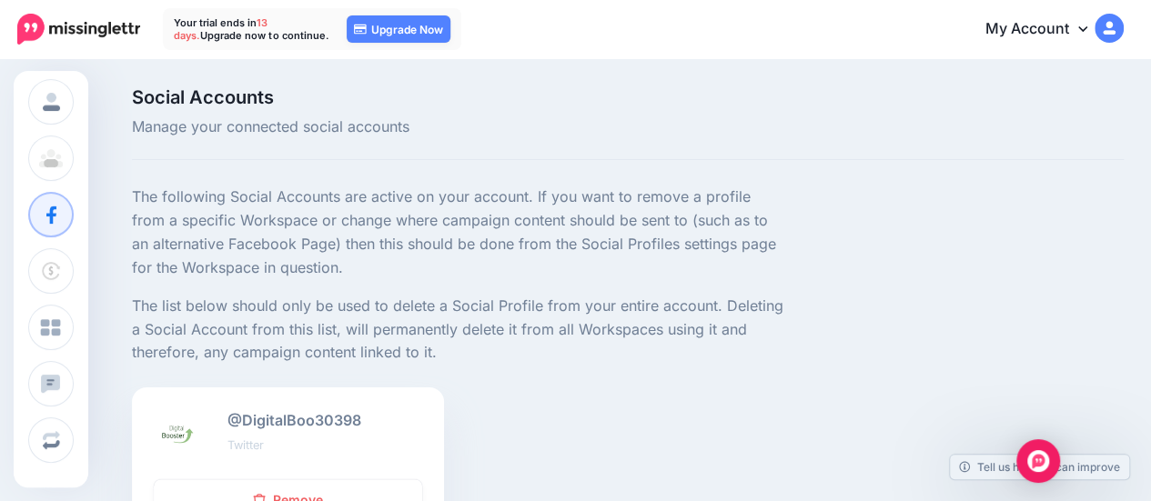
click at [80, 25] on img at bounding box center [78, 29] width 123 height 31
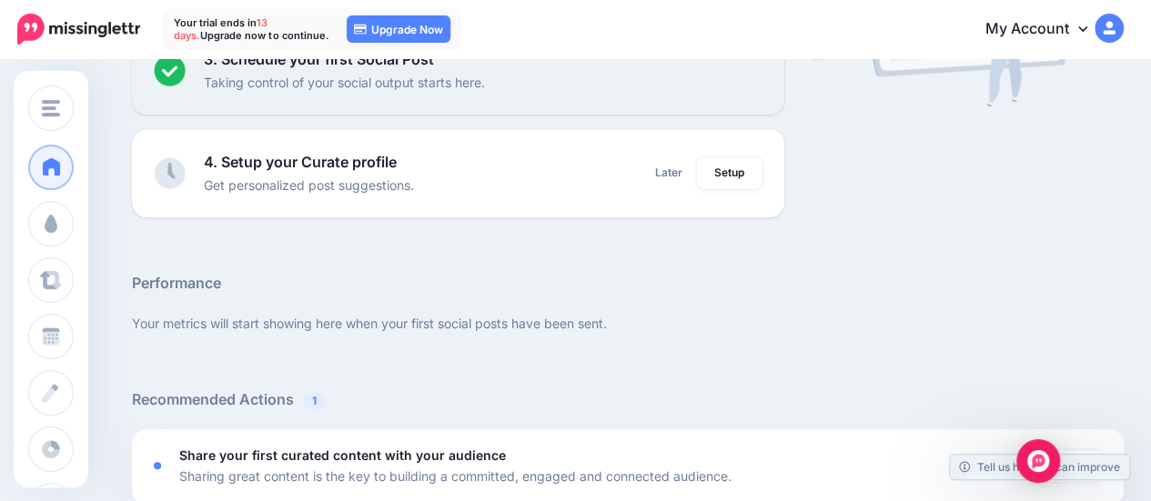
scroll to position [429, 0]
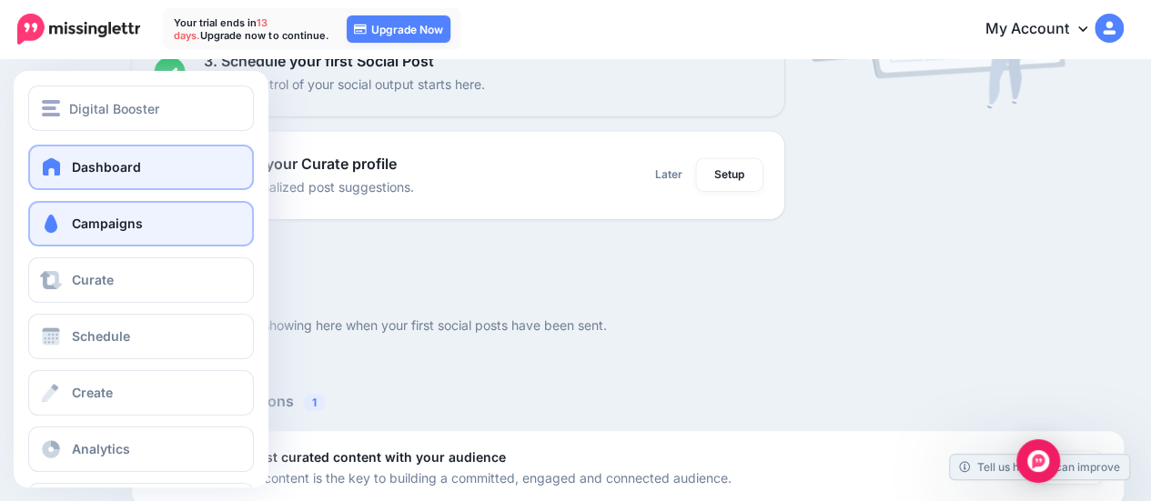
click at [86, 229] on span "Campaigns" at bounding box center [107, 223] width 71 height 15
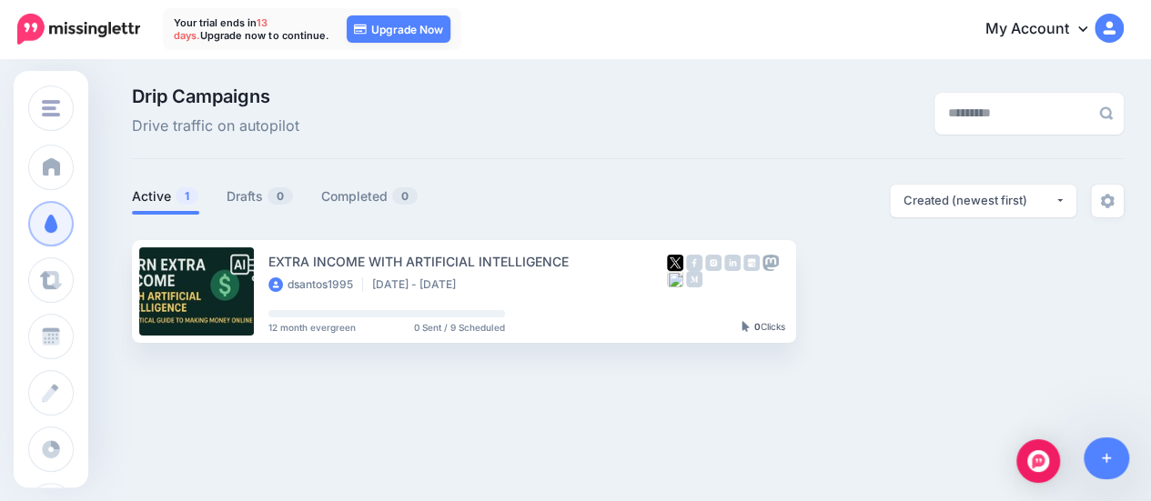
scroll to position [2, 0]
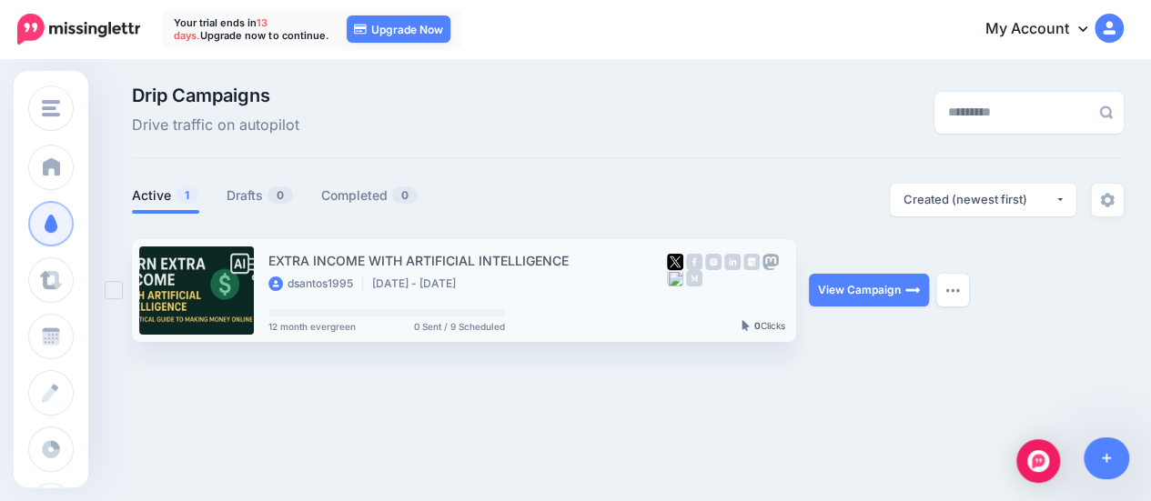
click at [164, 301] on link at bounding box center [196, 291] width 115 height 88
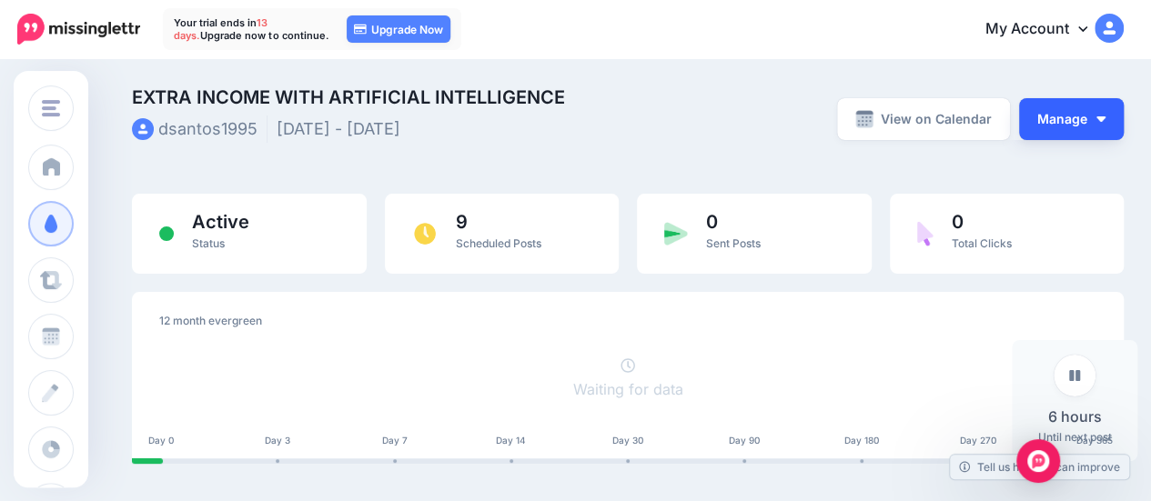
click at [1115, 124] on button "Manage" at bounding box center [1071, 119] width 105 height 42
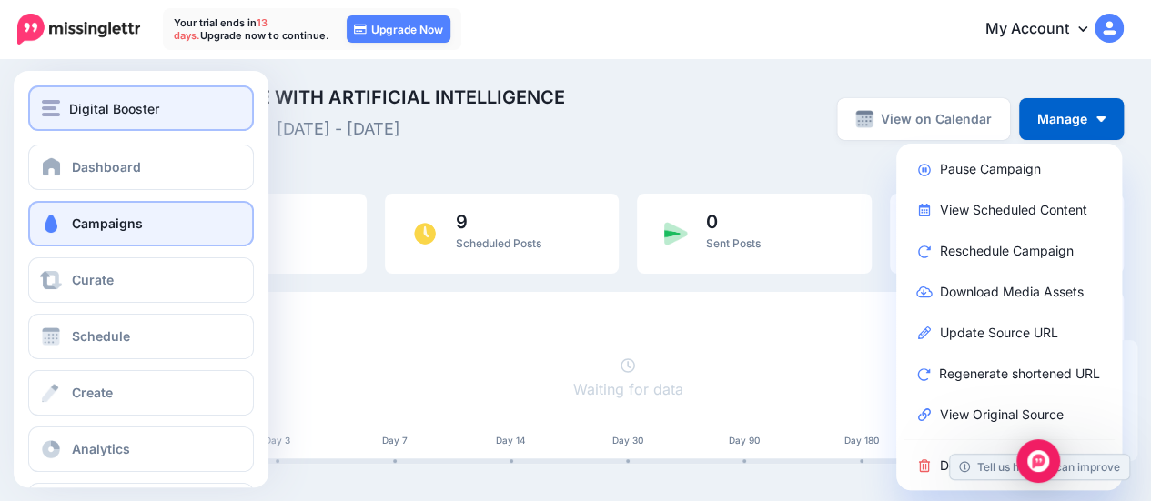
click at [36, 117] on button "Digital Booster" at bounding box center [141, 108] width 226 height 45
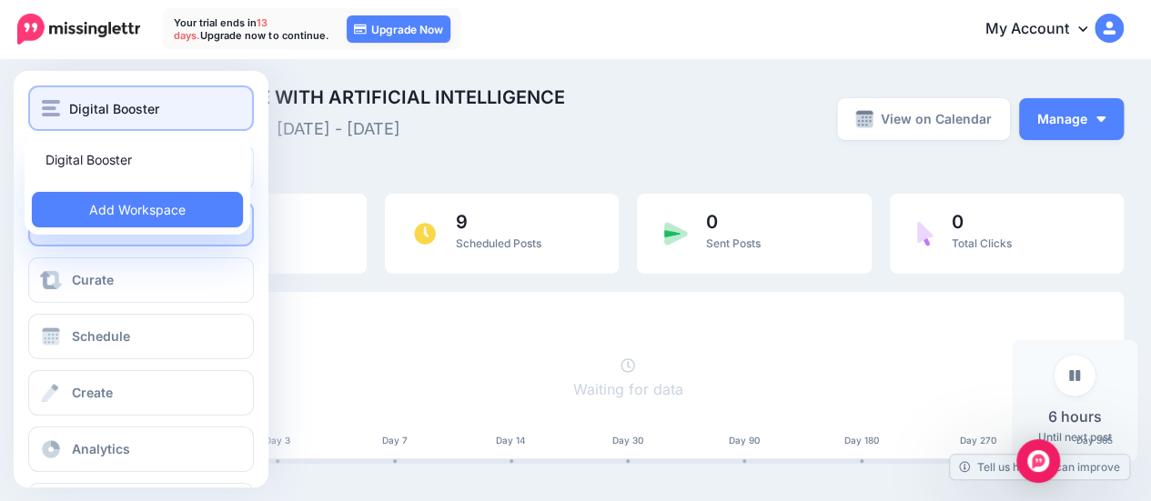
click at [122, 115] on span "Digital Booster" at bounding box center [114, 108] width 90 height 21
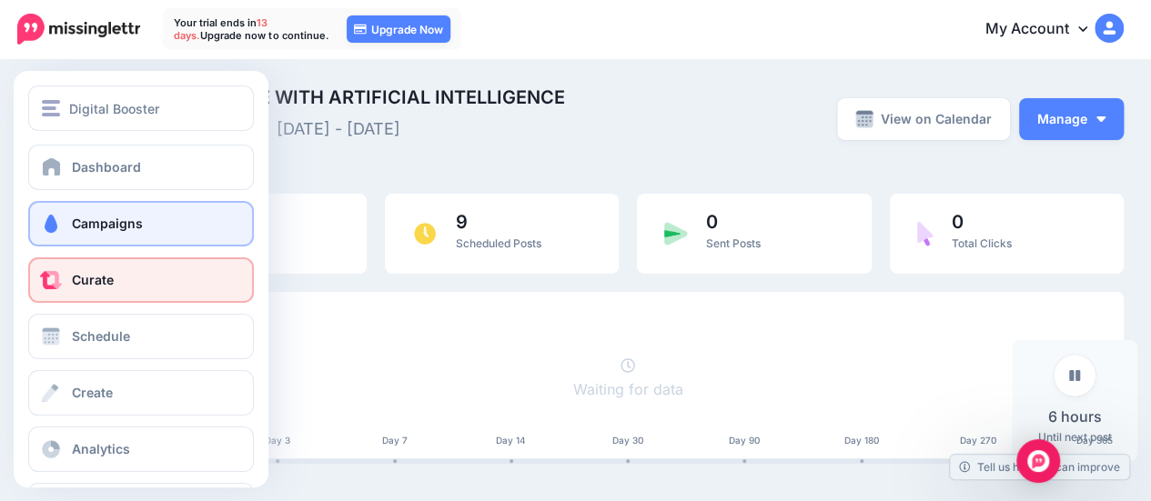
click at [115, 288] on link "Curate" at bounding box center [141, 279] width 226 height 45
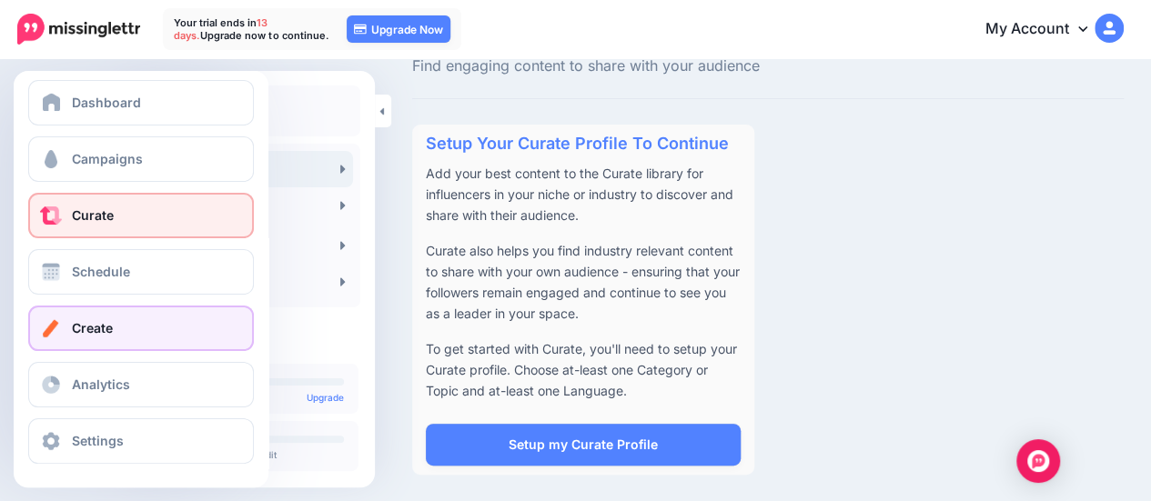
scroll to position [66, 0]
click at [86, 321] on span "Create" at bounding box center [92, 326] width 41 height 15
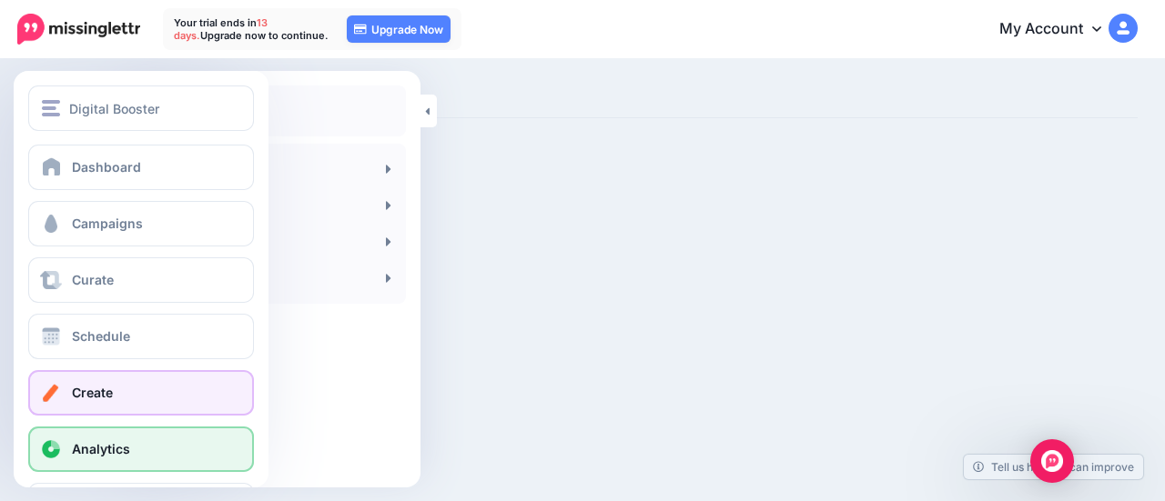
click at [87, 450] on span "Analytics" at bounding box center [101, 448] width 58 height 15
